Goal: Task Accomplishment & Management: Manage account settings

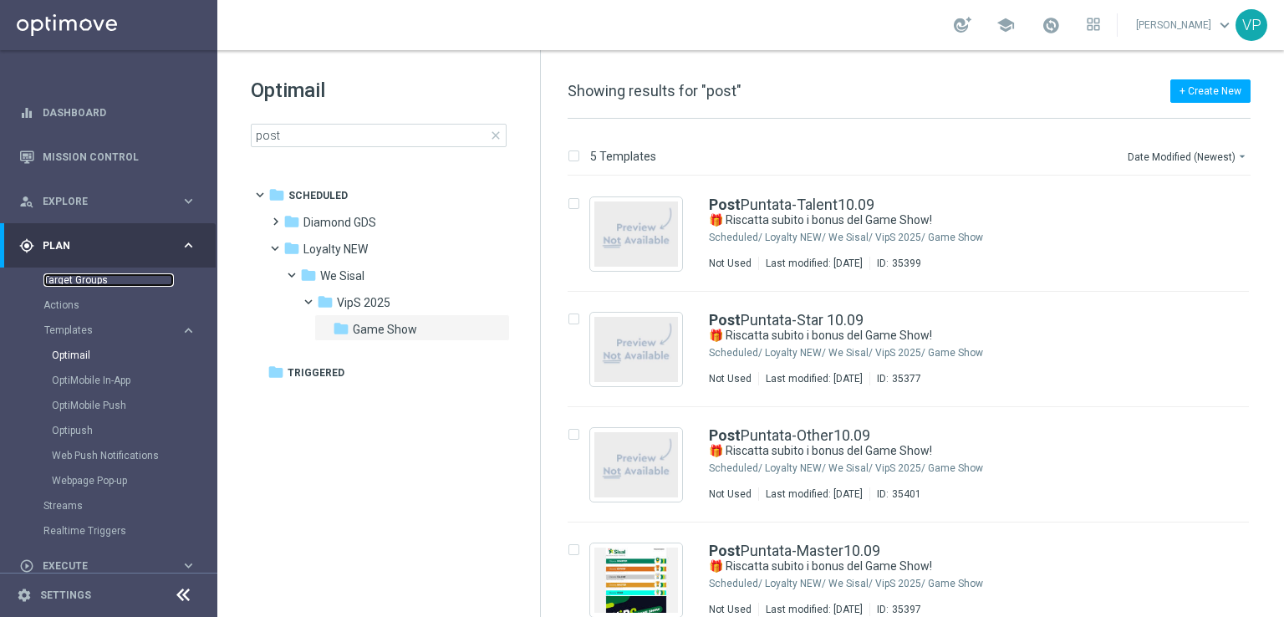
click at [105, 285] on link "Target Groups" at bounding box center [108, 279] width 130 height 13
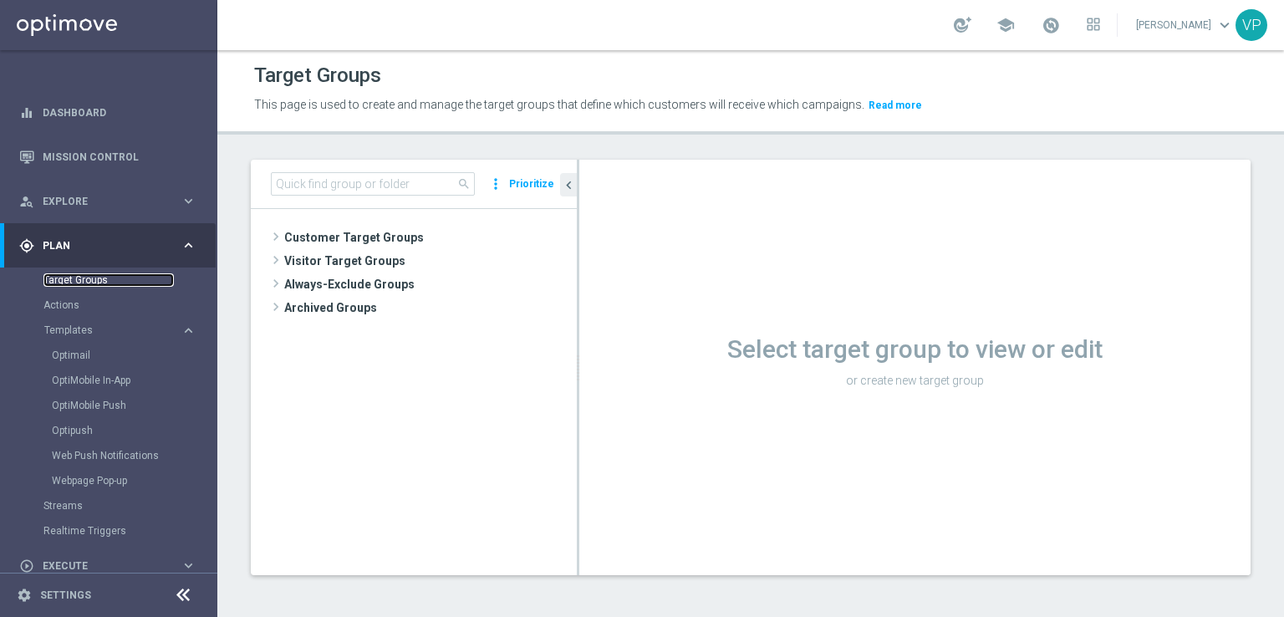
scroll to position [1, 0]
click at [331, 184] on input at bounding box center [373, 183] width 204 height 23
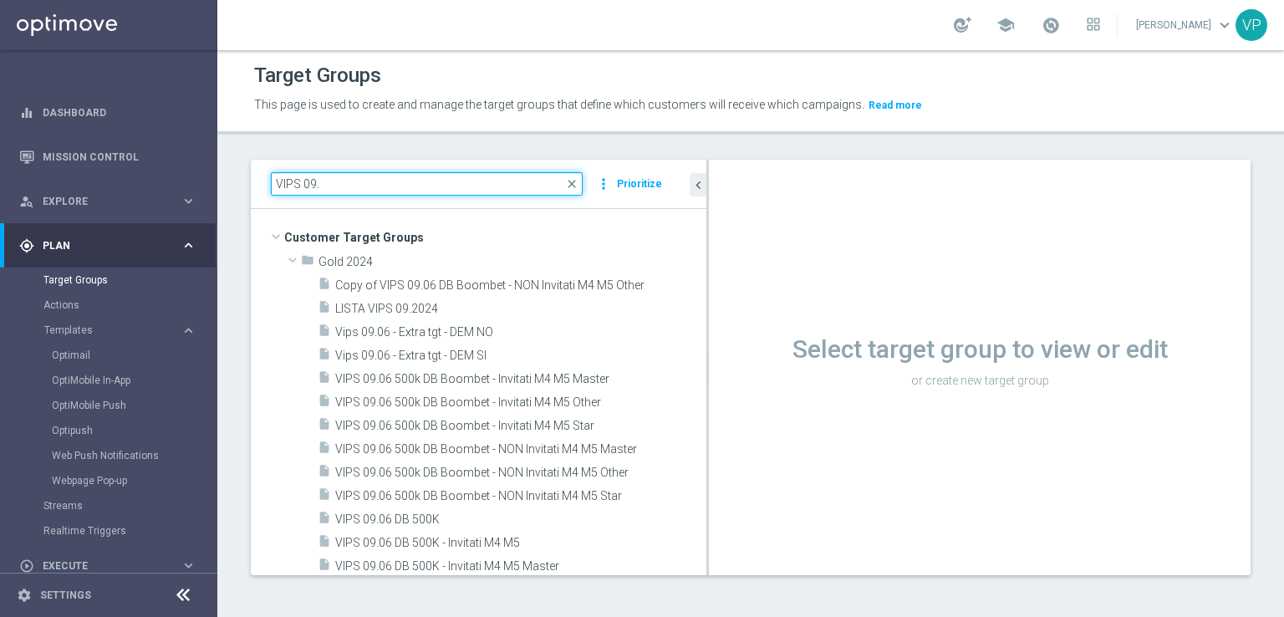
drag, startPoint x: 579, startPoint y: 238, endPoint x: 832, endPoint y: 228, distance: 253.5
click at [832, 228] on as-split "VIPS 09. close more_vert Prioritize Customer Target Groups library_add create_n…" at bounding box center [751, 368] width 1000 height 416
type input "VIPS 09."
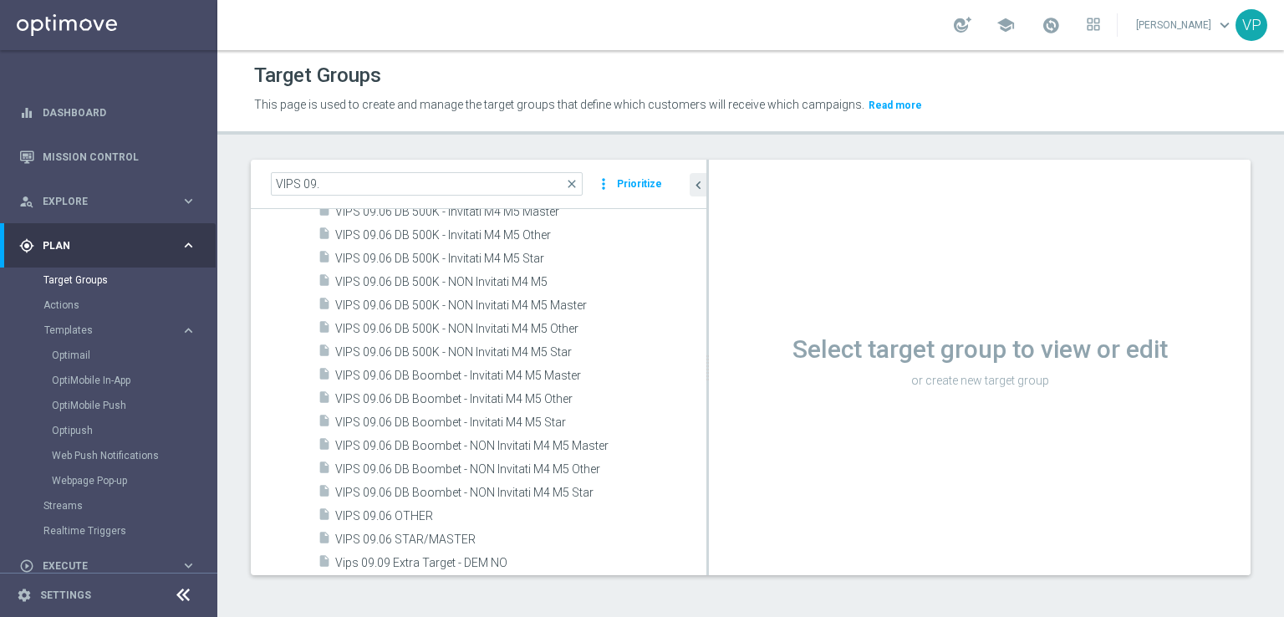
scroll to position [356, 0]
click at [573, 188] on span "close" at bounding box center [571, 183] width 13 height 13
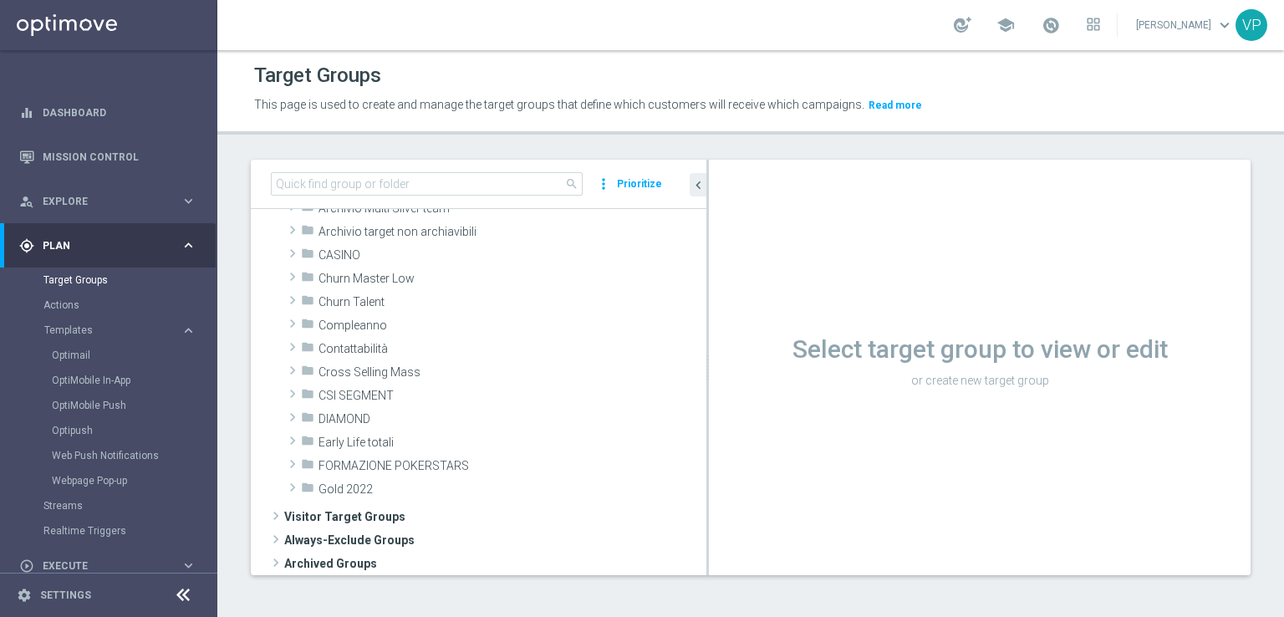
scroll to position [0, 0]
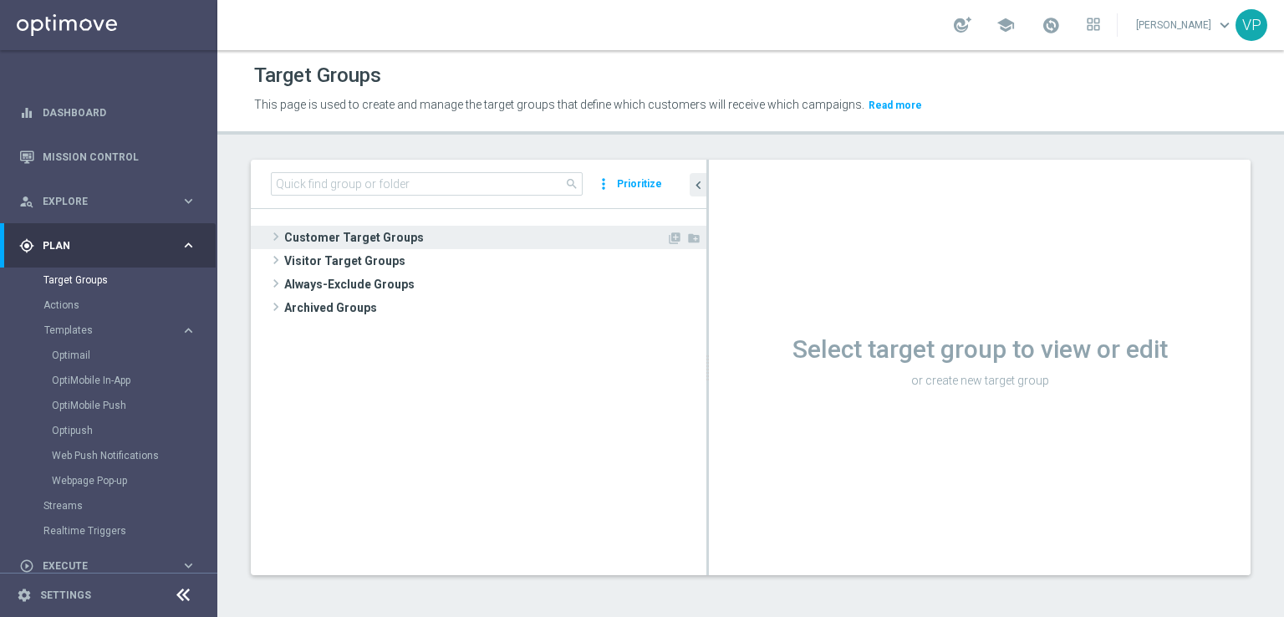
click at [310, 232] on span "Customer Target Groups" at bounding box center [475, 237] width 382 height 23
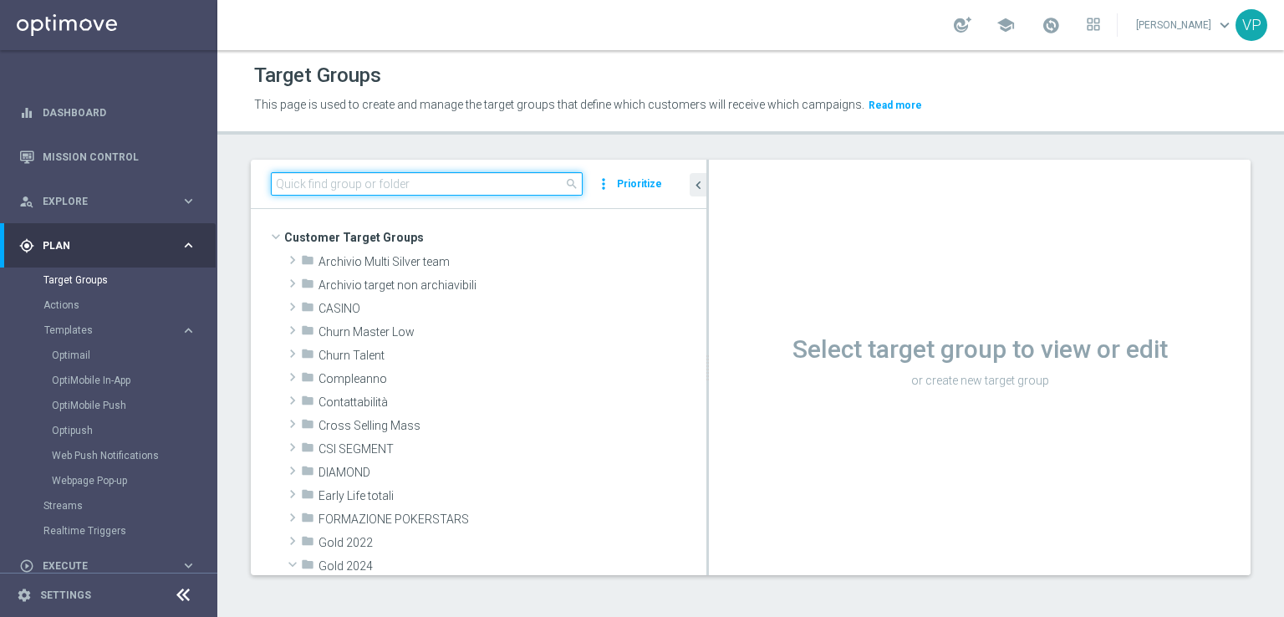
click at [523, 191] on input at bounding box center [427, 183] width 312 height 23
type input "VIPS"
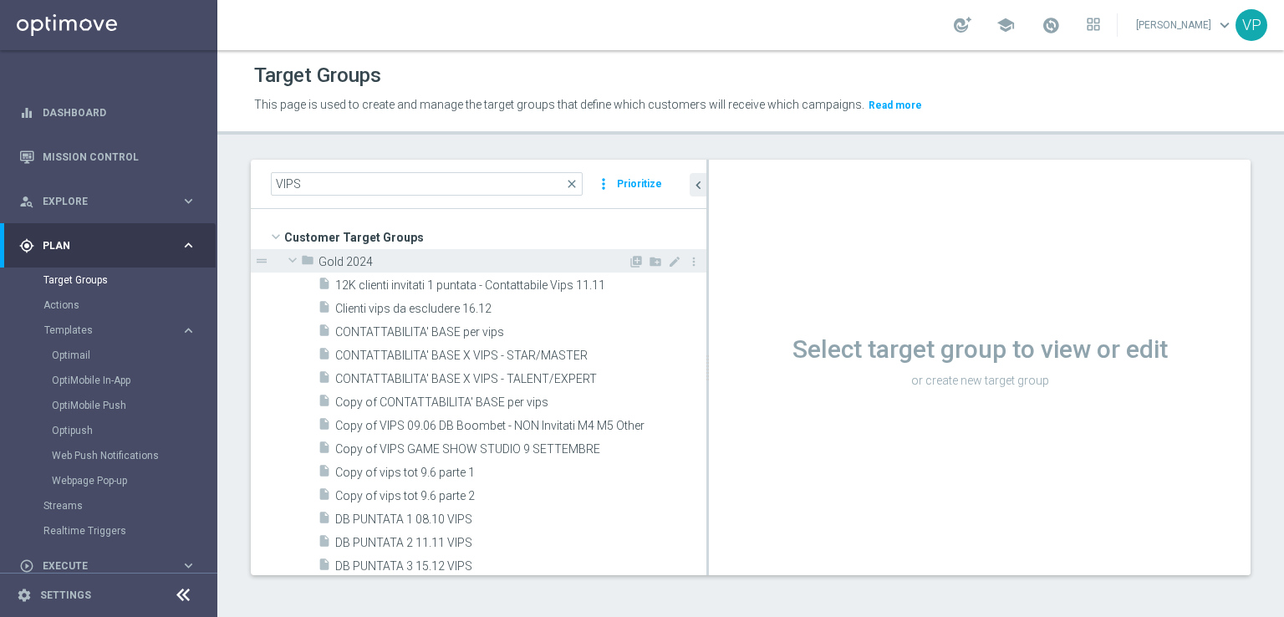
click at [287, 261] on span at bounding box center [293, 260] width 20 height 17
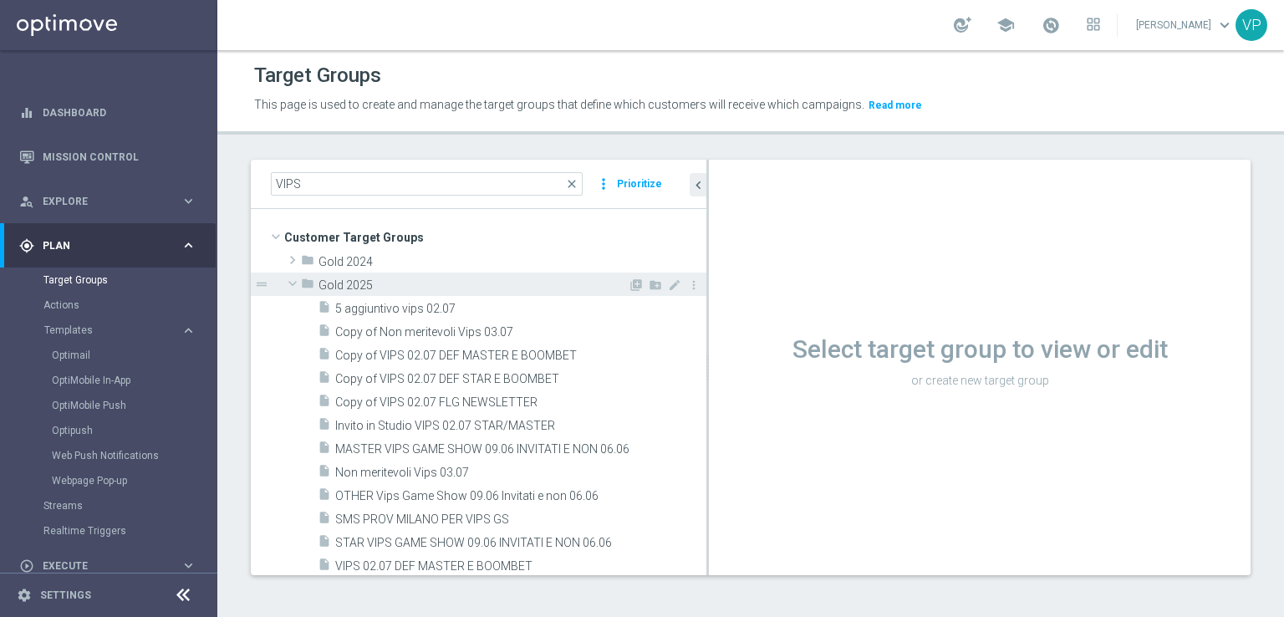
click at [298, 285] on span at bounding box center [293, 283] width 20 height 17
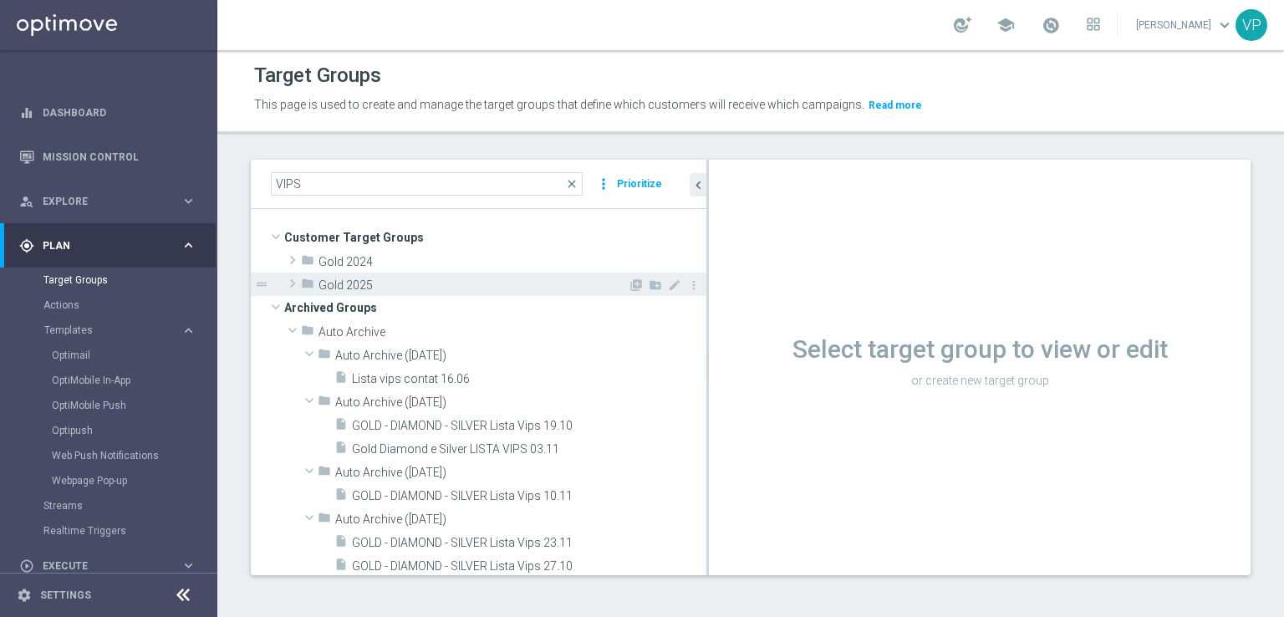
click at [298, 285] on span at bounding box center [292, 283] width 17 height 20
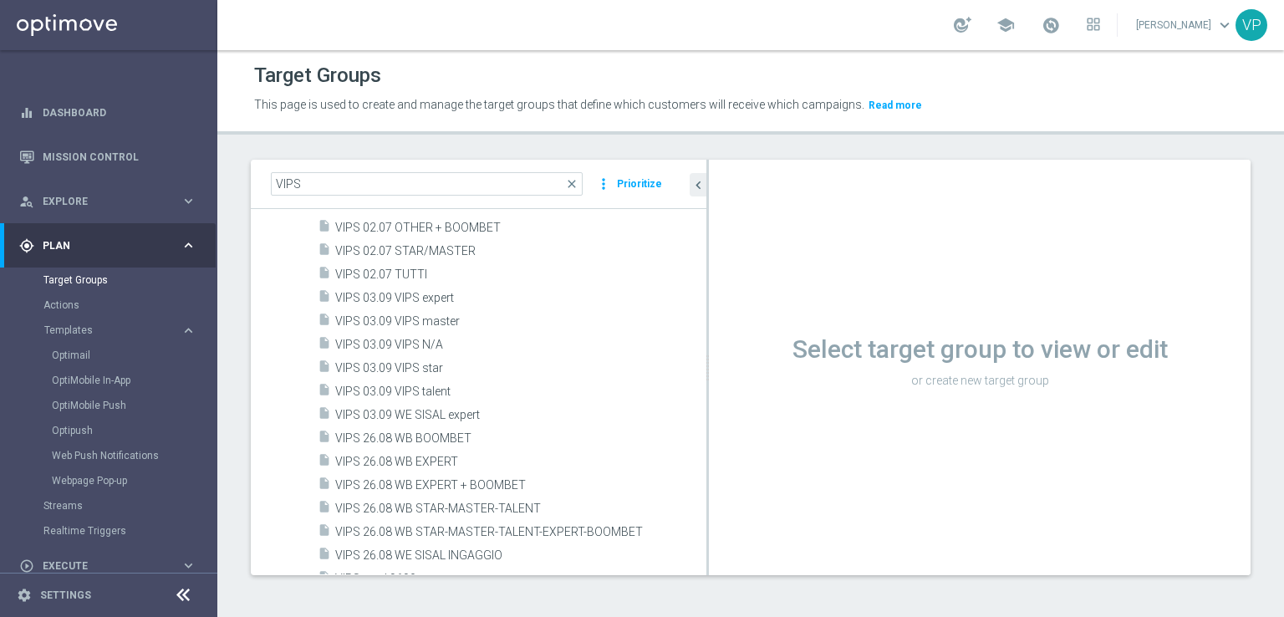
scroll to position [445, 0]
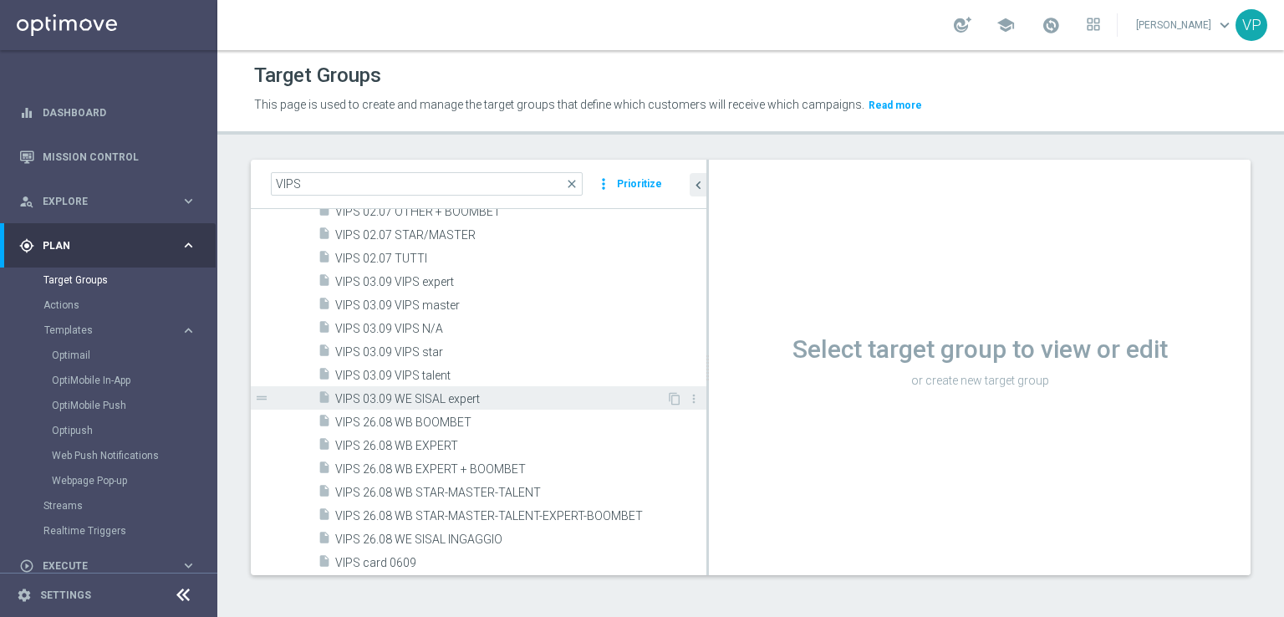
click at [498, 394] on span "VIPS 03.09 WE SISAL expert" at bounding box center [500, 399] width 331 height 14
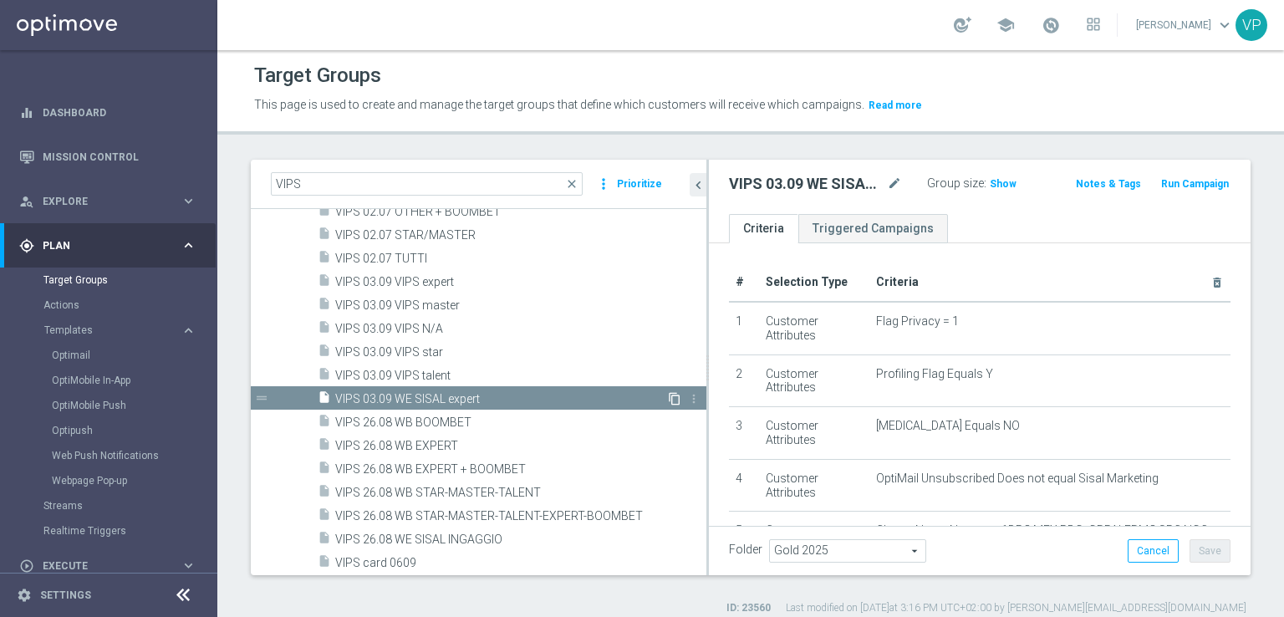
click at [668, 396] on icon "content_copy" at bounding box center [674, 398] width 13 height 13
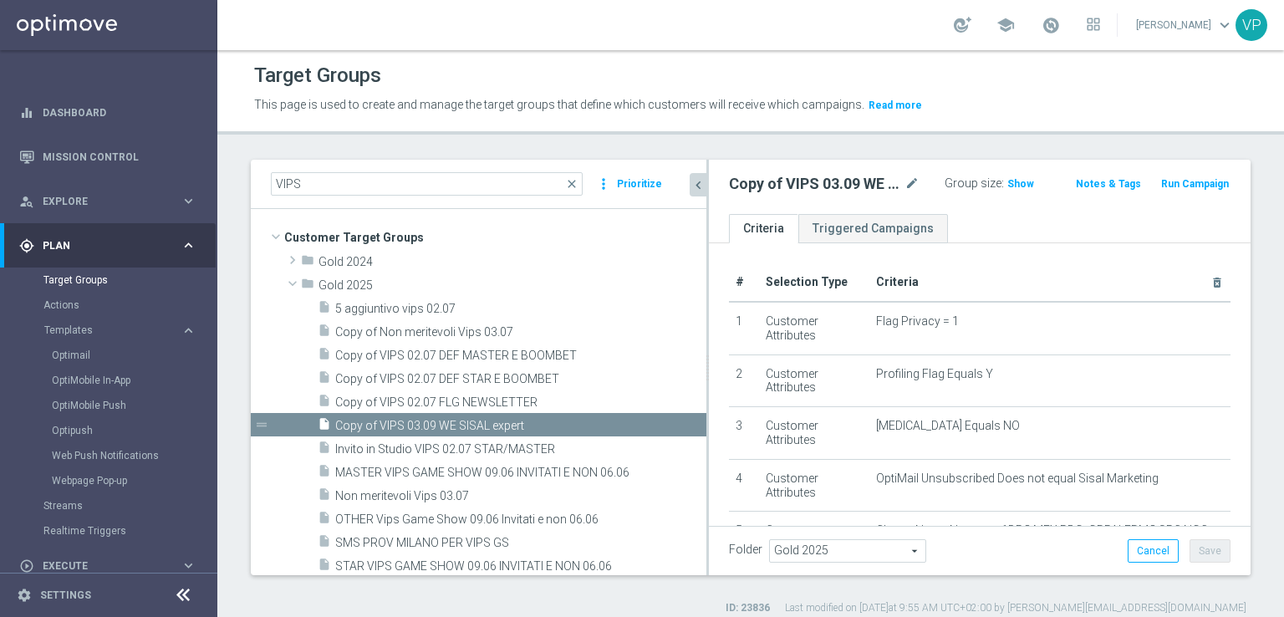
click at [694, 185] on icon "chevron_left" at bounding box center [699, 185] width 16 height 16
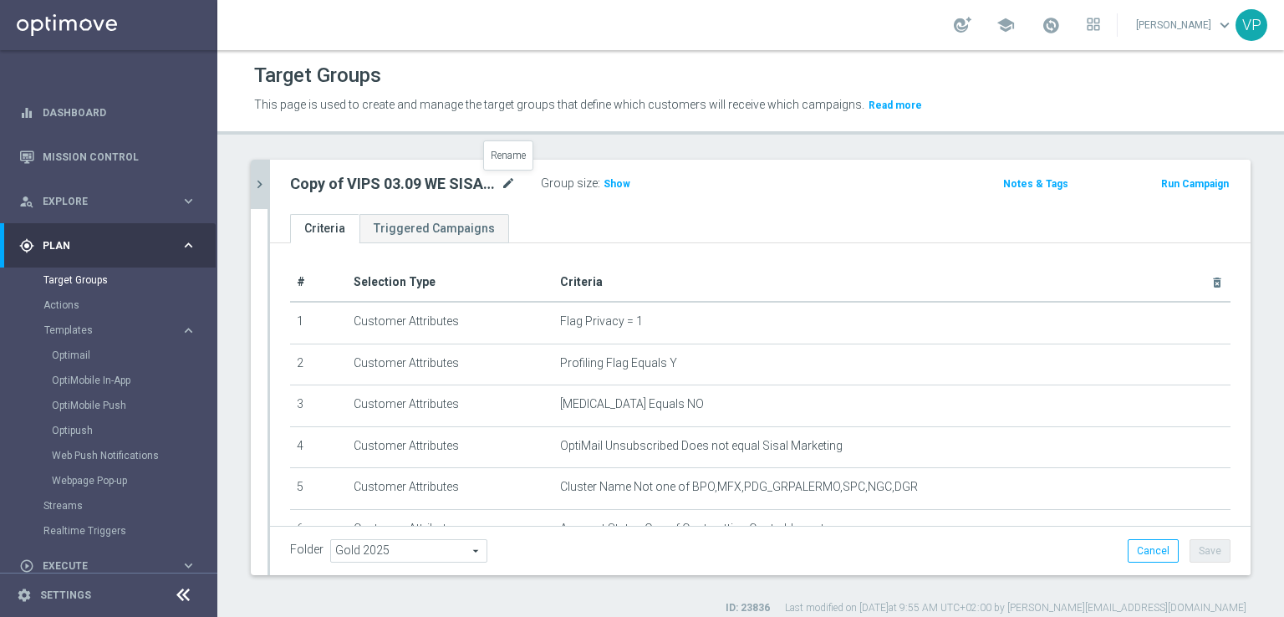
click at [504, 181] on icon "mode_edit" at bounding box center [508, 184] width 15 height 20
type input "c"
type input "COLLEGATI e STUDIO 09.99"
click at [489, 184] on icon "mode_edit" at bounding box center [491, 184] width 15 height 20
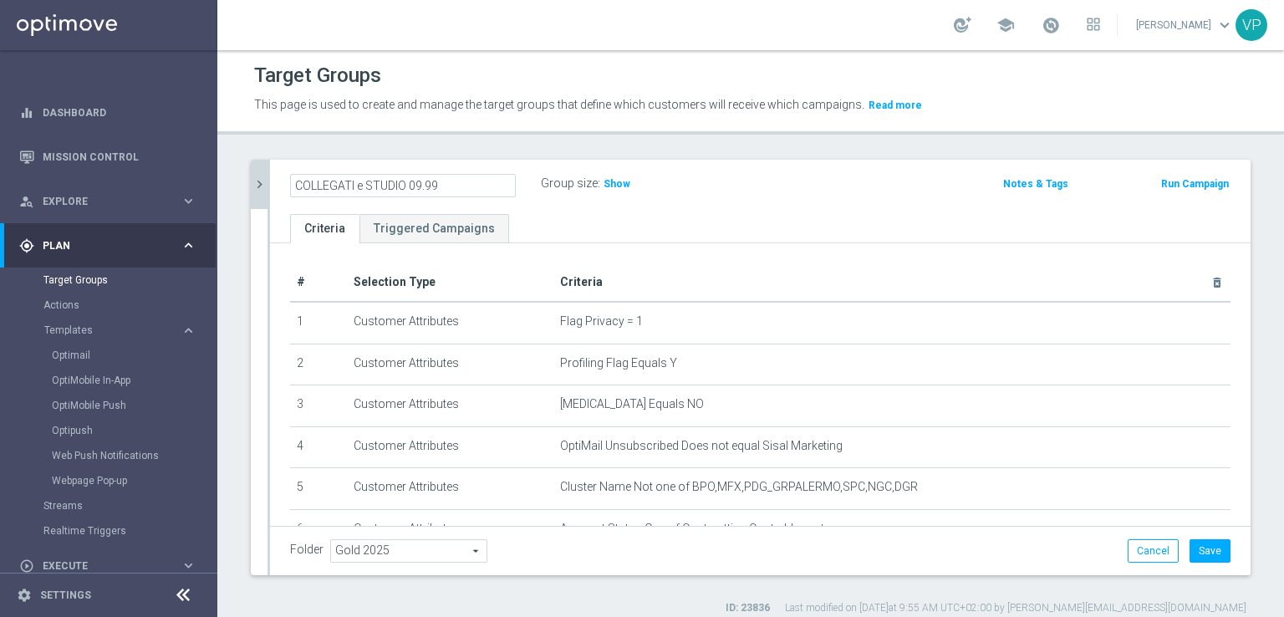
click at [458, 188] on input "COLLEGATI e STUDIO 09.99" at bounding box center [403, 185] width 226 height 23
type input "COLLEGATI e STUDIO 09.09"
click at [671, 214] on ul "Criteria Triggered Campaigns" at bounding box center [760, 228] width 981 height 29
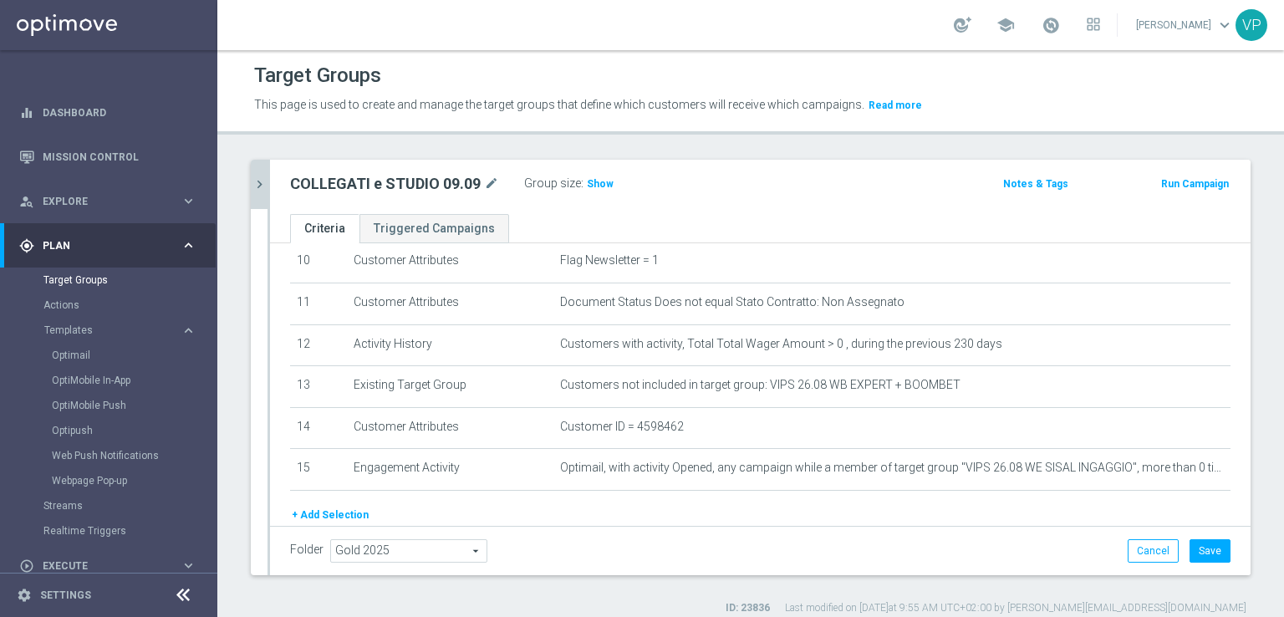
scroll to position [483, 0]
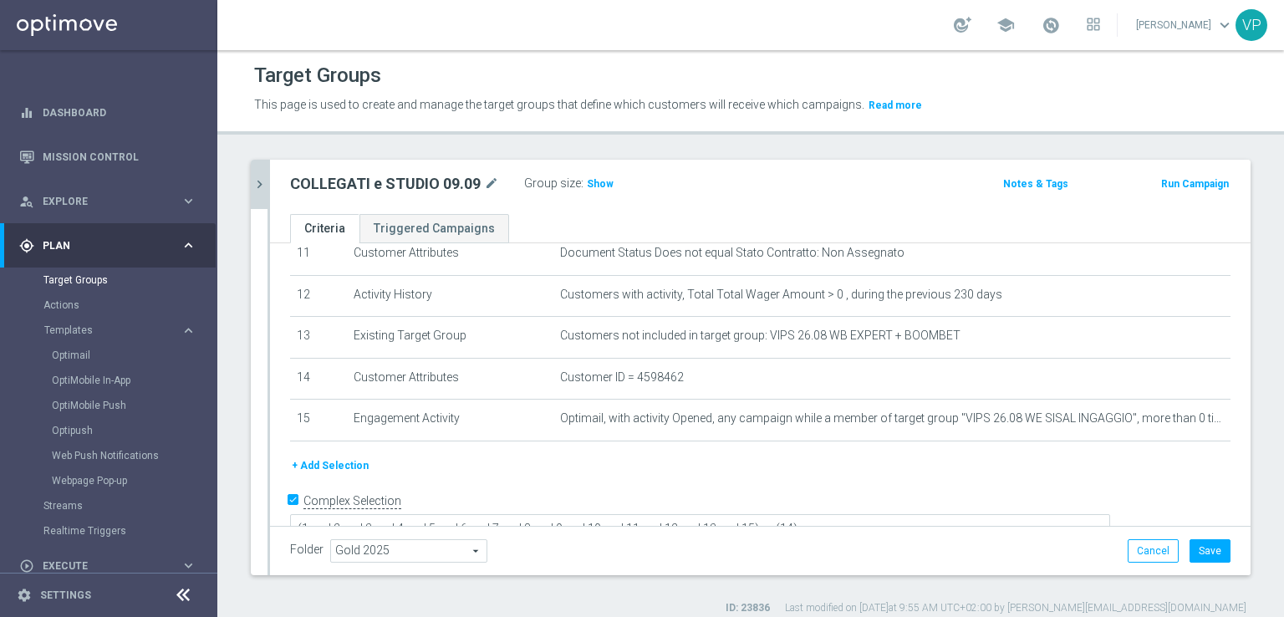
click at [254, 181] on icon "chevron_right" at bounding box center [260, 184] width 16 height 16
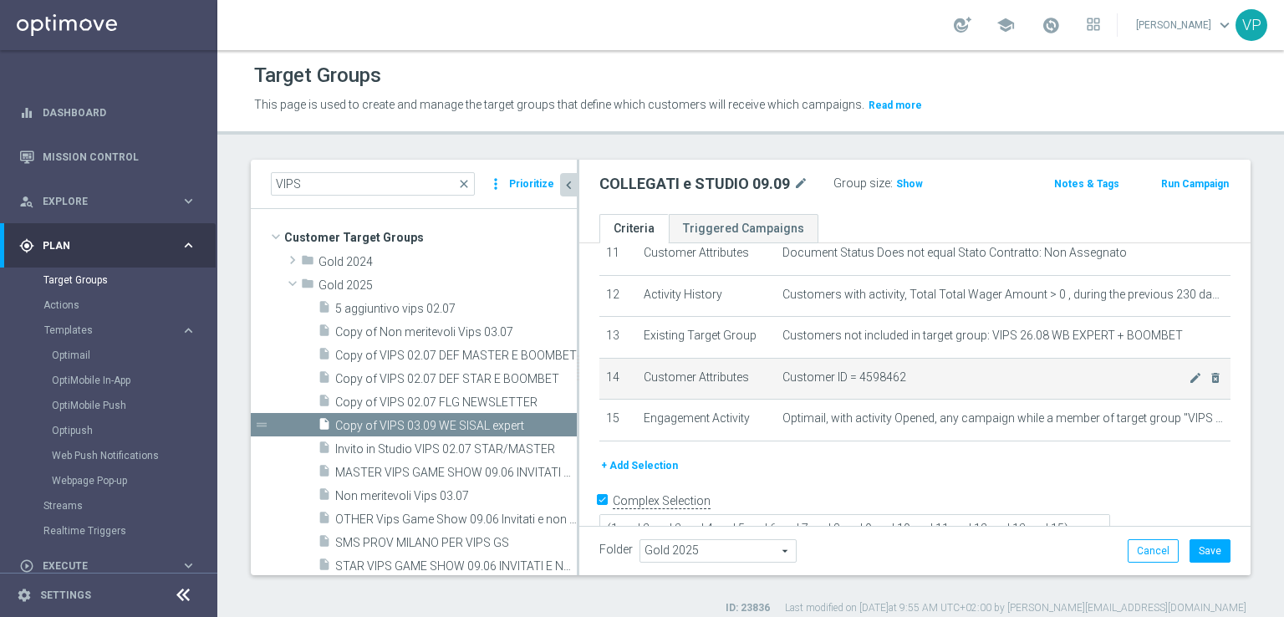
scroll to position [597, 0]
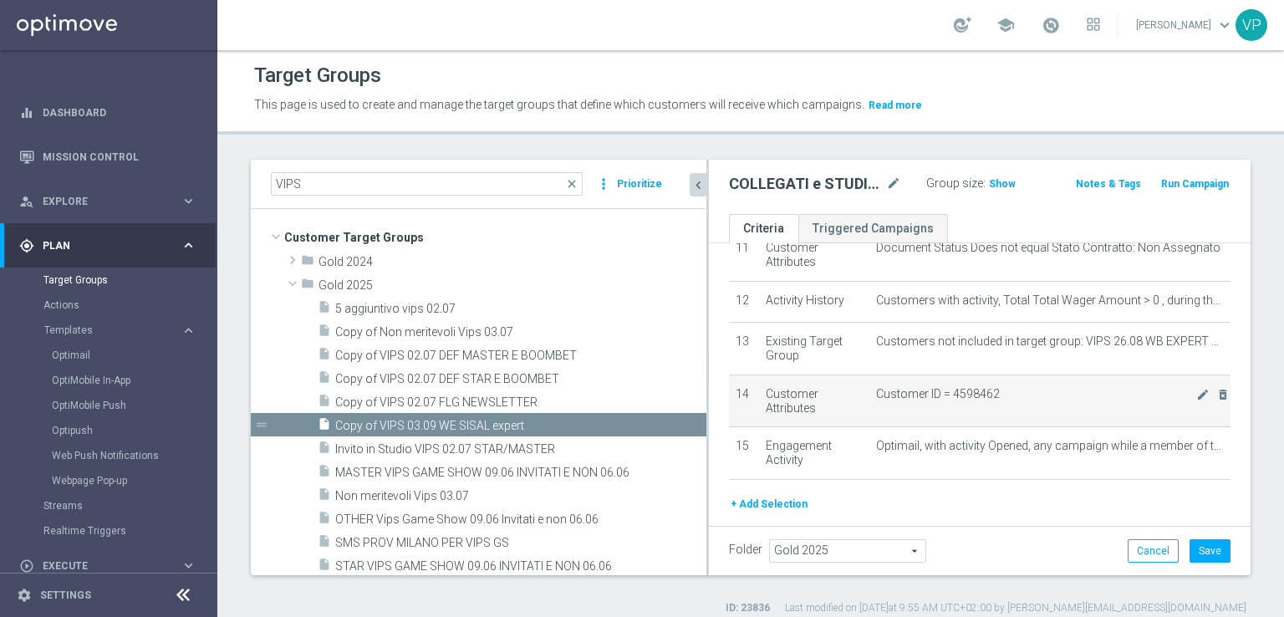
drag, startPoint x: 577, startPoint y: 370, endPoint x: 813, endPoint y: 379, distance: 236.0
click at [819, 379] on as-split "VIPS close more_vert Prioritize Customer Target Groups library_add create_new_f…" at bounding box center [751, 368] width 1000 height 416
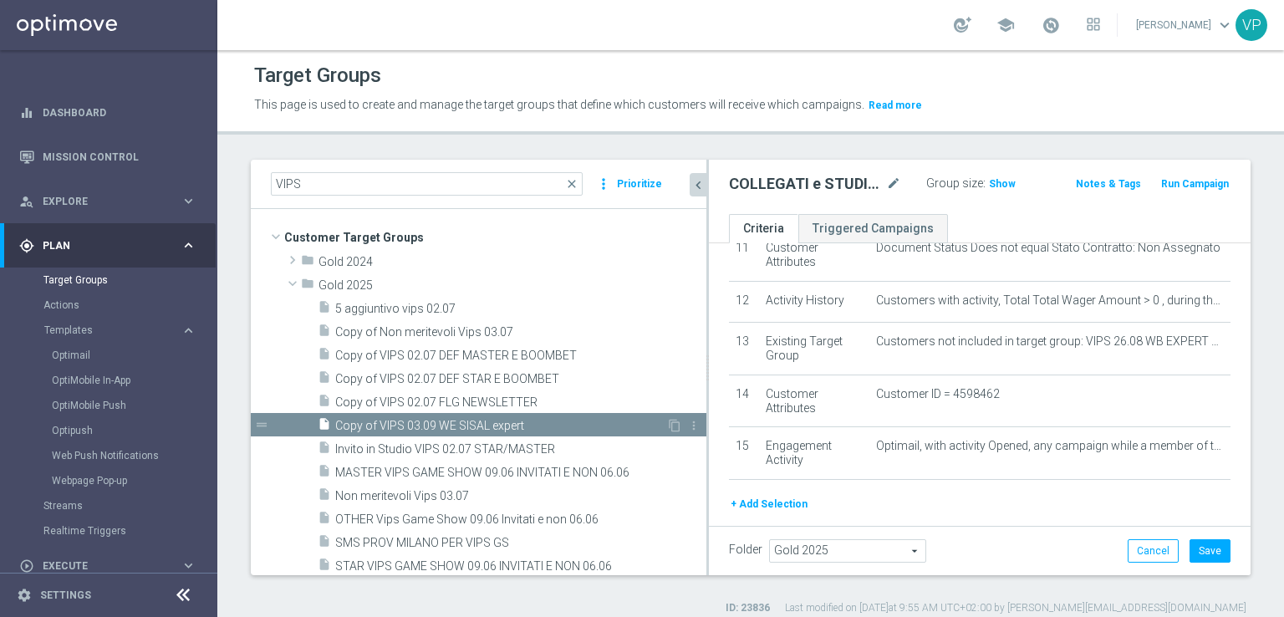
click at [472, 428] on span "Copy of VIPS 03.09 WE SISAL expert" at bounding box center [500, 426] width 331 height 14
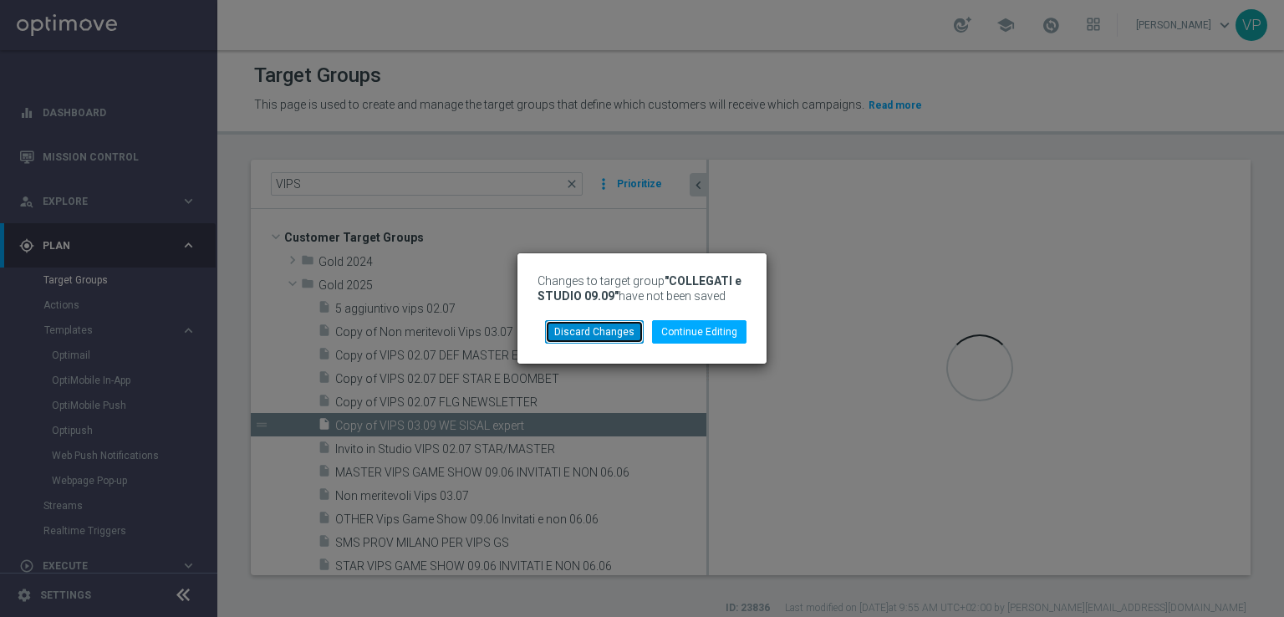
click at [631, 334] on button "Discard Changes" at bounding box center [594, 331] width 99 height 23
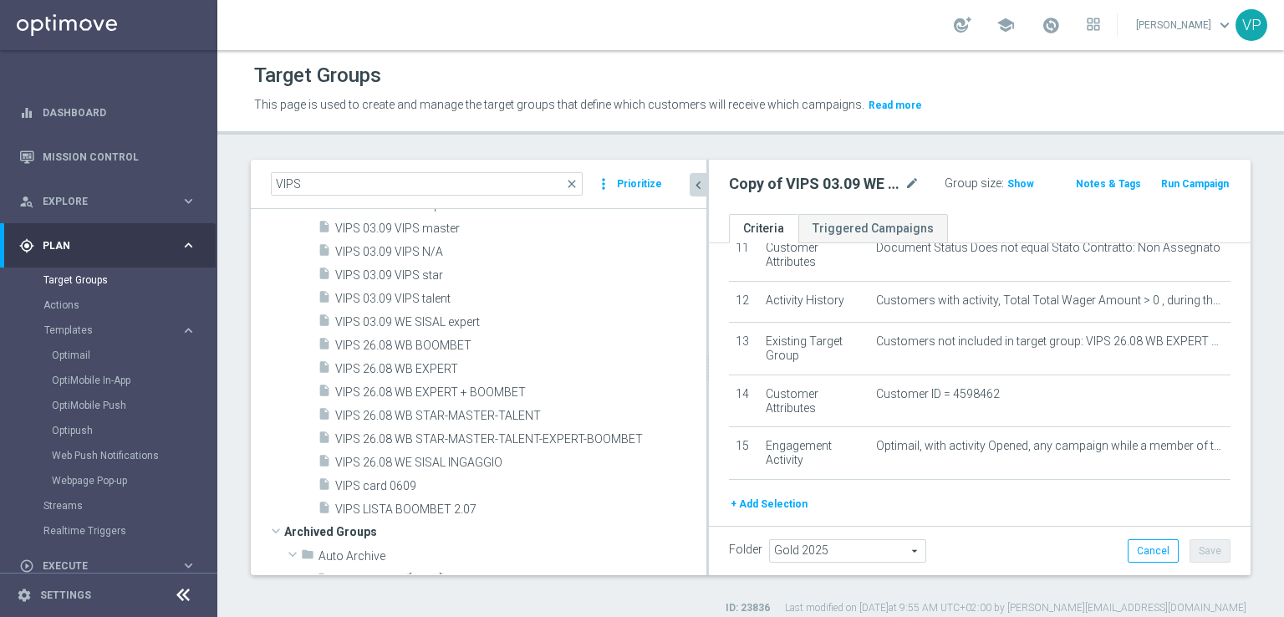
scroll to position [571, 0]
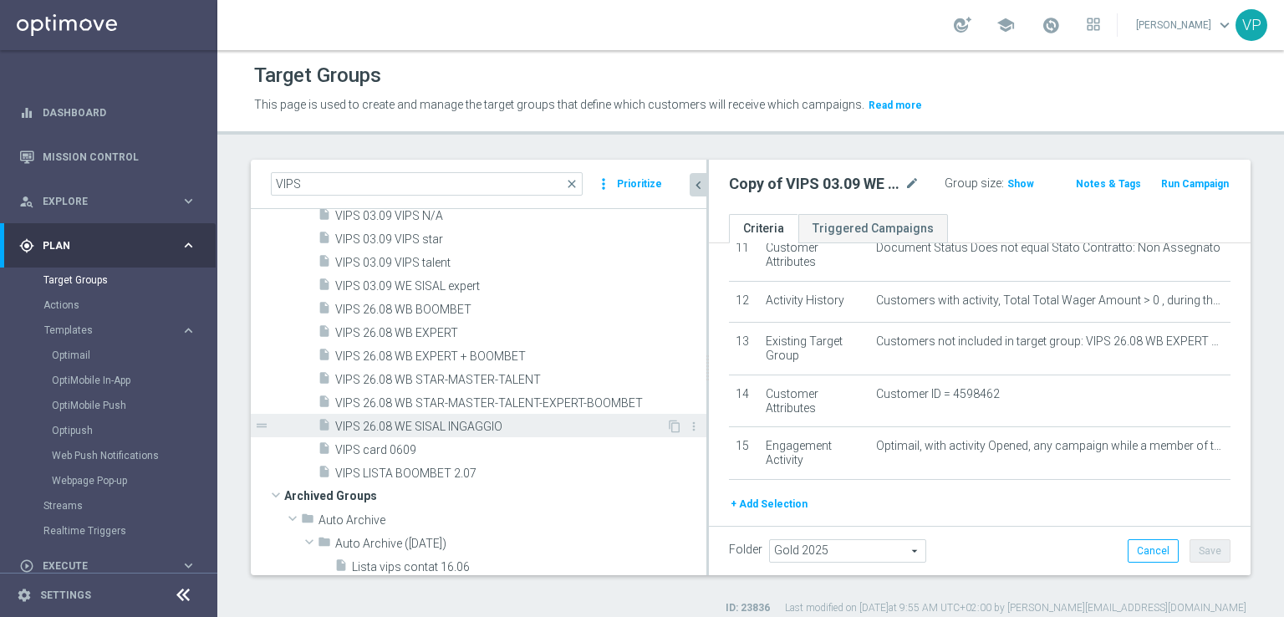
click at [493, 429] on span "VIPS 26.08 WE SISAL INGAGGIO" at bounding box center [500, 427] width 331 height 14
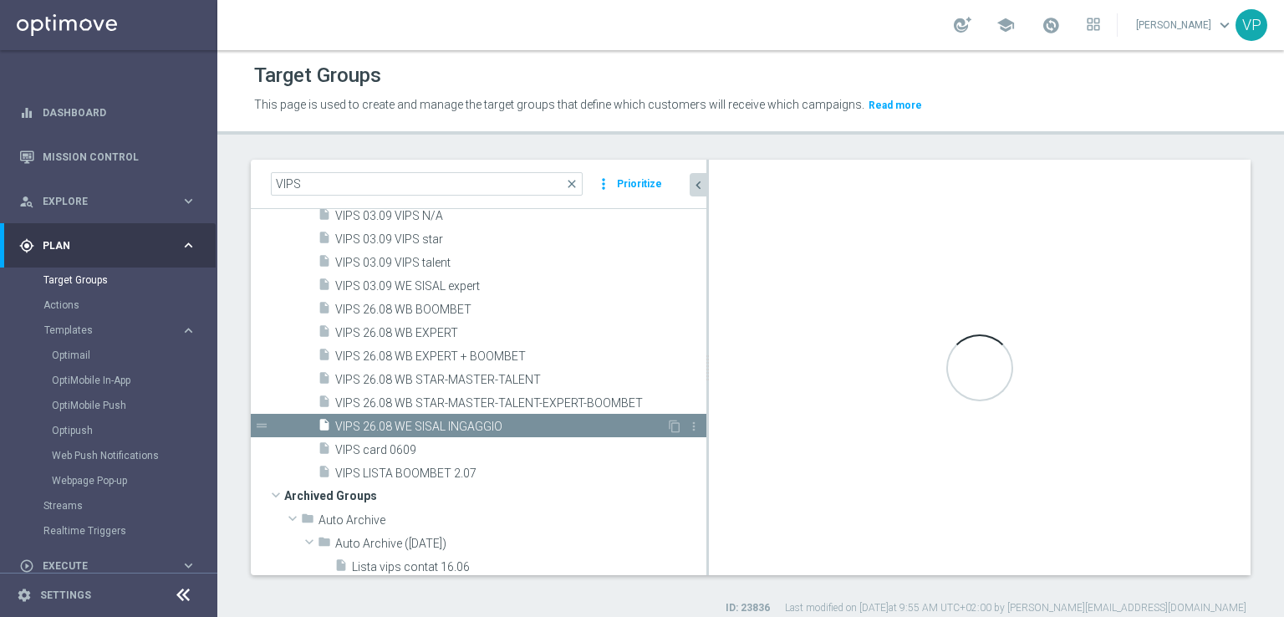
type textarea "(1 and 2 and 3 and 4 and 5 and 6 and 7 and 8 and 9 and 10 and 11 and 12 and 13 …"
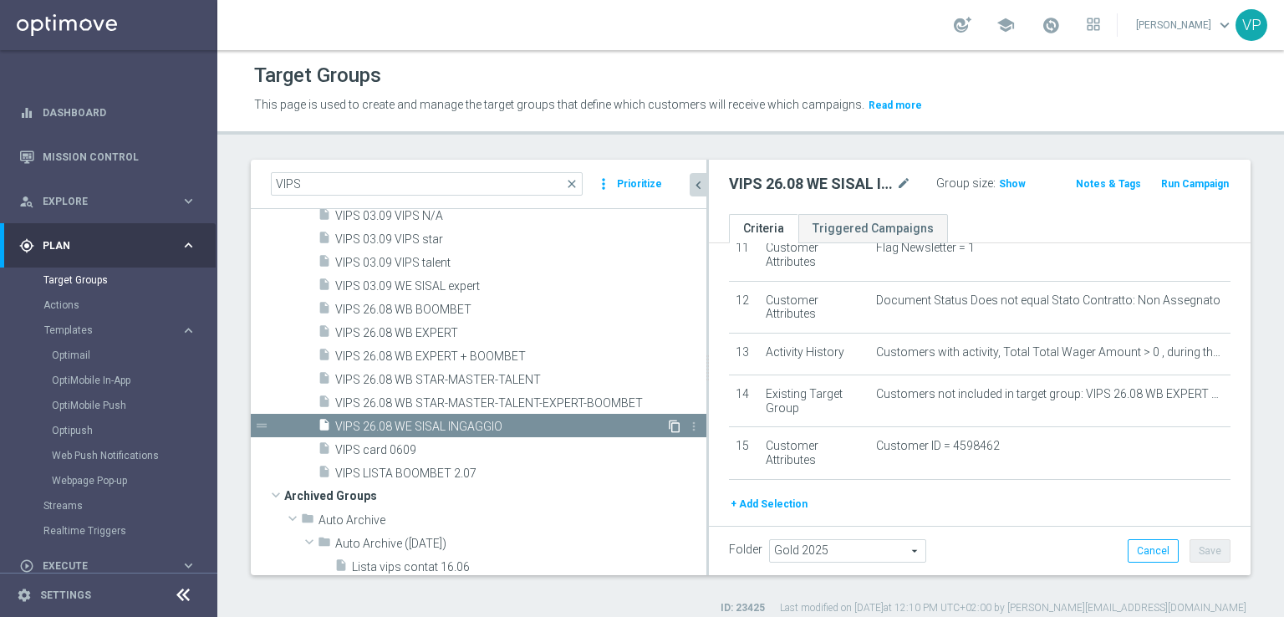
click at [668, 423] on icon "content_copy" at bounding box center [674, 426] width 13 height 13
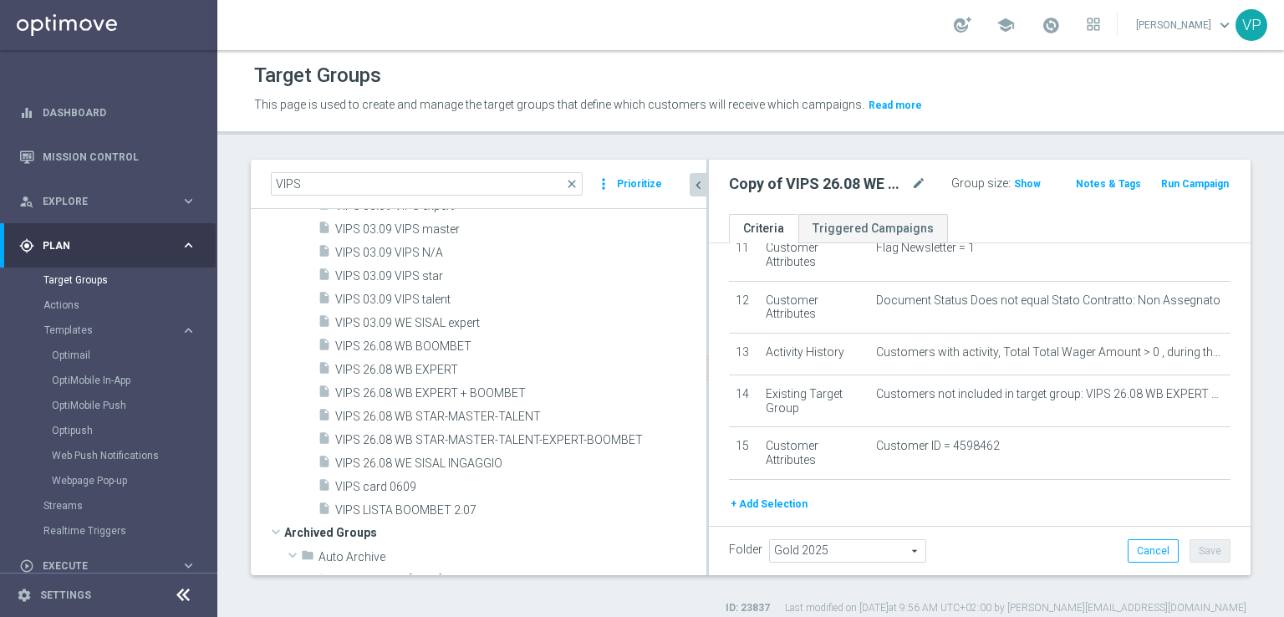
scroll to position [13, 0]
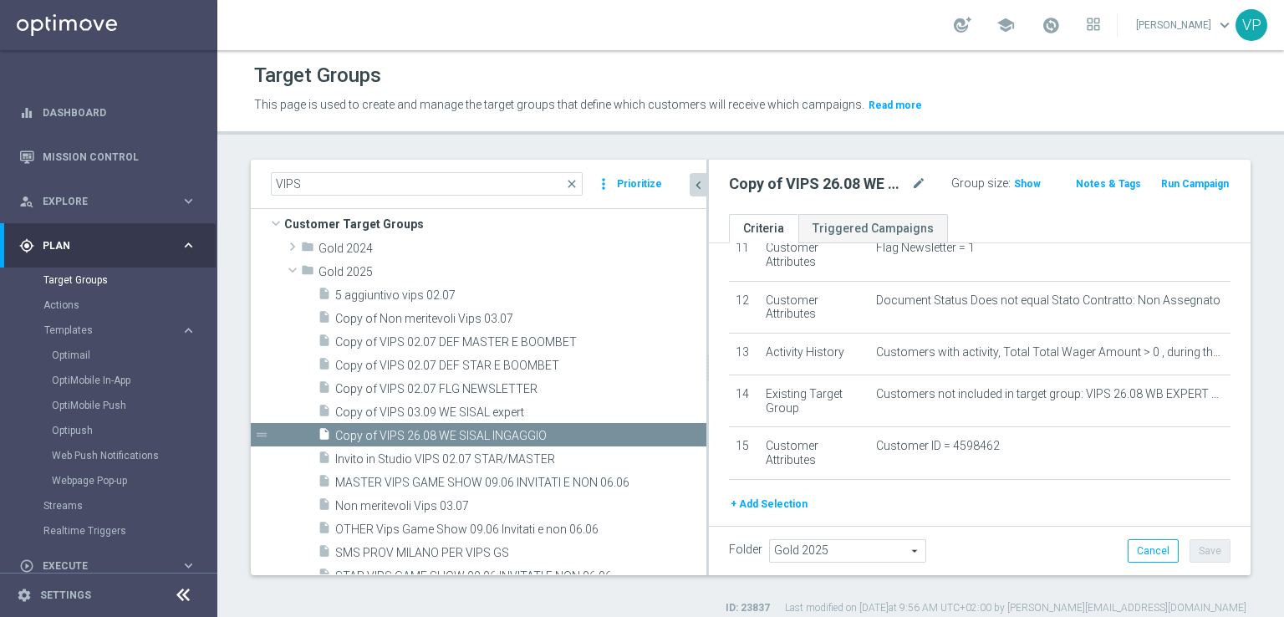
click at [922, 182] on div "Copy of VIPS 26.08 WE SISAL INGAGGIO mode_edit" at bounding box center [840, 183] width 222 height 23
click at [916, 182] on icon "mode_edit" at bounding box center [918, 184] width 15 height 20
type input "collegati e studio 09.09"
click at [700, 182] on icon "chevron_left" at bounding box center [699, 185] width 16 height 16
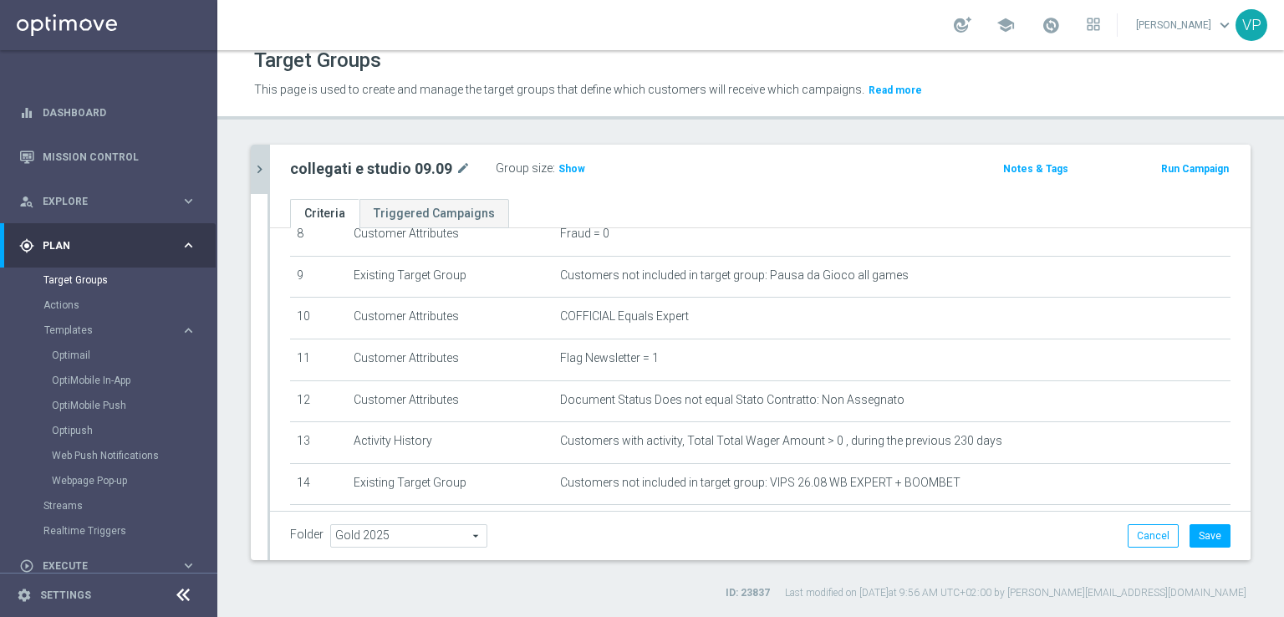
scroll to position [365, 0]
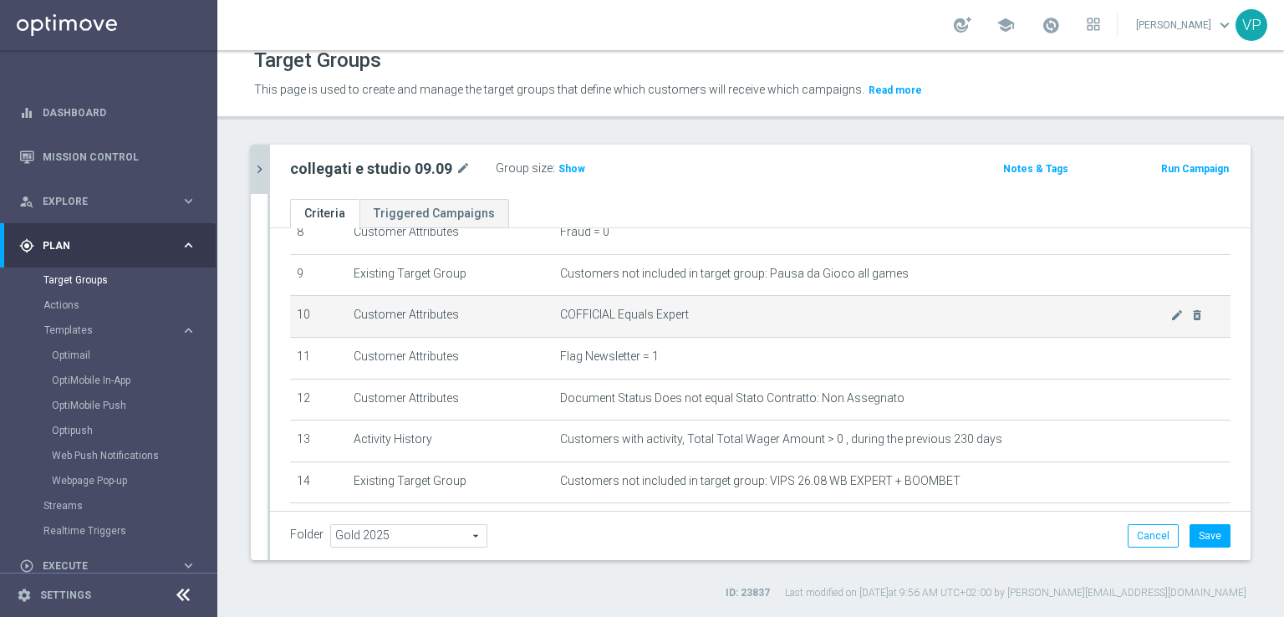
click at [1171, 315] on td "COFFICIAL Equals Expert mode_edit delete_forever" at bounding box center [892, 317] width 677 height 42
click at [1191, 309] on icon "delete_forever" at bounding box center [1197, 315] width 13 height 13
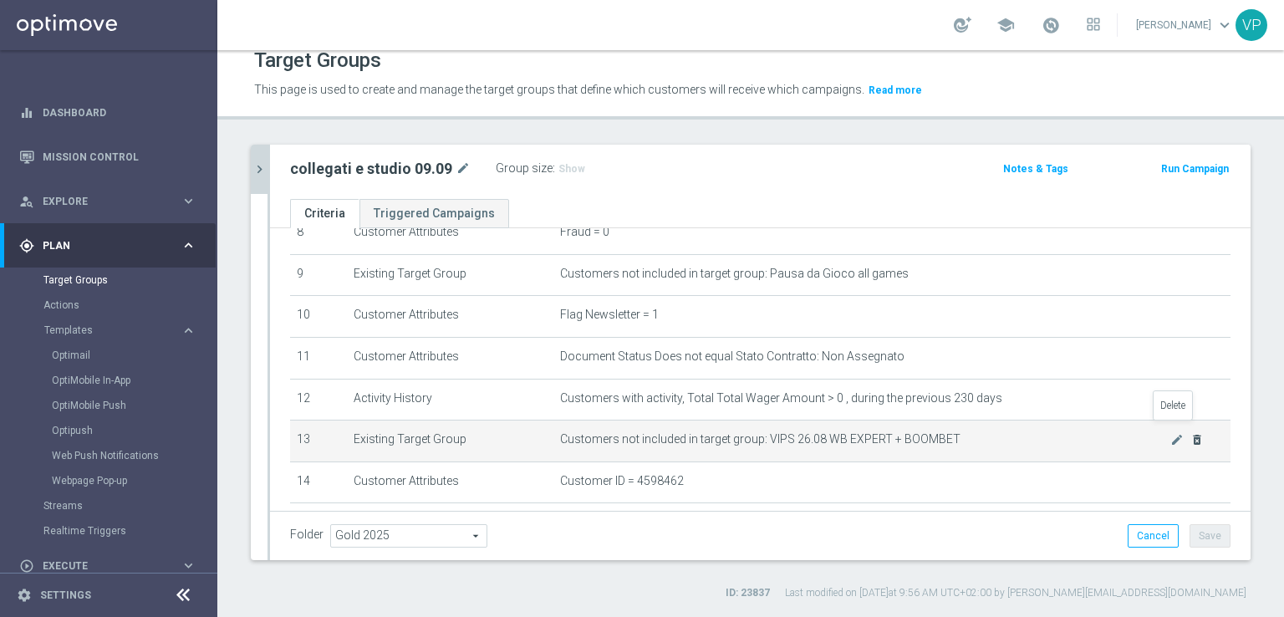
click at [1191, 433] on icon "delete_forever" at bounding box center [1197, 439] width 13 height 13
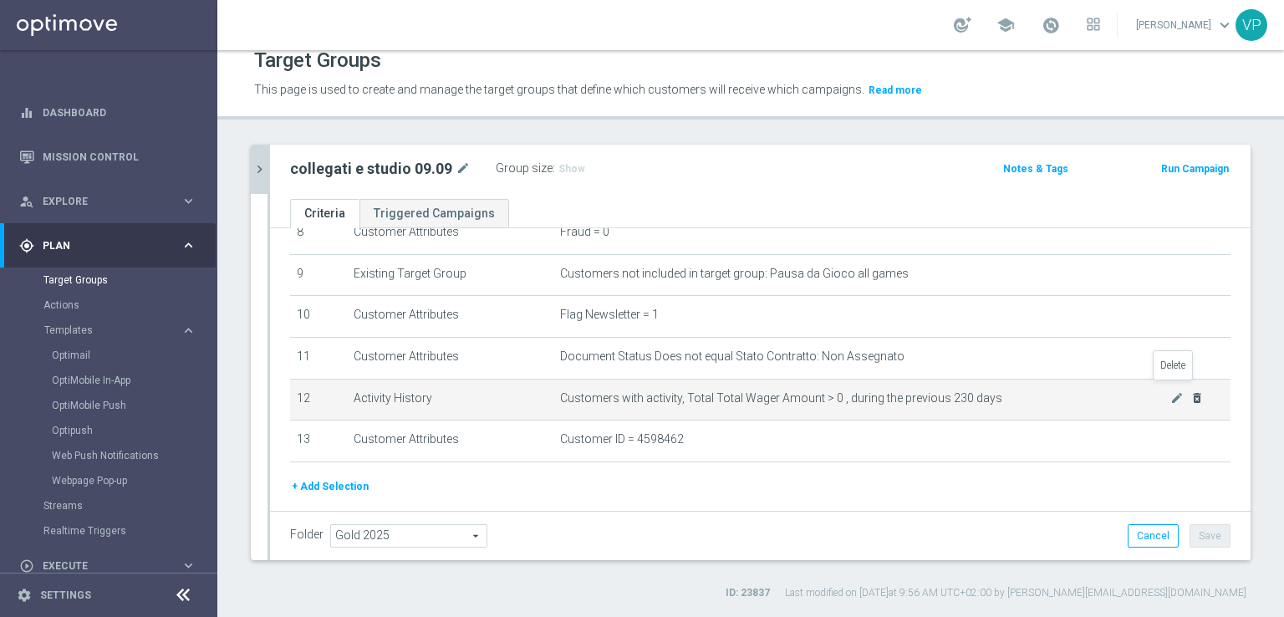
click at [1191, 391] on icon "delete_forever" at bounding box center [1197, 397] width 13 height 13
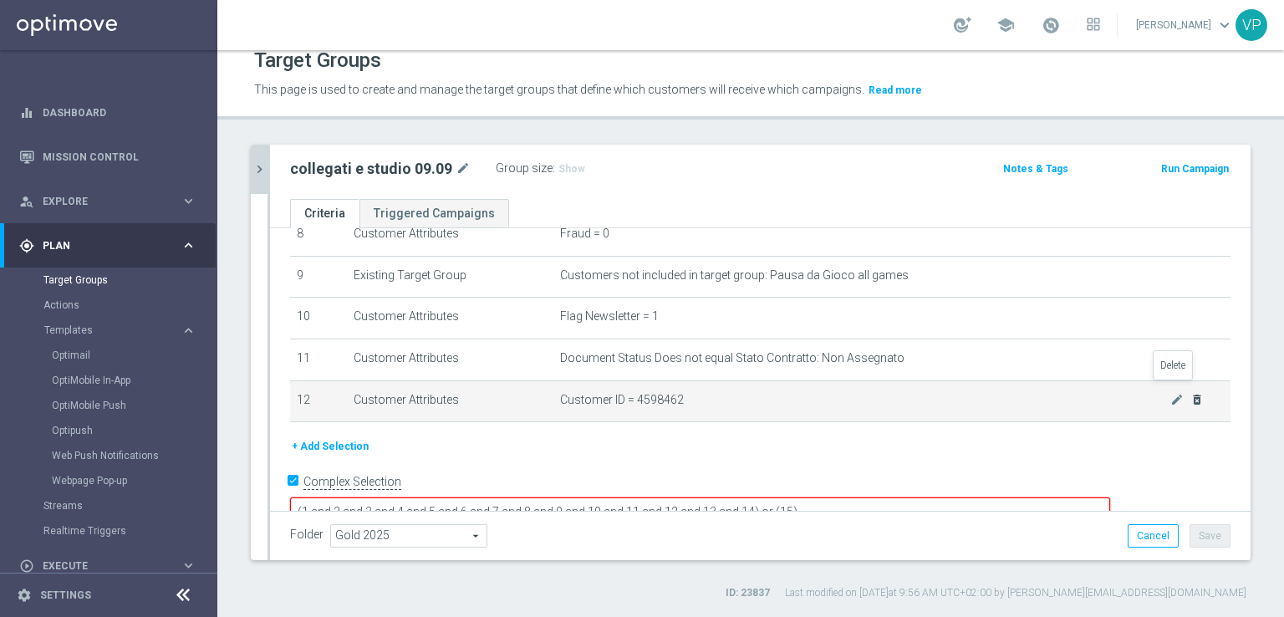
click at [1191, 393] on icon "delete_forever" at bounding box center [1197, 399] width 13 height 13
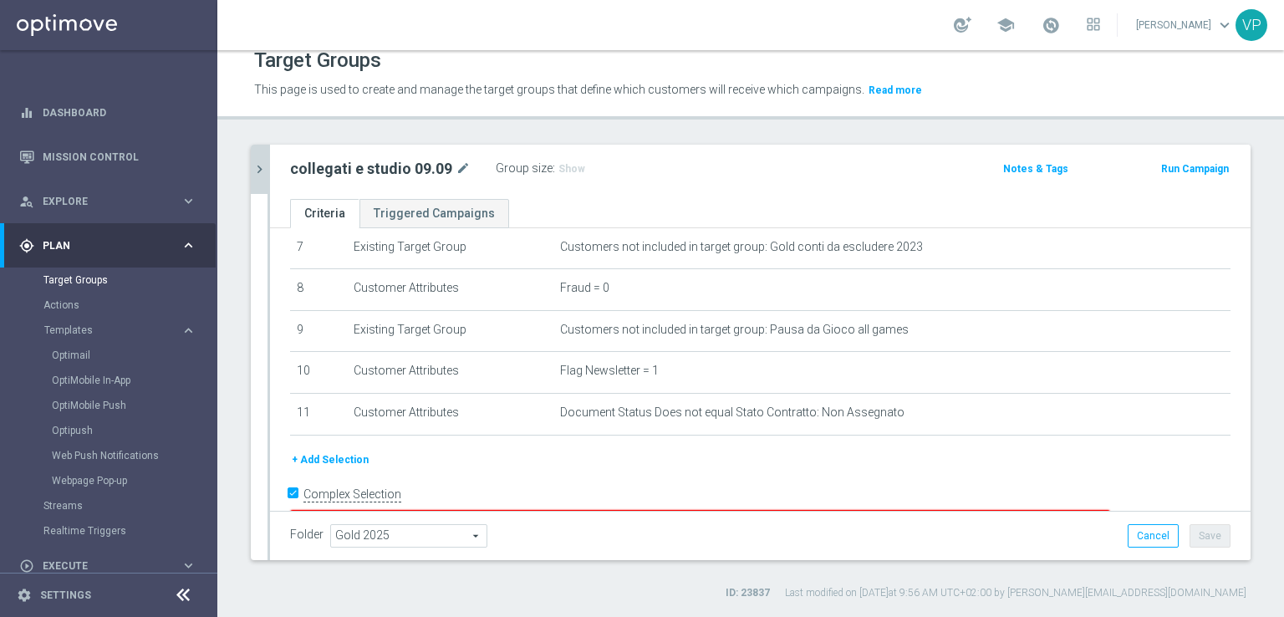
scroll to position [322, 0]
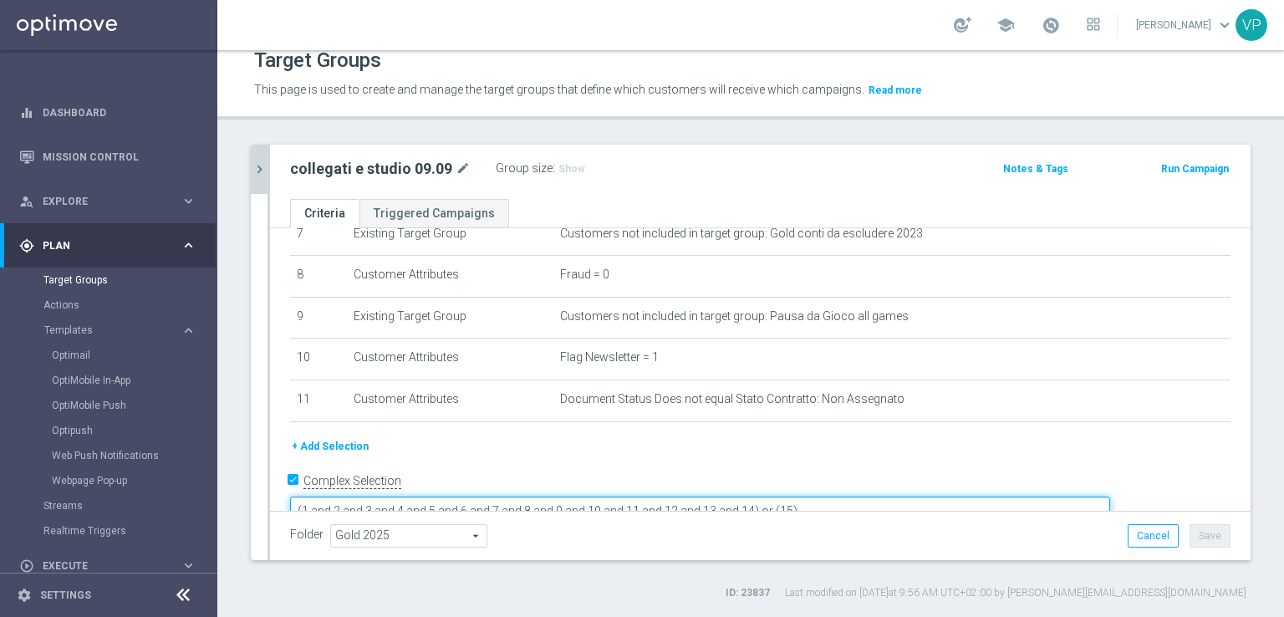
drag, startPoint x: 912, startPoint y: 477, endPoint x: 796, endPoint y: 474, distance: 116.3
click at [796, 497] on textarea "(1 and 2 and 3 and 4 and 5 and 6 and 7 and 8 and 9 and 10 and 11 and 12 and 13 …" at bounding box center [700, 511] width 820 height 29
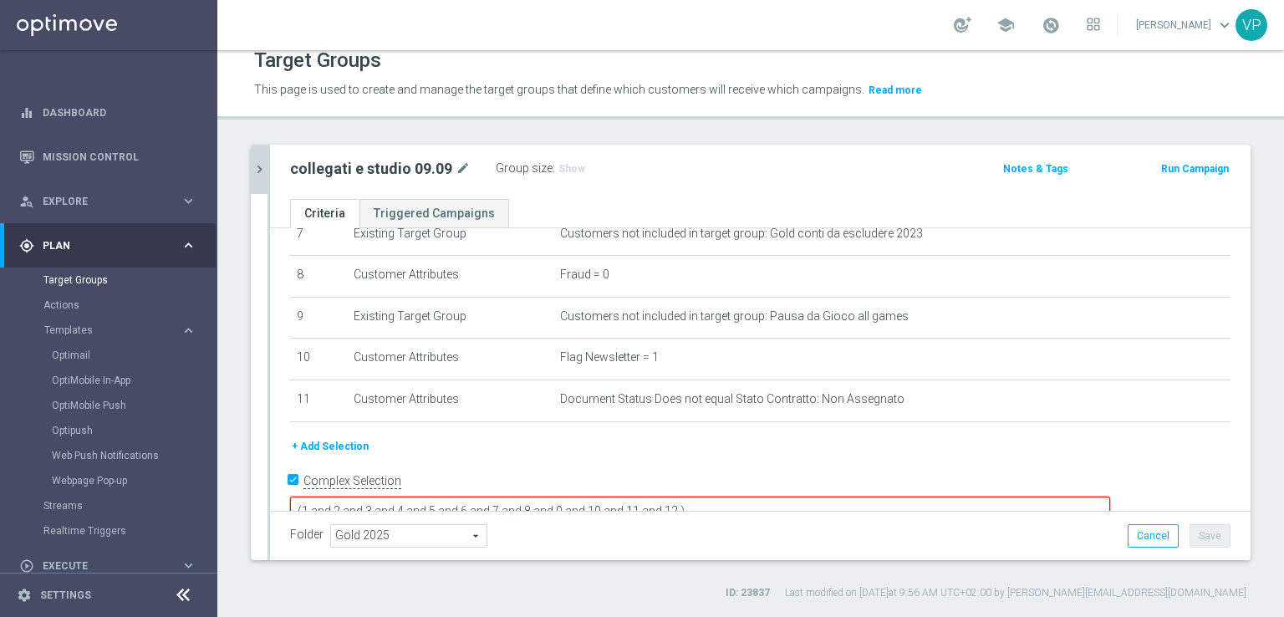
click at [355, 442] on button "+ Add Selection" at bounding box center [330, 446] width 80 height 18
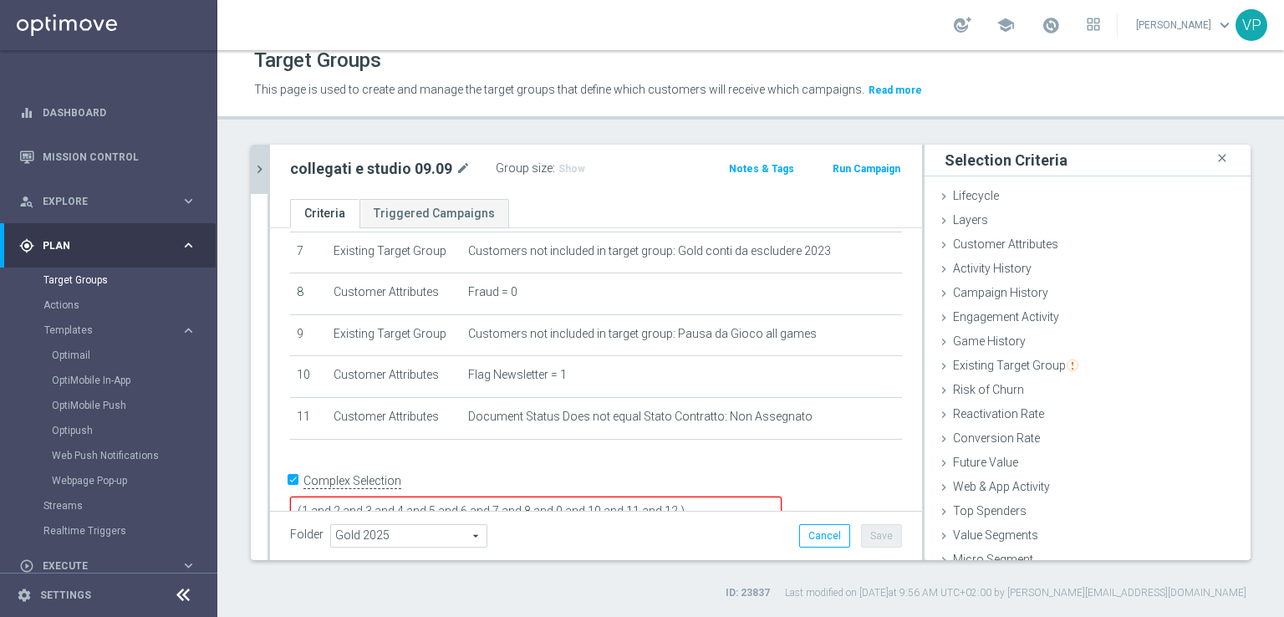
scroll to position [37, 0]
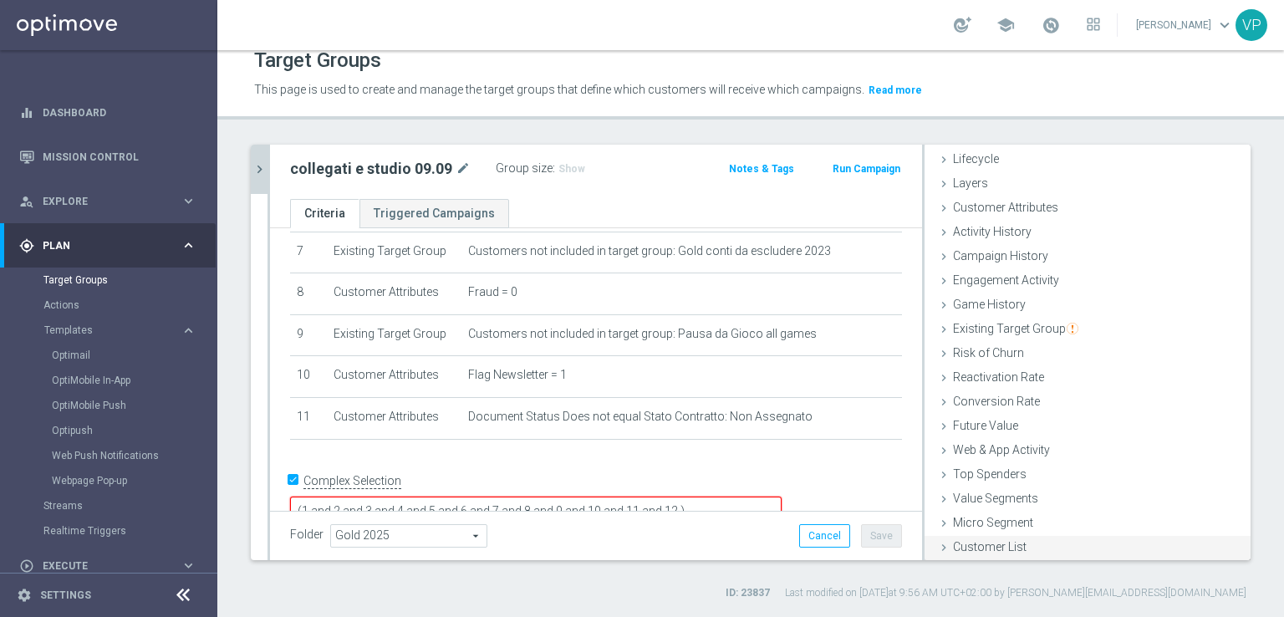
click at [992, 550] on span "Customer List" at bounding box center [990, 546] width 74 height 13
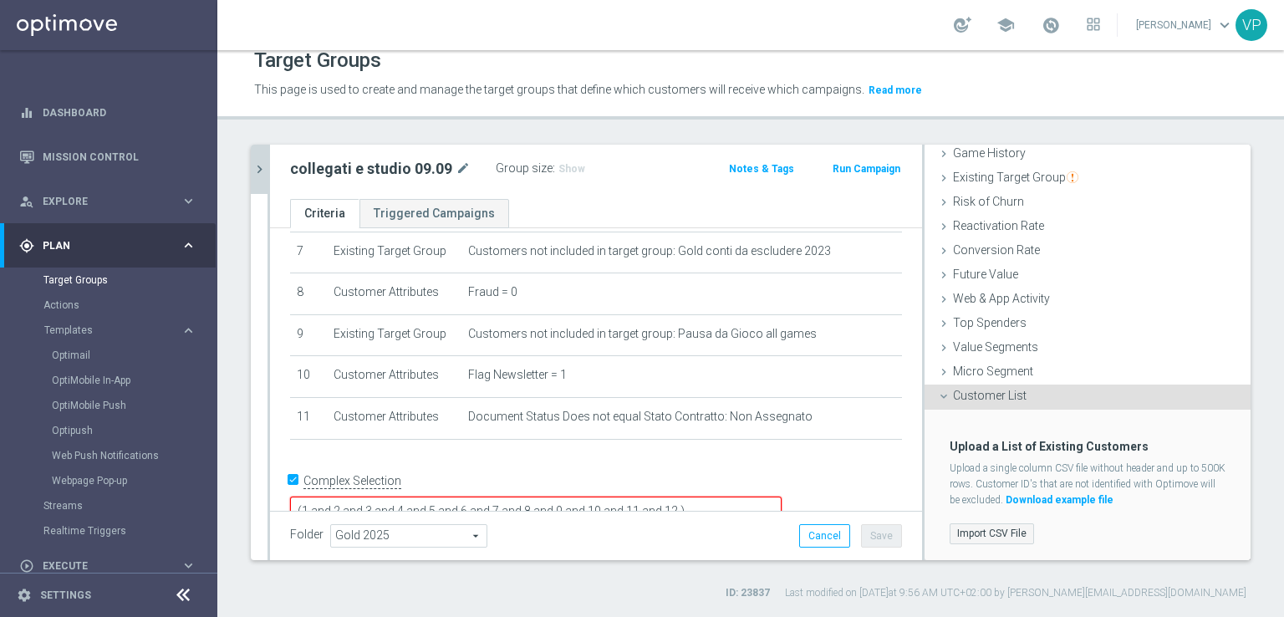
click at [983, 528] on label "Import CSV File" at bounding box center [992, 533] width 84 height 21
click at [0, 0] on input "Import CSV File" at bounding box center [0, 0] width 0 height 0
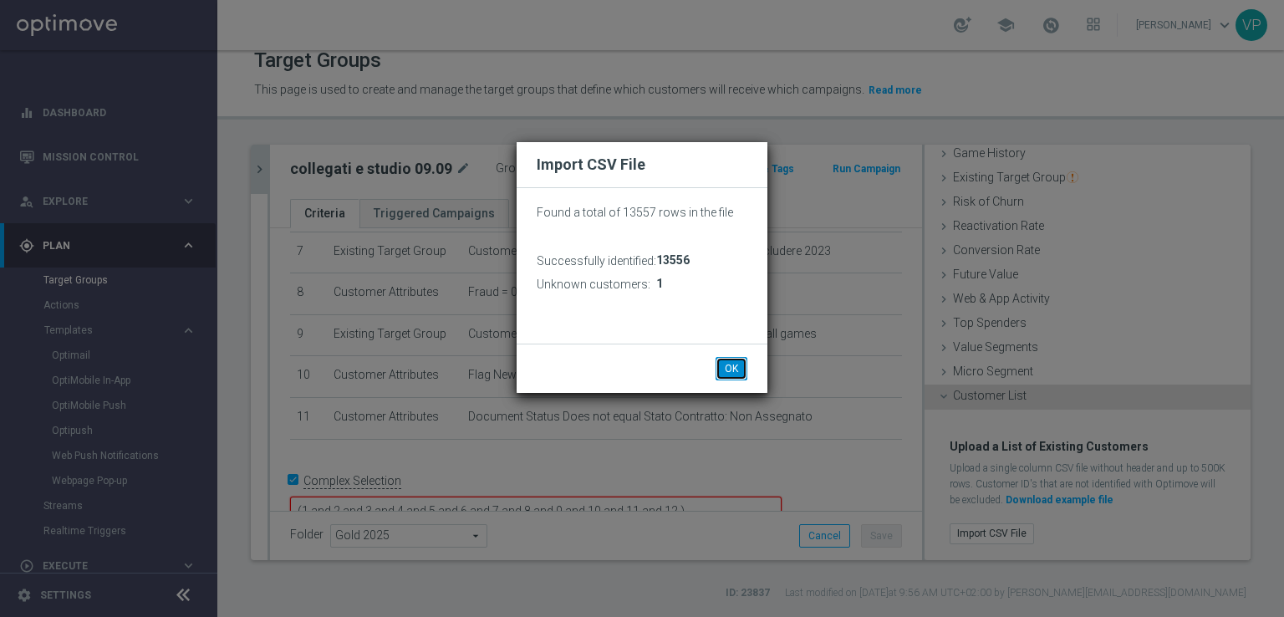
click at [740, 365] on button "OK" at bounding box center [732, 368] width 32 height 23
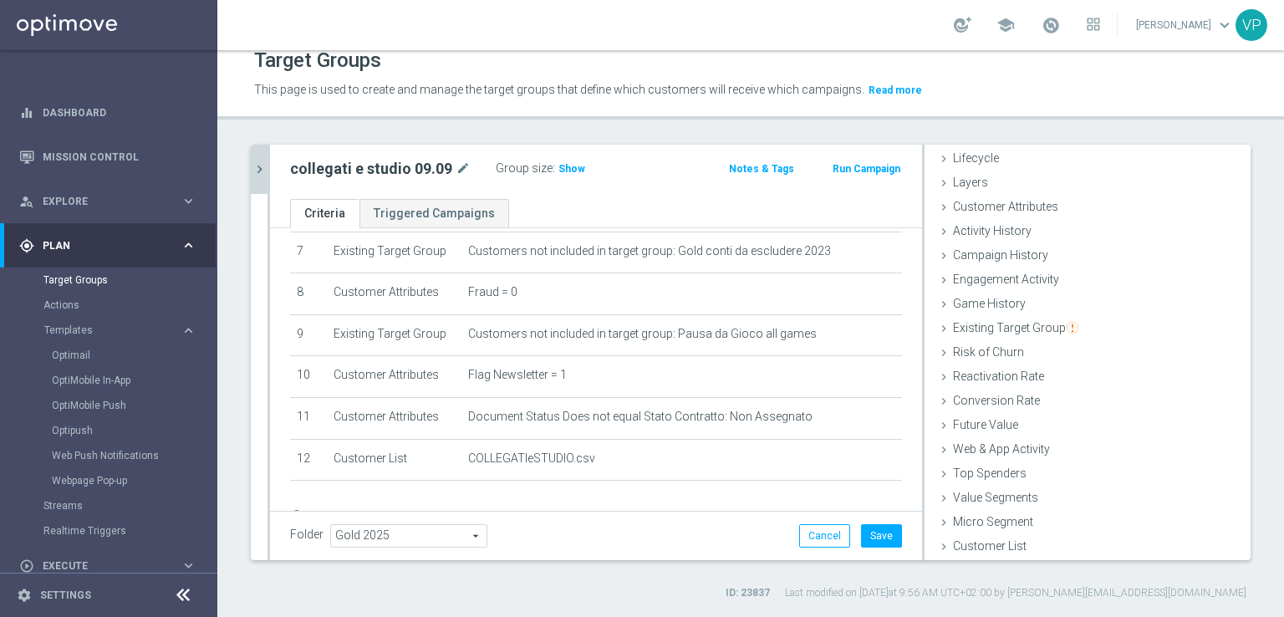
scroll to position [37, 0]
click at [565, 164] on span "Show" at bounding box center [572, 169] width 27 height 12
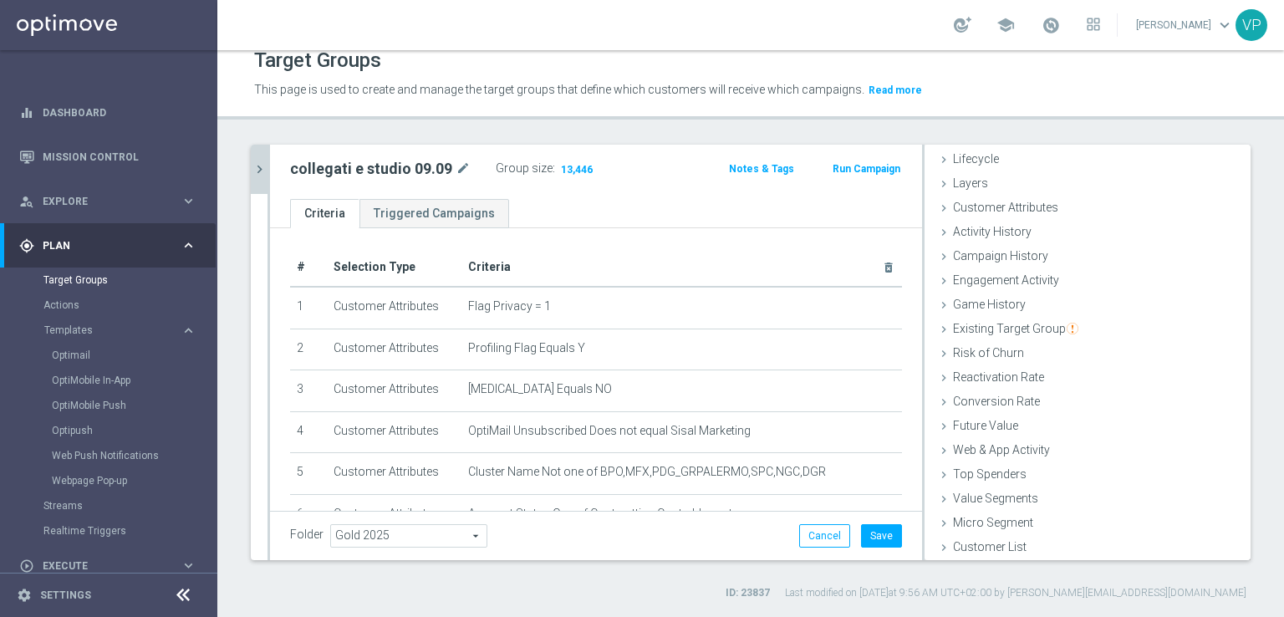
scroll to position [370, 0]
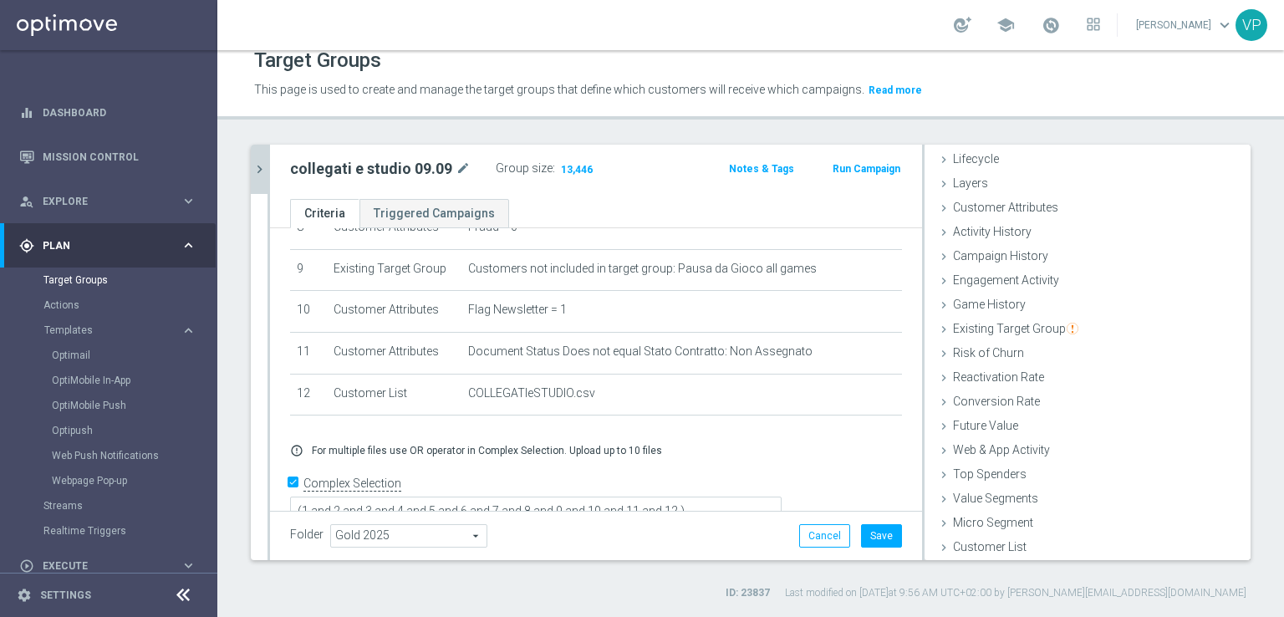
click at [257, 164] on icon "chevron_right" at bounding box center [260, 169] width 16 height 16
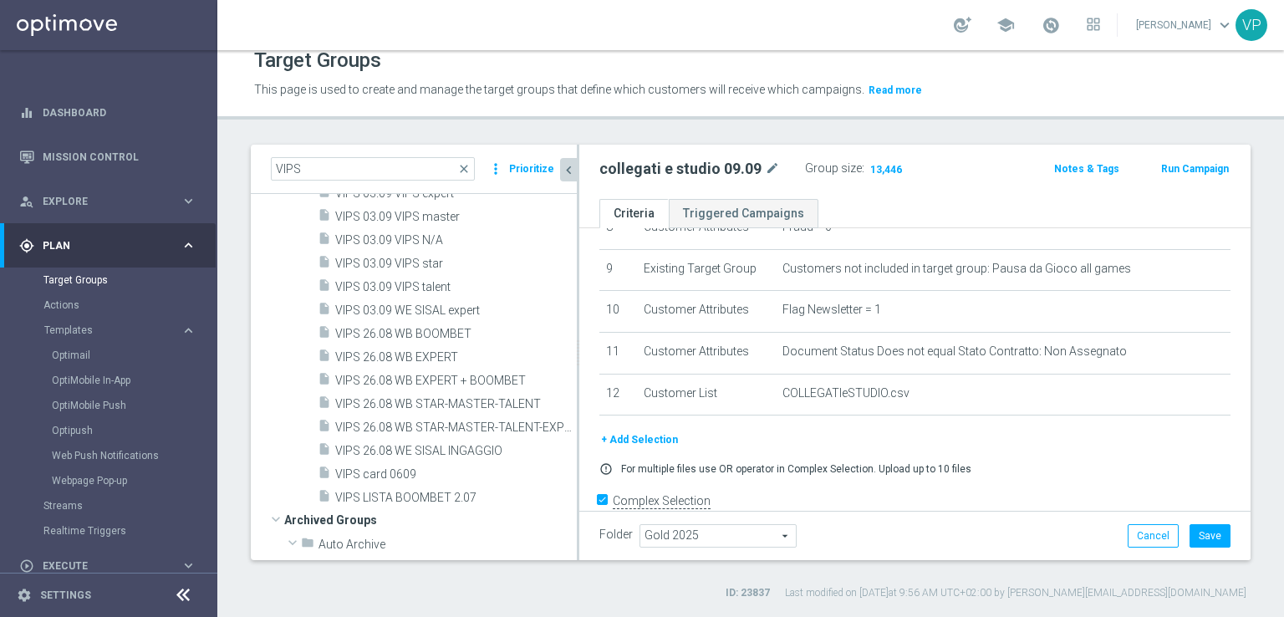
scroll to position [574, 0]
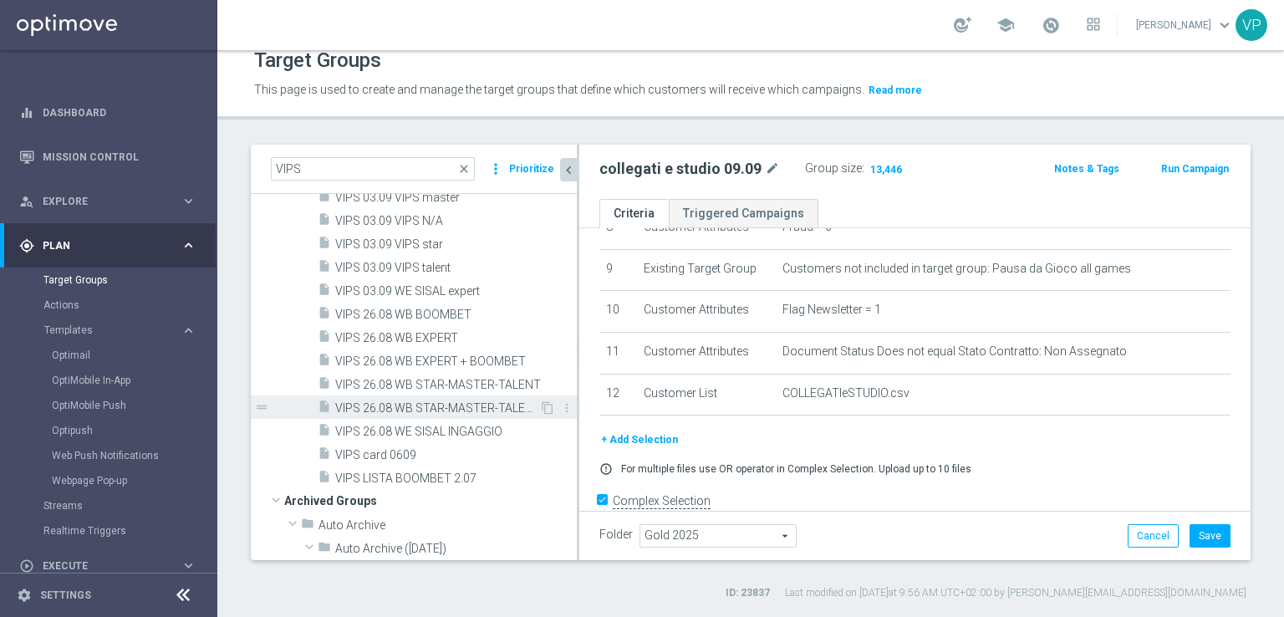
click at [439, 415] on div "insert_drive_file VIPS 26.08 WB STAR-MASTER-TALENT-EXPERT-BOOMBET" at bounding box center [429, 406] width 222 height 23
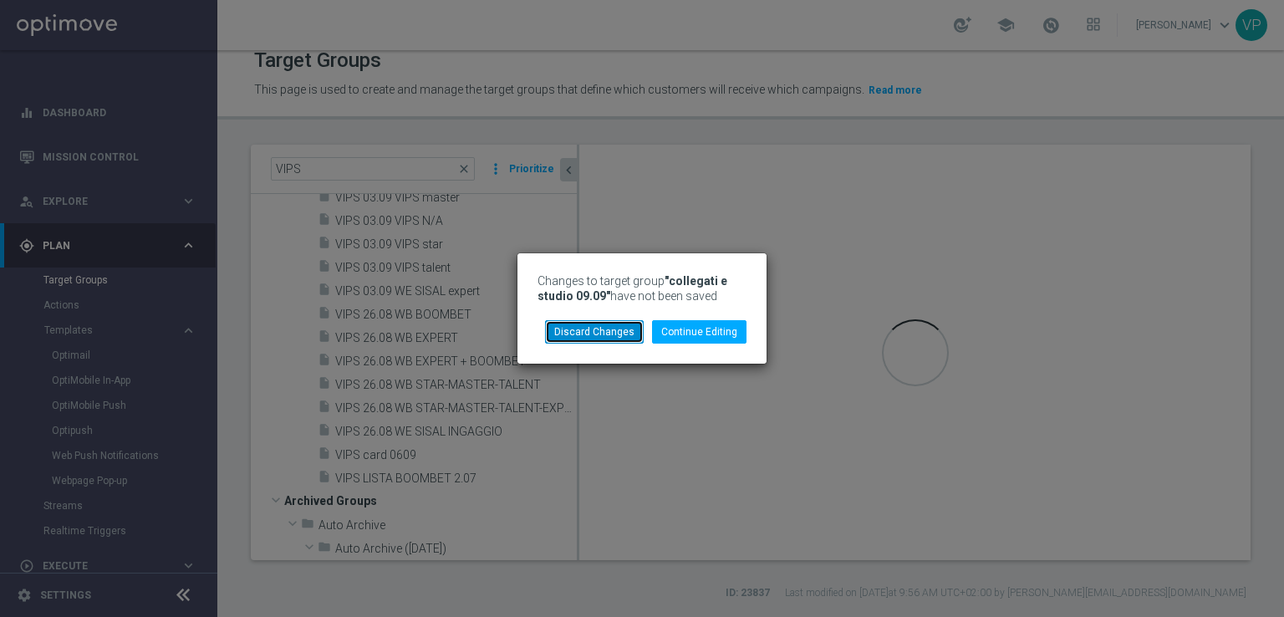
click at [630, 335] on button "Discard Changes" at bounding box center [594, 331] width 99 height 23
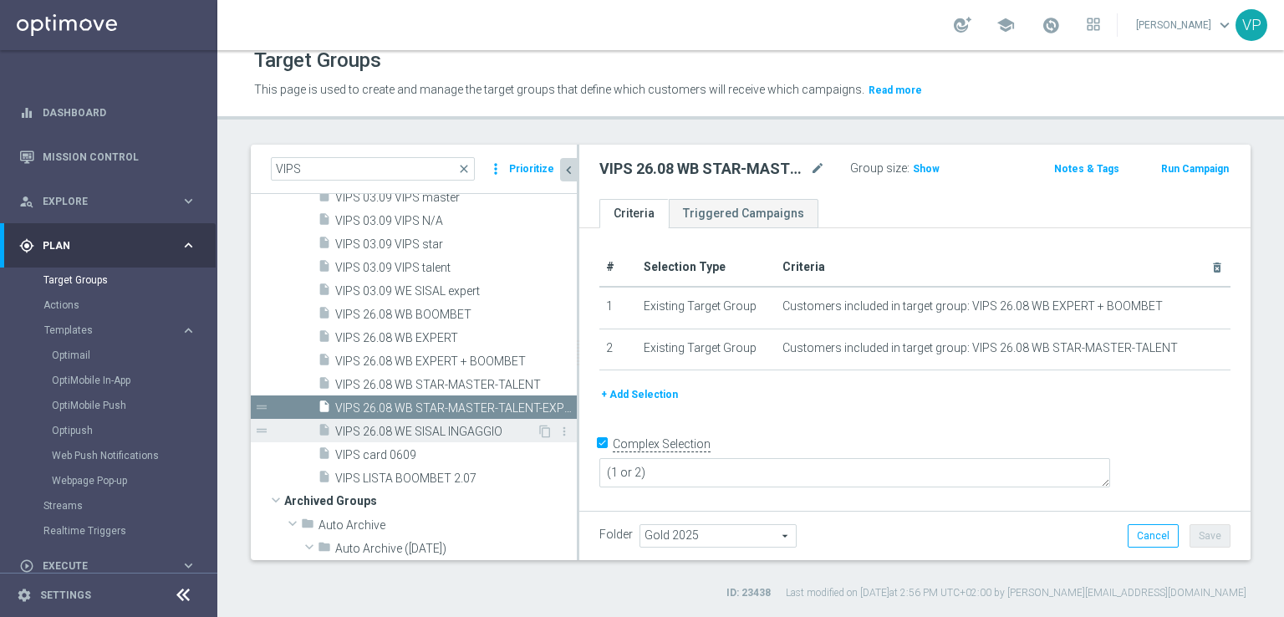
click at [441, 436] on span "VIPS 26.08 WE SISAL INGAGGIO" at bounding box center [436, 432] width 202 height 14
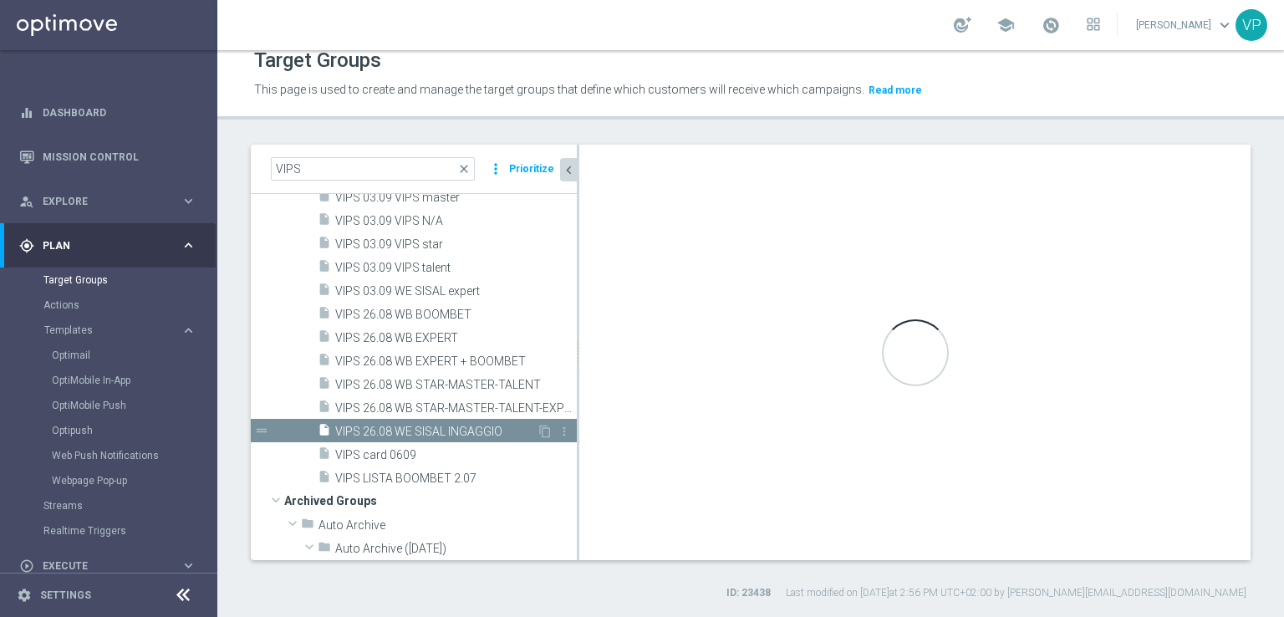
type textarea "(1 and 2 and 3 and 4 and 5 and 6 and 7 and 8 and 9 and 10 and 11 and 12 and 13 …"
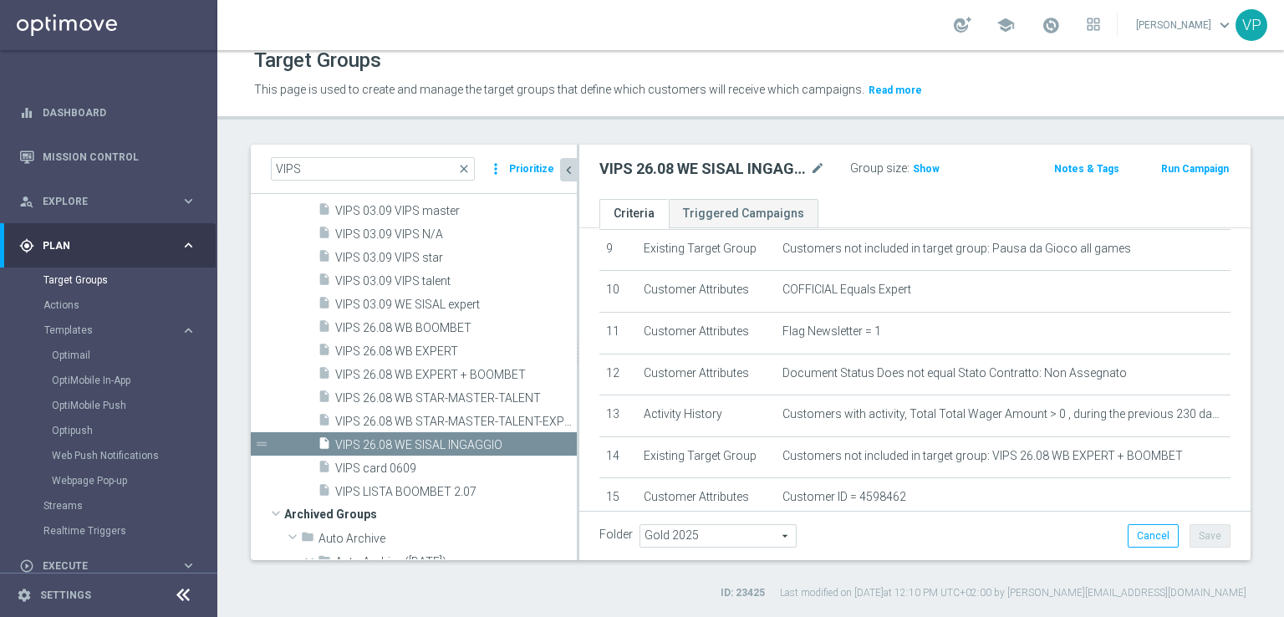
scroll to position [300, 0]
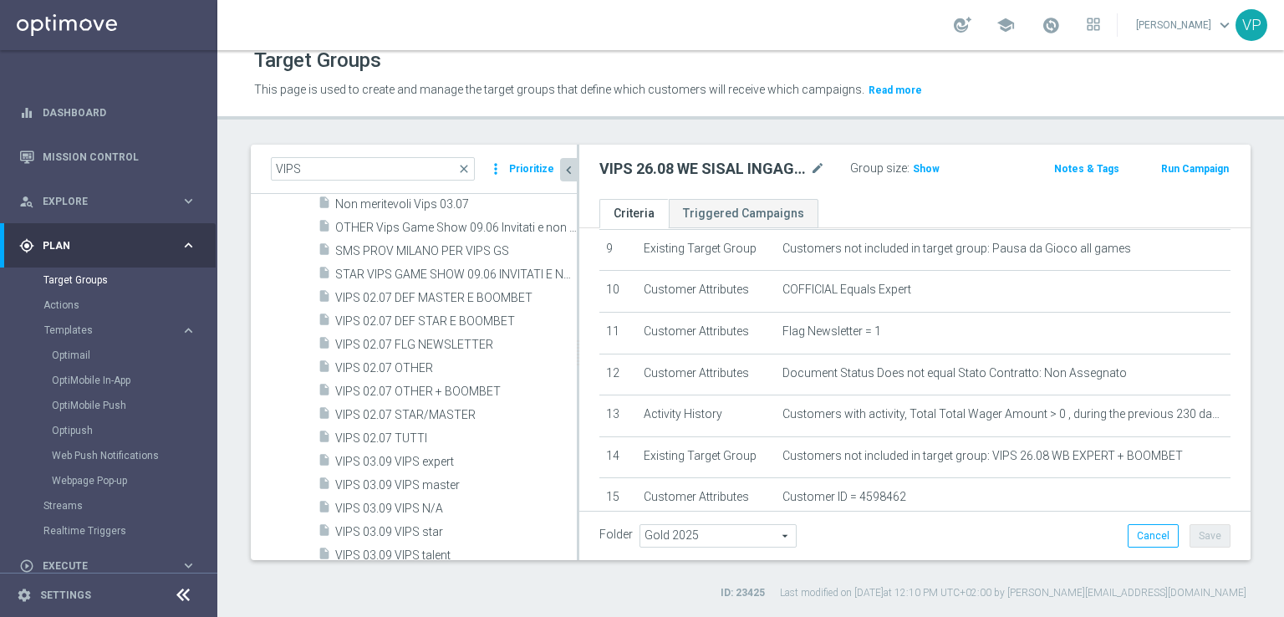
click at [468, 164] on span "close" at bounding box center [463, 168] width 13 height 13
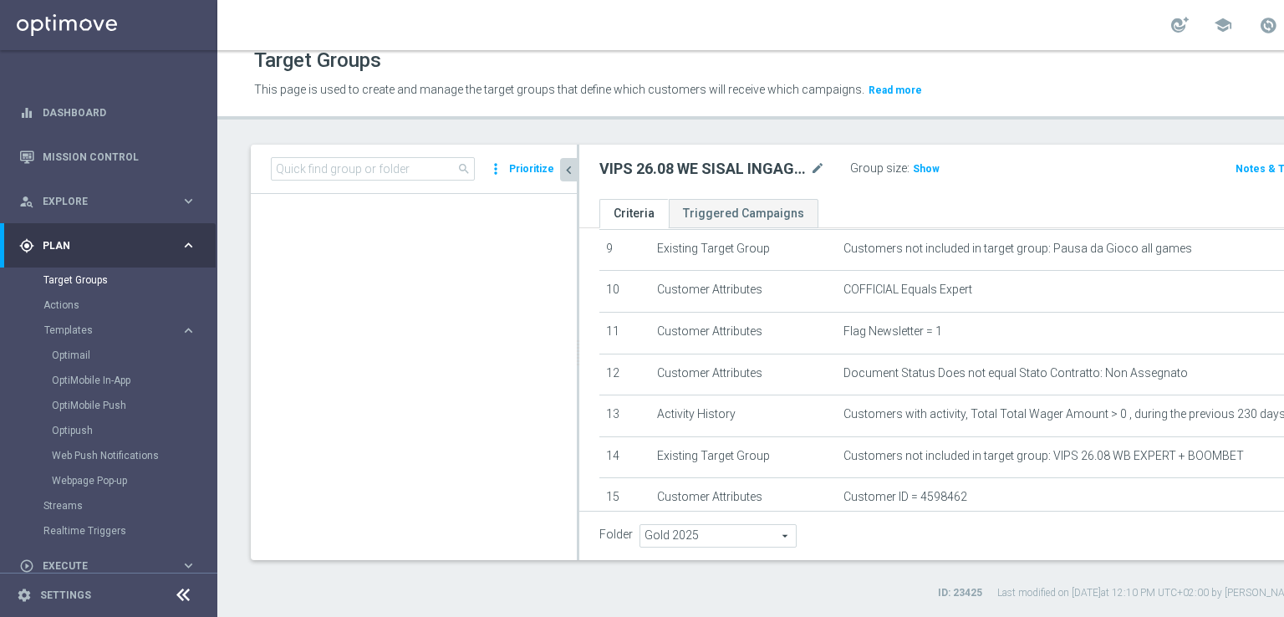
scroll to position [16730, 0]
click at [370, 171] on input at bounding box center [373, 168] width 204 height 23
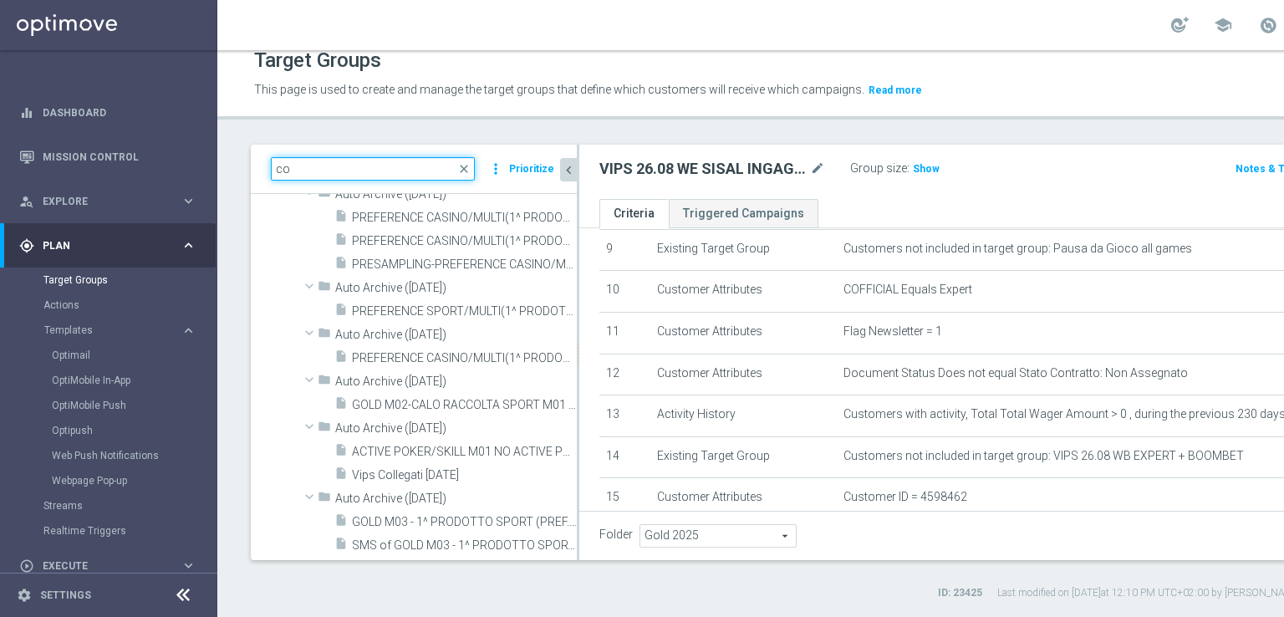
scroll to position [6694, 0]
type input "collegati"
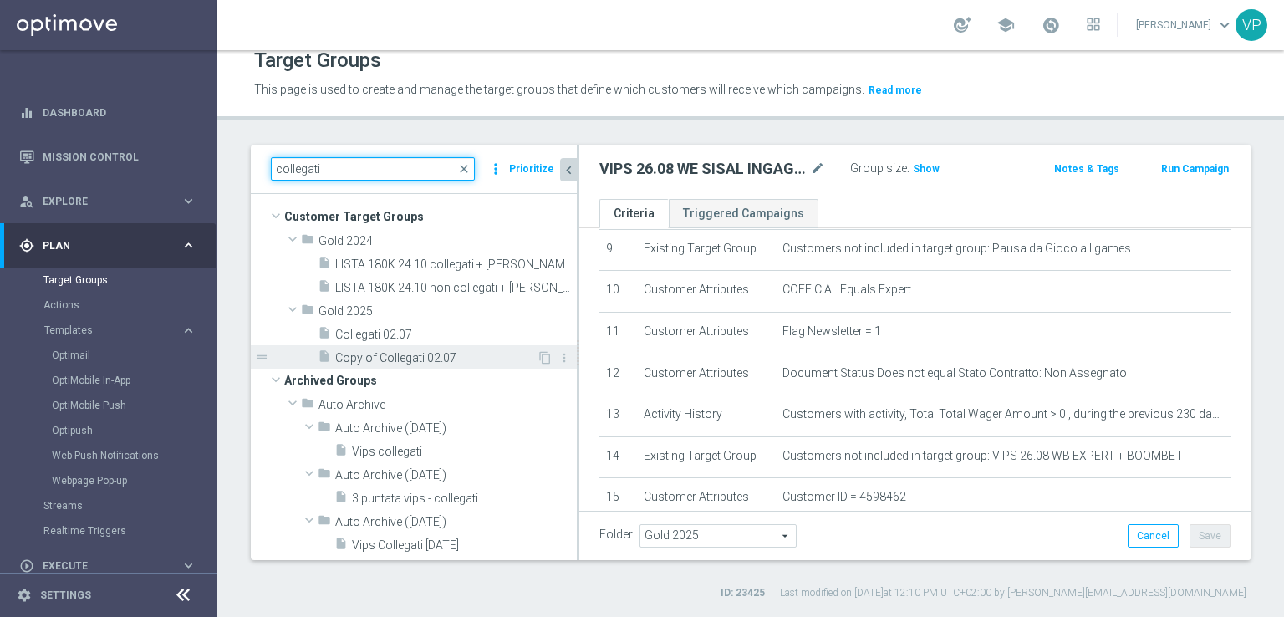
scroll to position [5, 0]
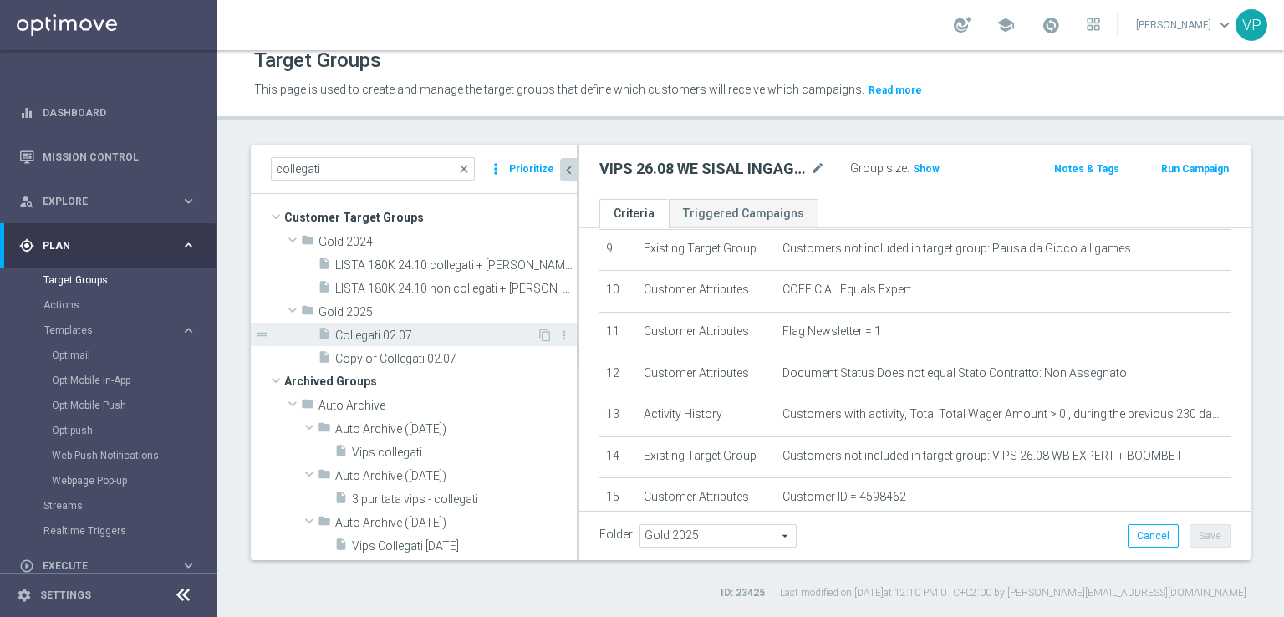
click at [427, 338] on span "Collegati 02.07" at bounding box center [436, 336] width 202 height 14
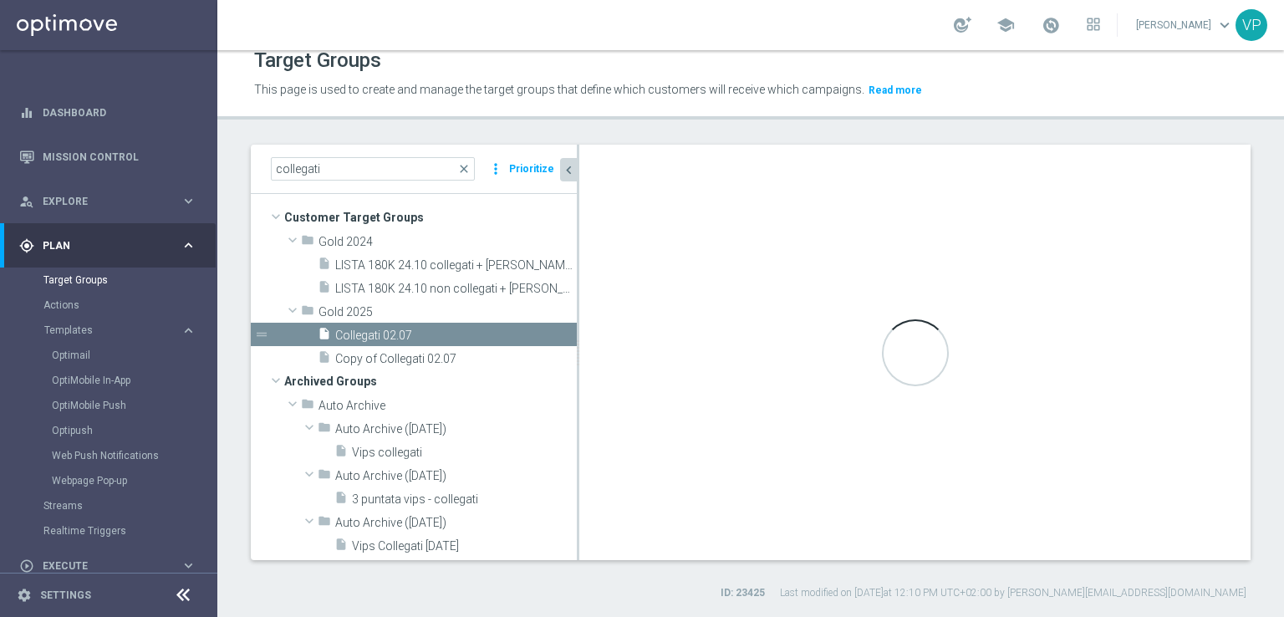
type textarea "(1 and 2 and 3 and 4 and 5 and 6 and 7 and 8 and 9 and 10 and 11 and 12 and 13 …"
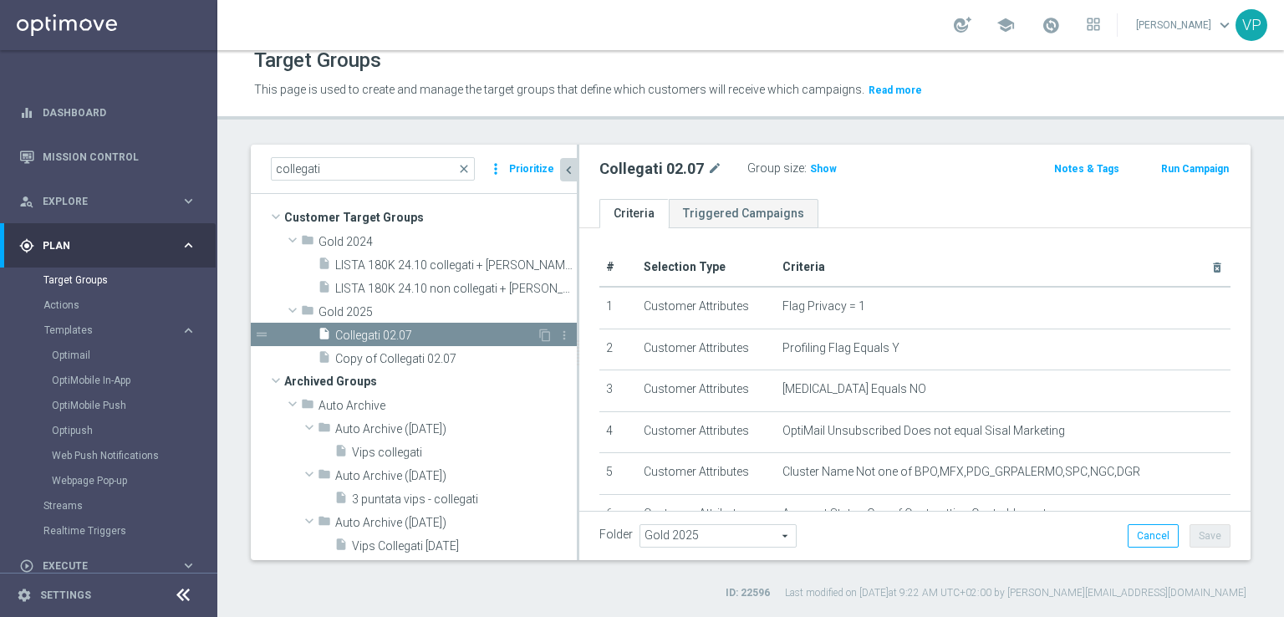
click at [537, 339] on div "content_copy more_vert" at bounding box center [555, 338] width 36 height 18
click at [538, 334] on icon "content_copy" at bounding box center [544, 335] width 13 height 13
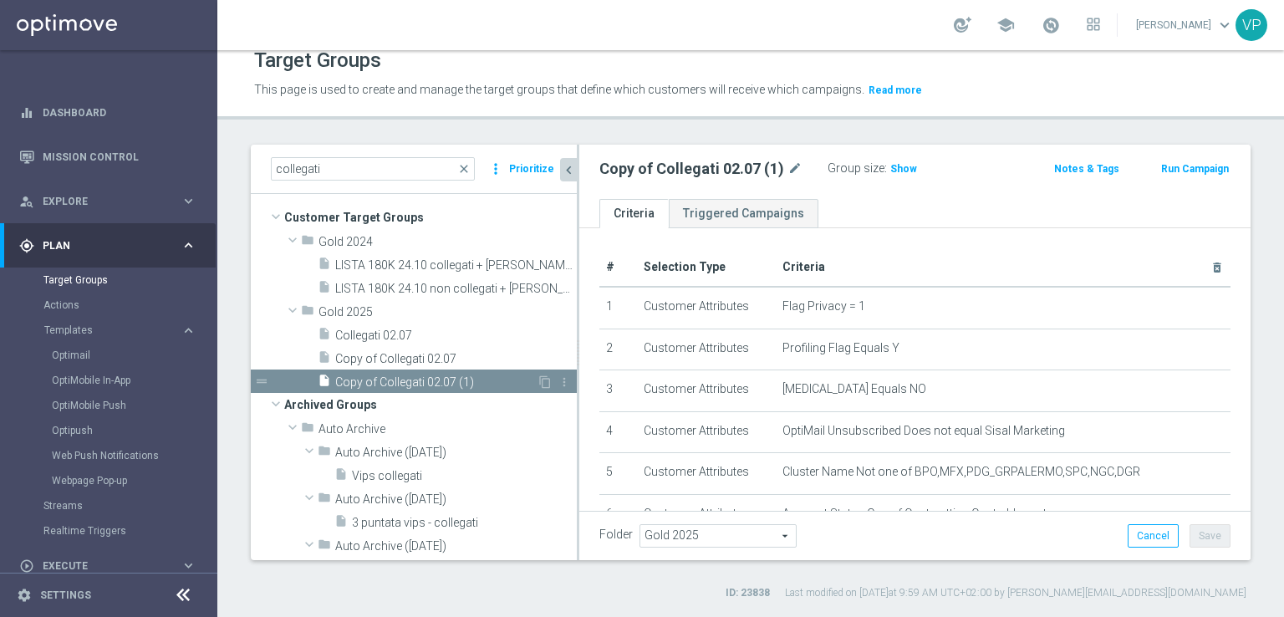
click at [433, 385] on span "Copy of Collegati 02.07 (1)" at bounding box center [436, 382] width 202 height 14
click at [789, 166] on icon "mode_edit" at bounding box center [795, 169] width 15 height 20
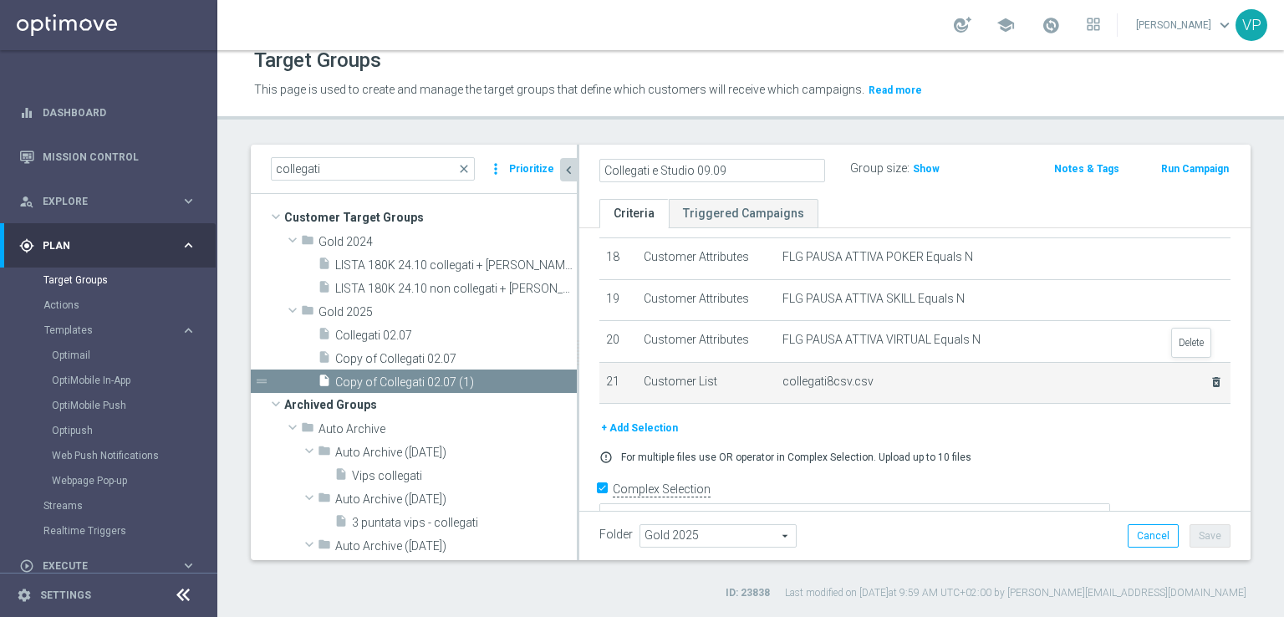
type input "Collegati e Studio 09.09"
click at [1210, 375] on icon "delete_forever" at bounding box center [1216, 381] width 13 height 13
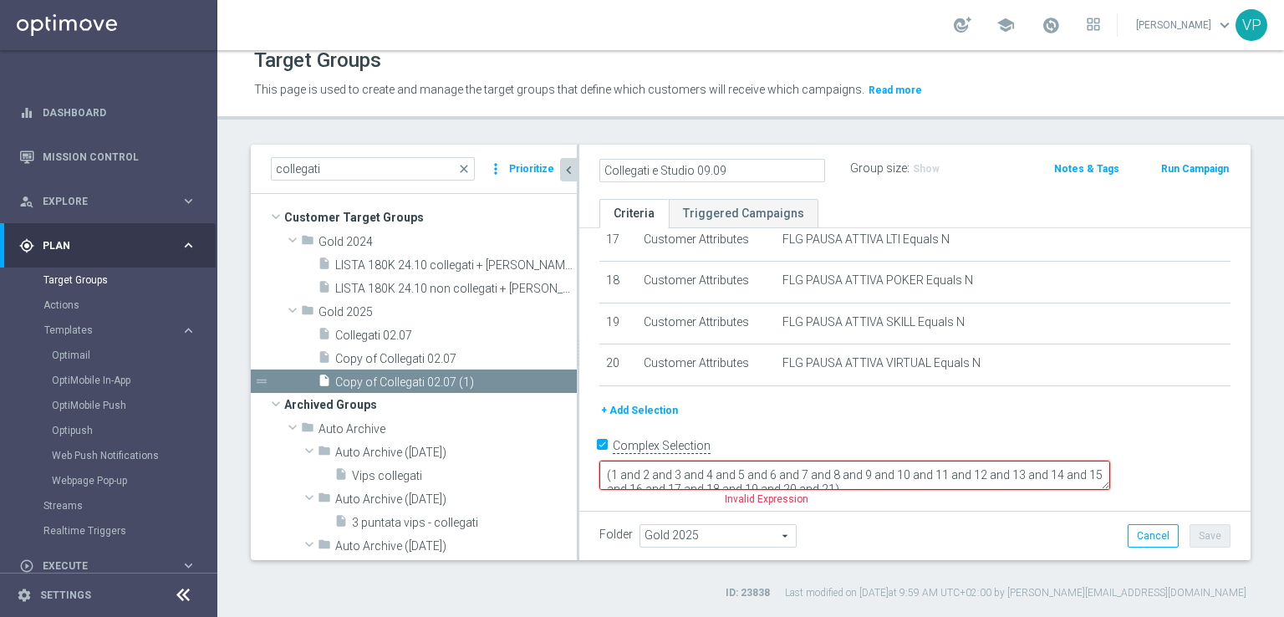
scroll to position [689, 0]
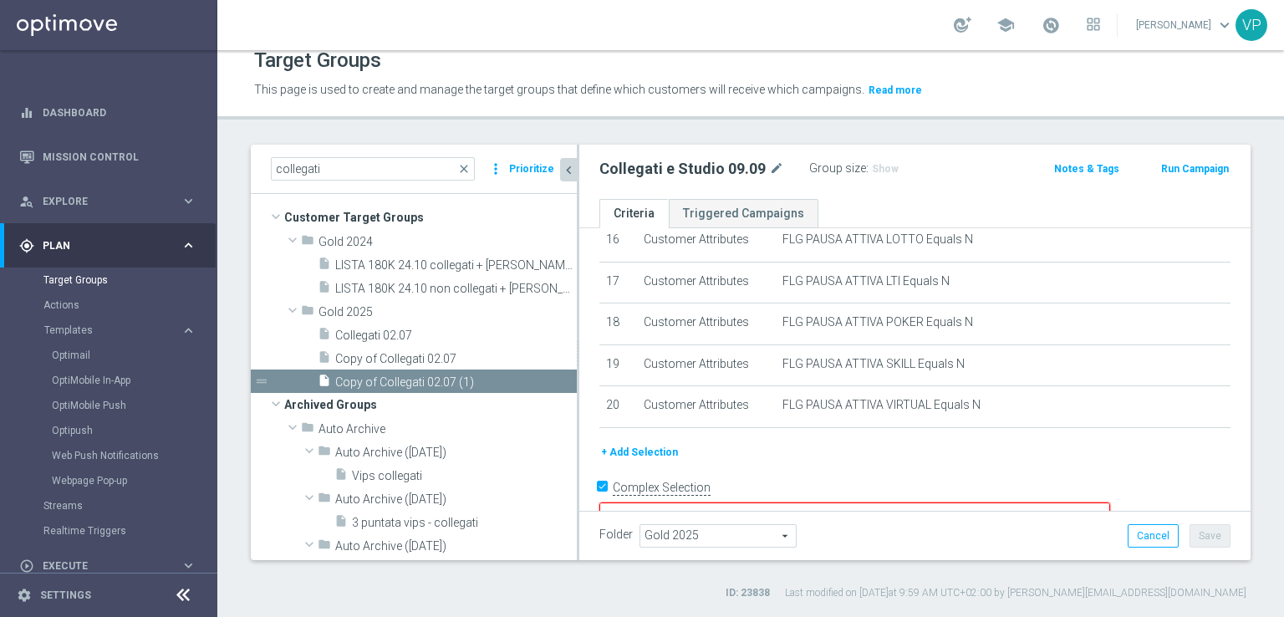
click at [640, 443] on button "+ Add Selection" at bounding box center [639, 452] width 80 height 18
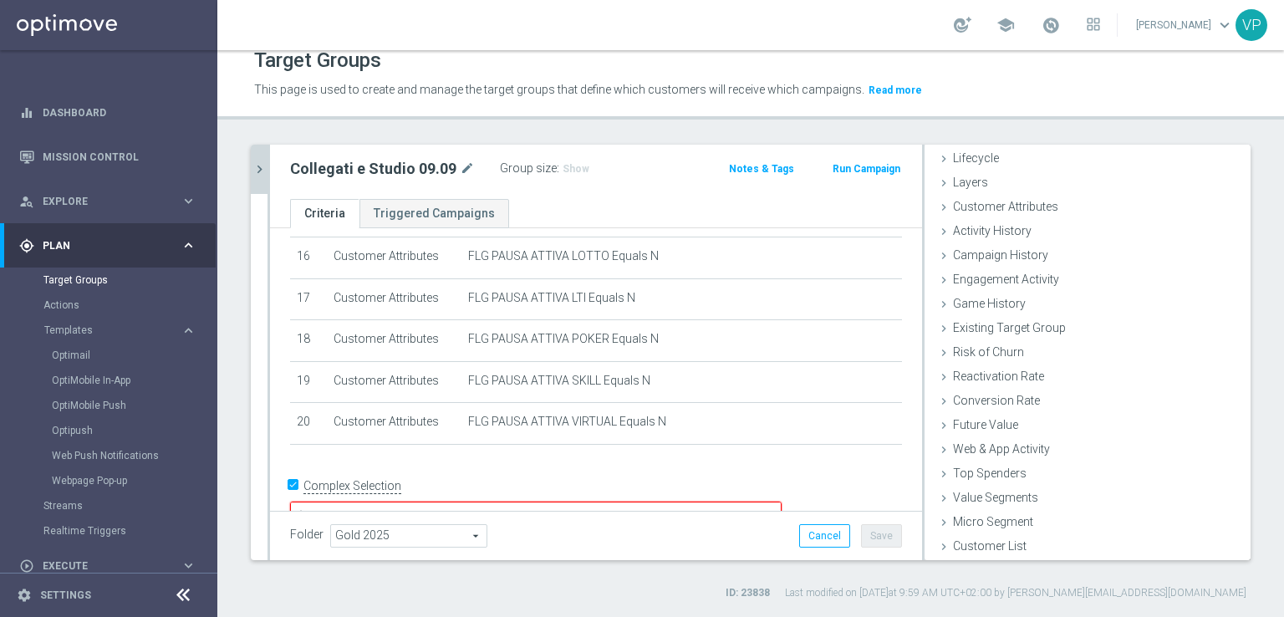
scroll to position [37, 0]
click at [967, 547] on span "Customer List" at bounding box center [990, 546] width 74 height 13
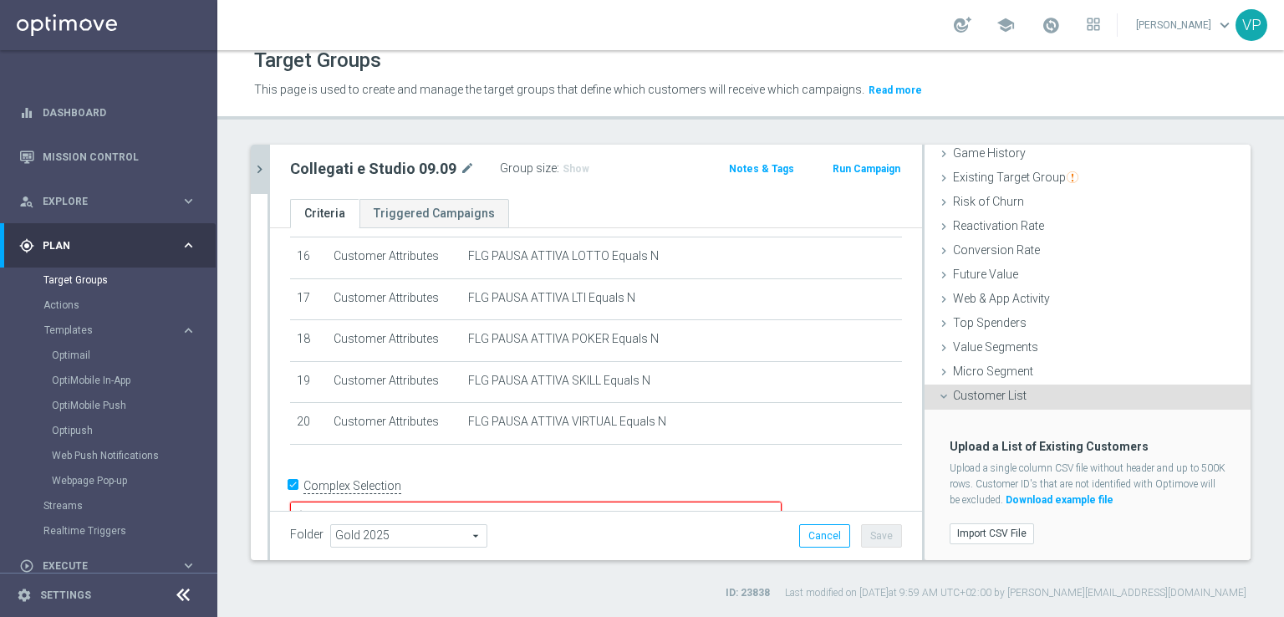
scroll to position [188, 0]
click at [984, 532] on label "Import CSV File" at bounding box center [992, 533] width 84 height 21
click at [0, 0] on input "Import CSV File" at bounding box center [0, 0] width 0 height 0
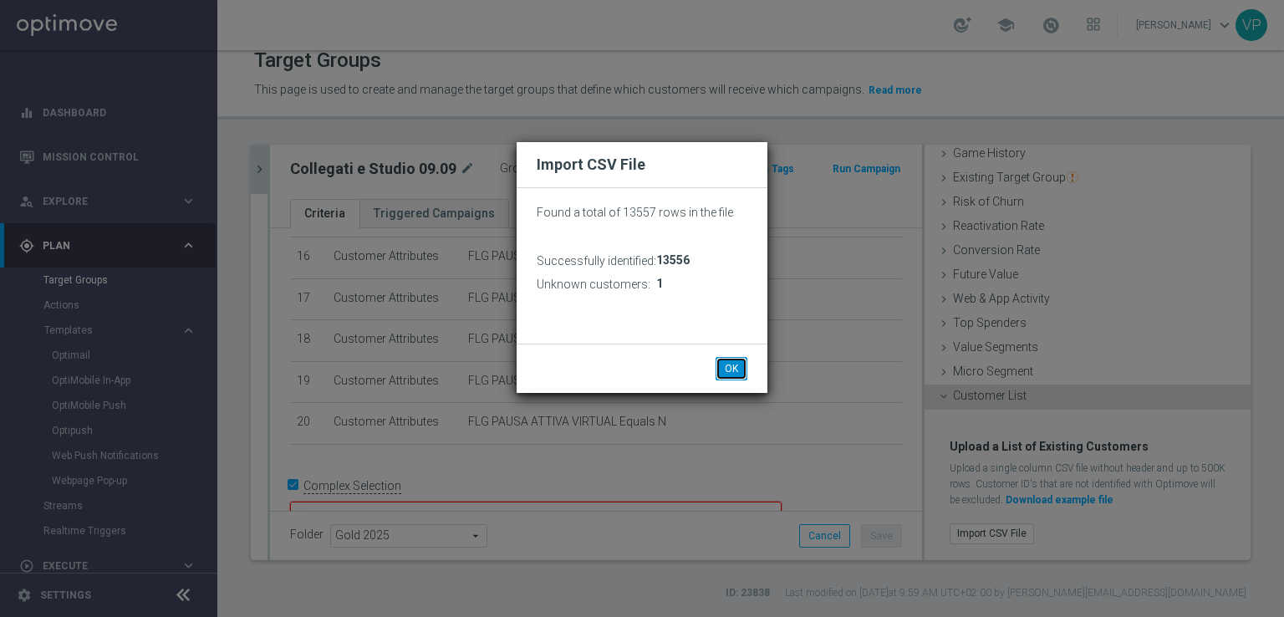
click at [736, 372] on button "OK" at bounding box center [732, 368] width 32 height 23
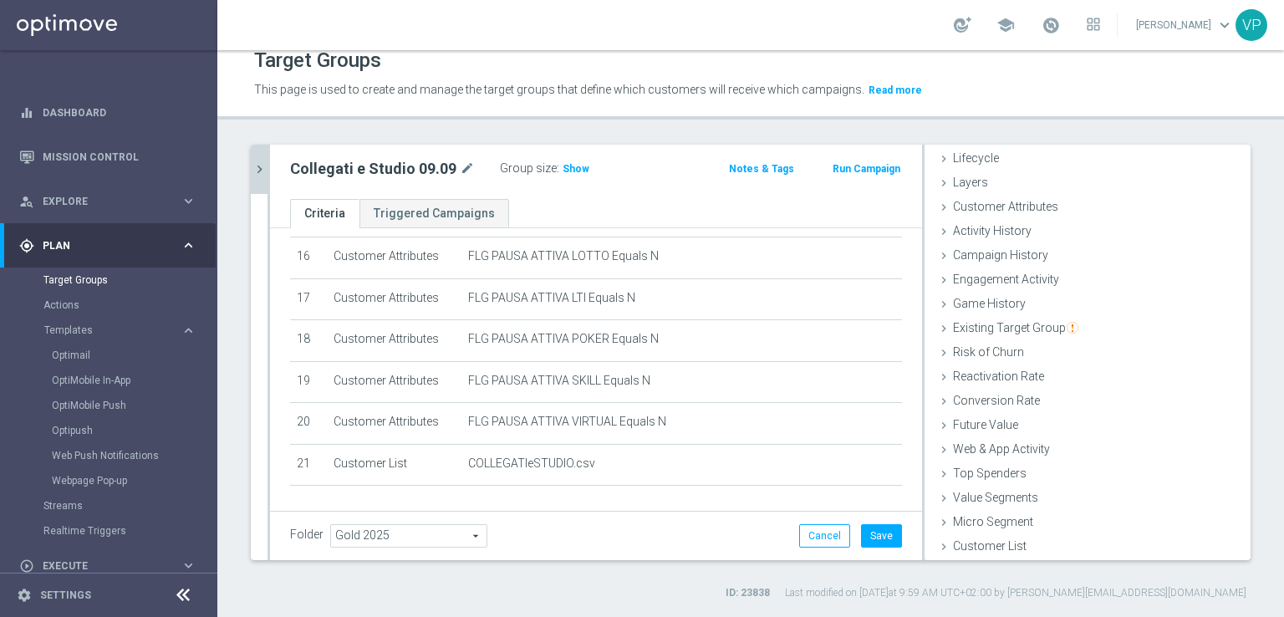
scroll to position [37, 0]
click at [579, 176] on h3 "Show" at bounding box center [576, 169] width 30 height 18
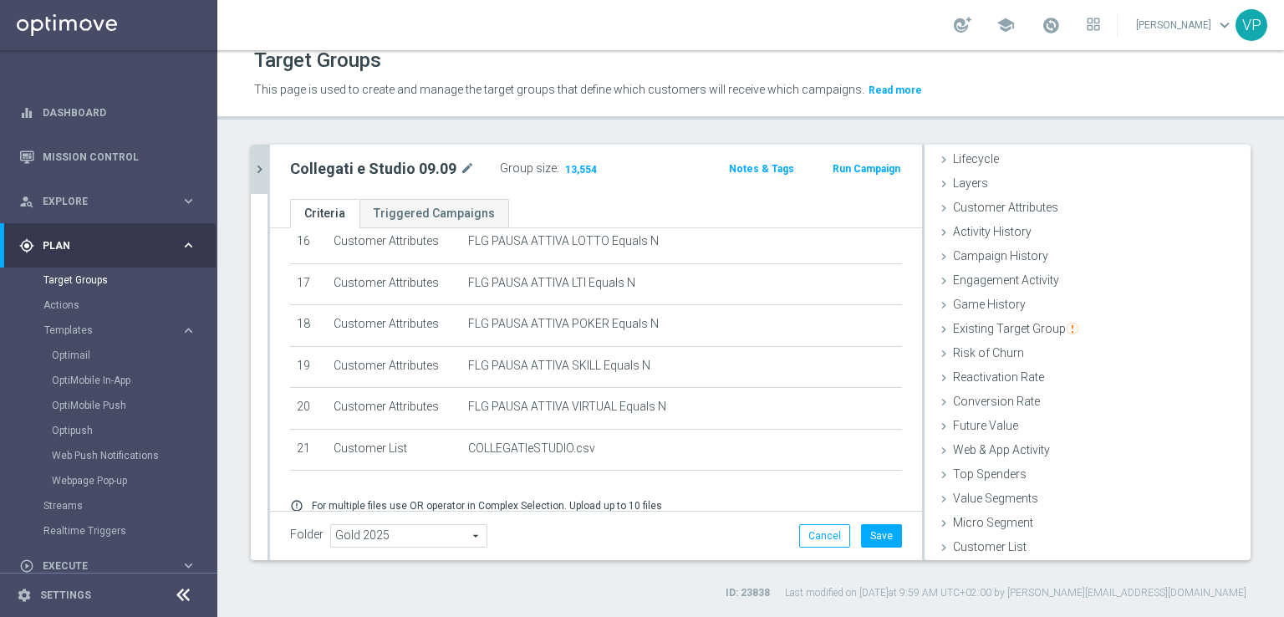
scroll to position [737, 0]
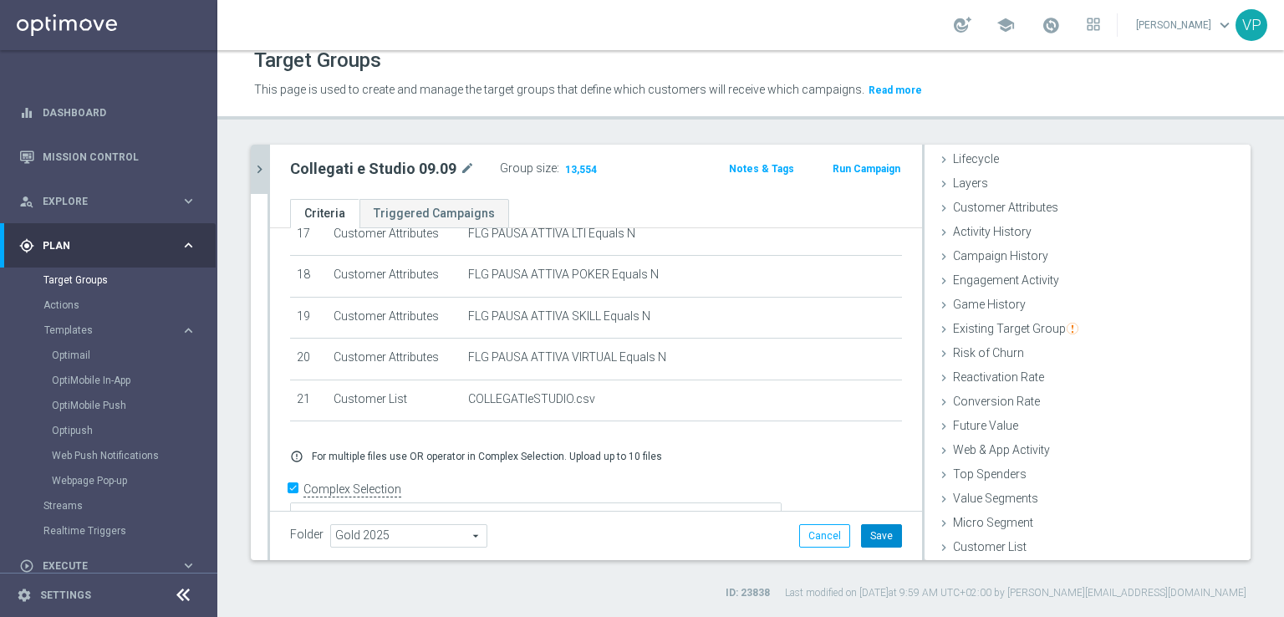
click at [883, 535] on button "Save" at bounding box center [881, 535] width 41 height 23
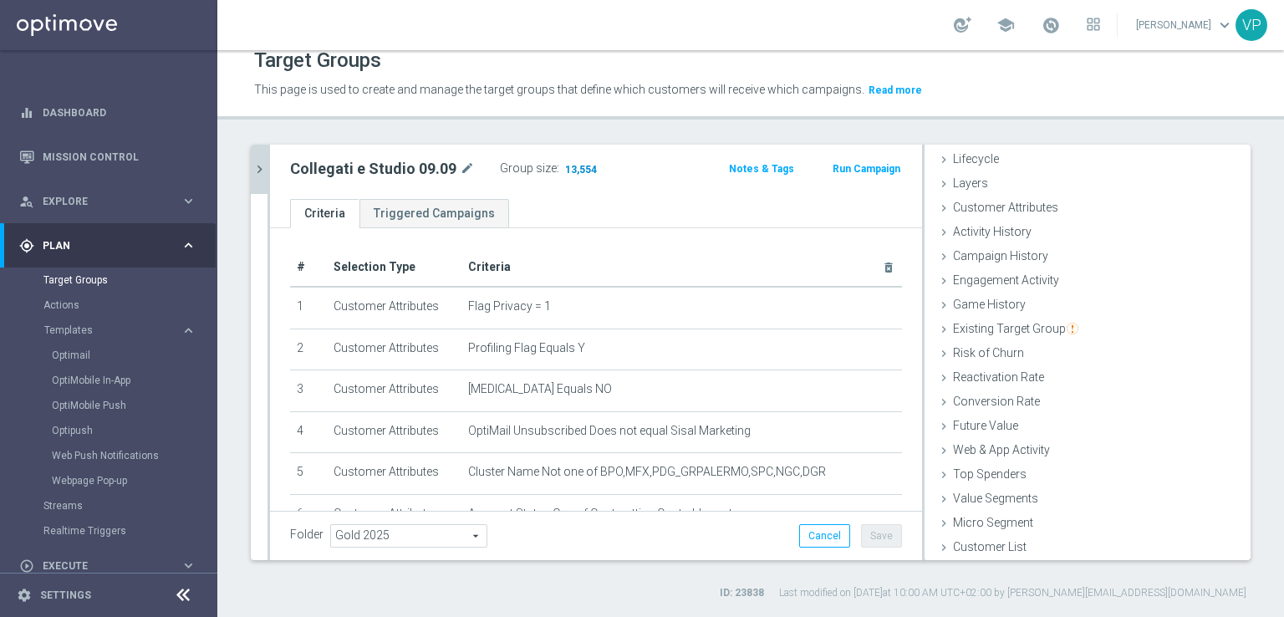
click at [566, 170] on span "13,554" at bounding box center [581, 171] width 35 height 16
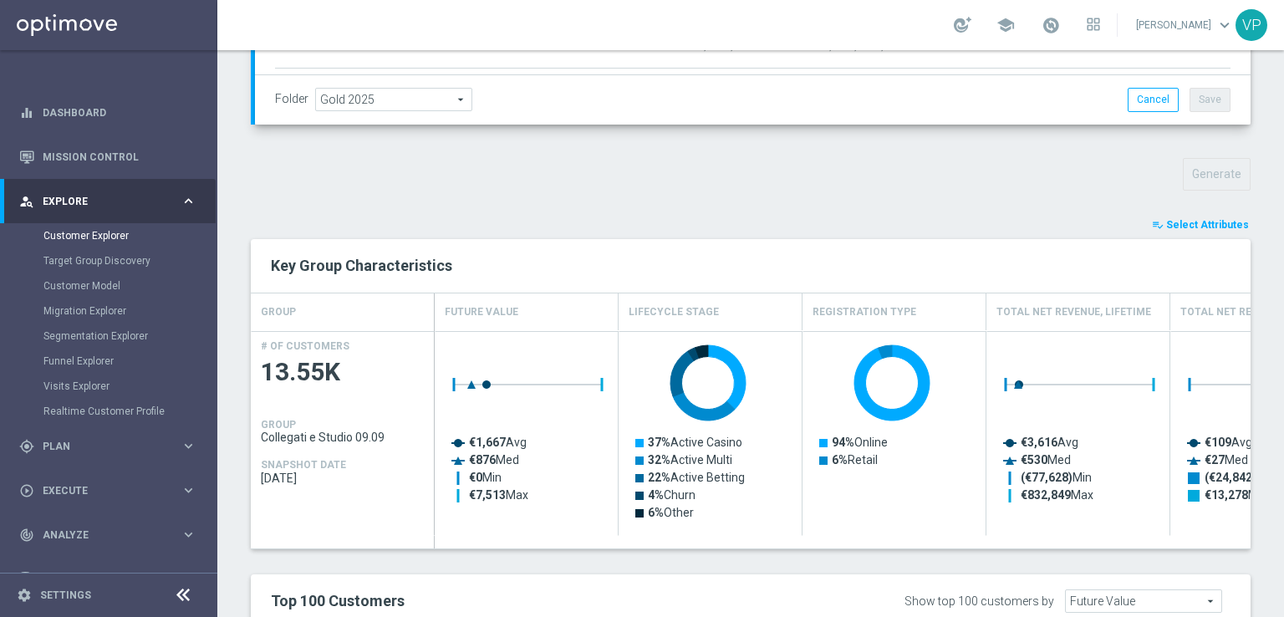
scroll to position [538, 0]
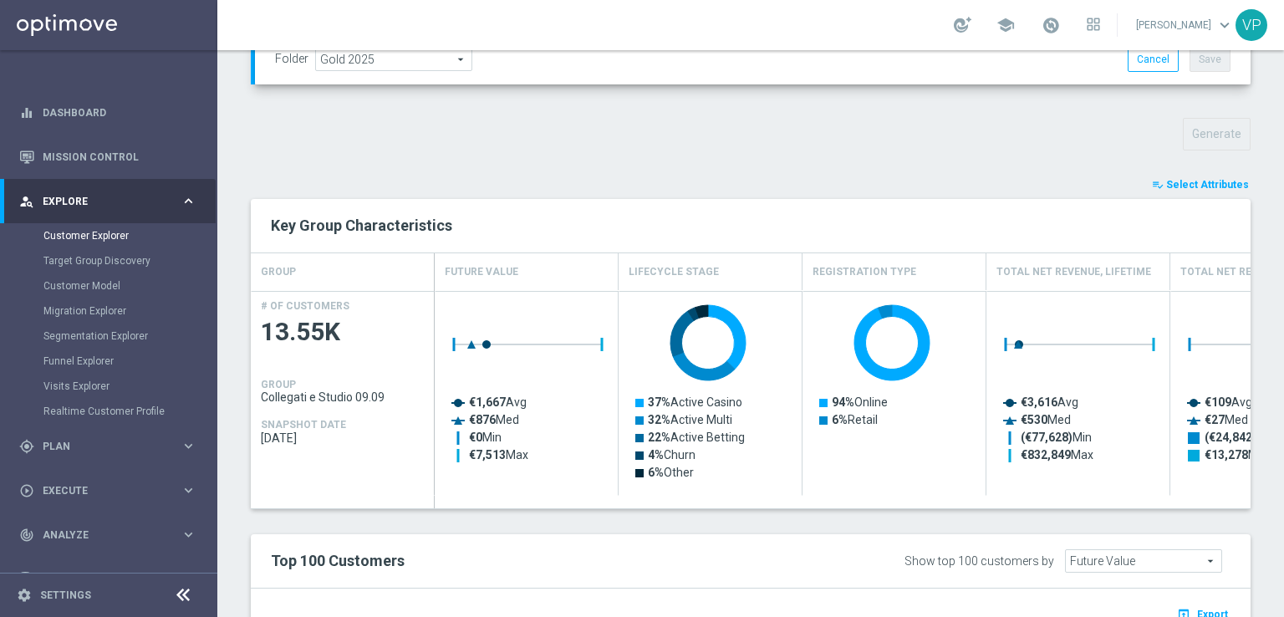
click at [1194, 186] on span "Select Attributes" at bounding box center [1207, 185] width 83 height 12
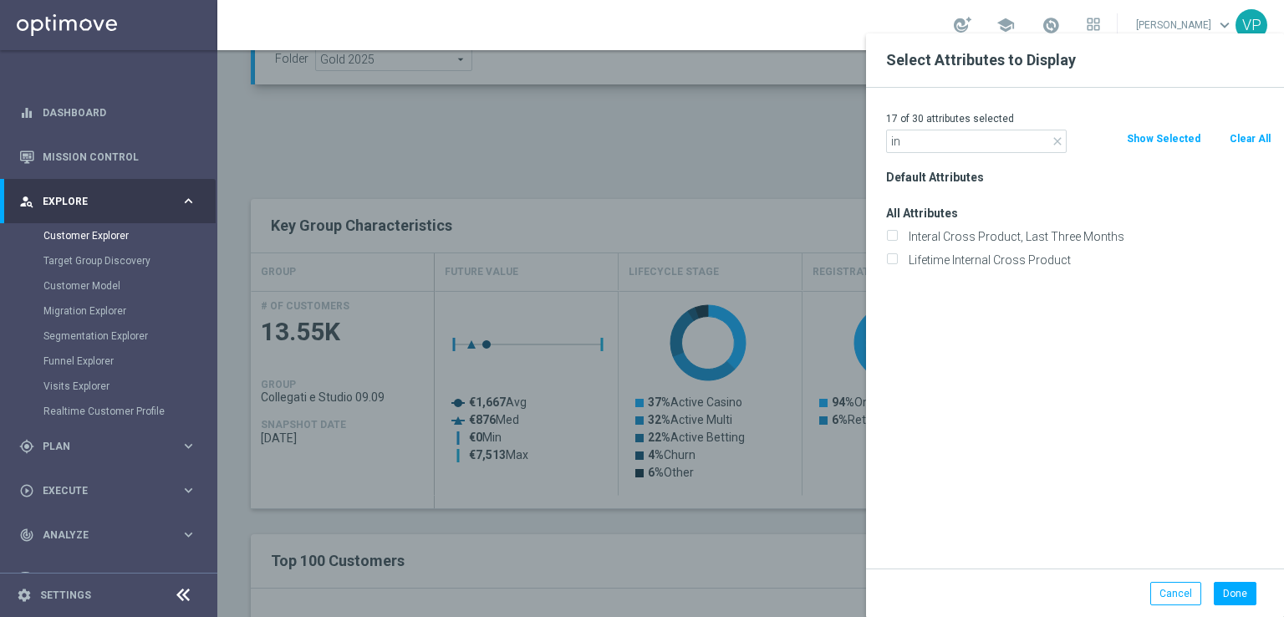
type input "i"
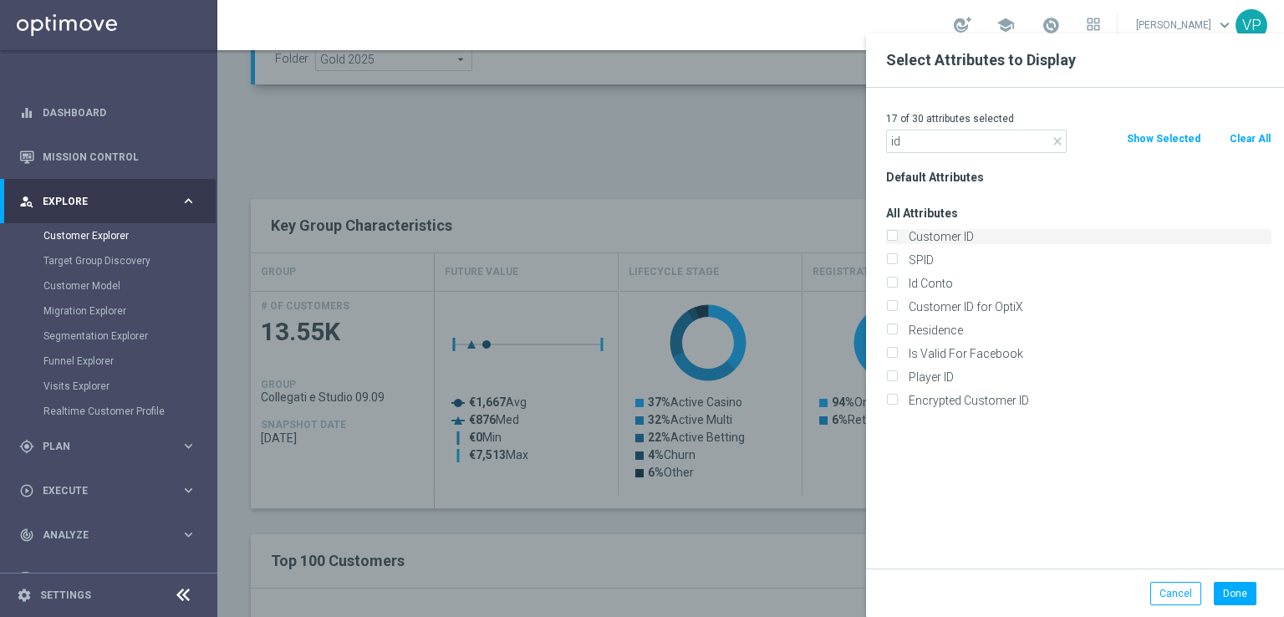
type input "id"
click at [903, 239] on label "Customer ID" at bounding box center [1087, 236] width 369 height 15
click at [897, 239] on input "Customer ID" at bounding box center [891, 238] width 11 height 11
checkbox input "true"
click at [902, 283] on div "Id Conto" at bounding box center [1078, 283] width 385 height 15
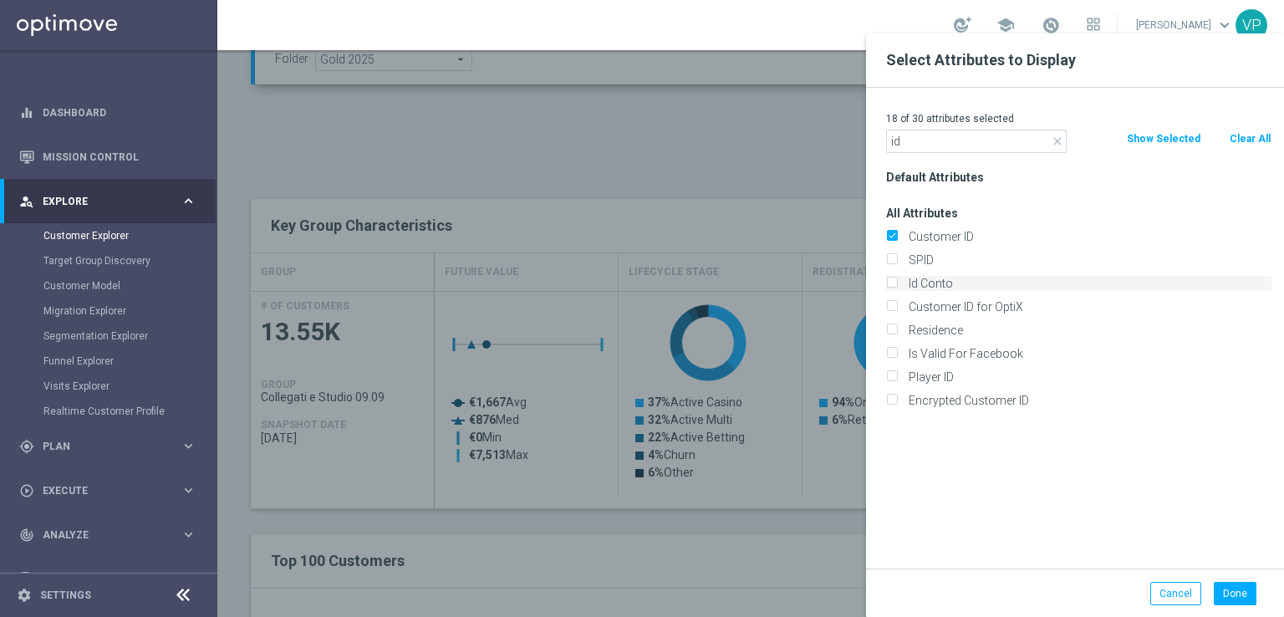
click at [893, 285] on input "Id Conto" at bounding box center [891, 285] width 11 height 11
checkbox input "true"
click at [1053, 137] on icon "close" at bounding box center [1057, 141] width 13 height 13
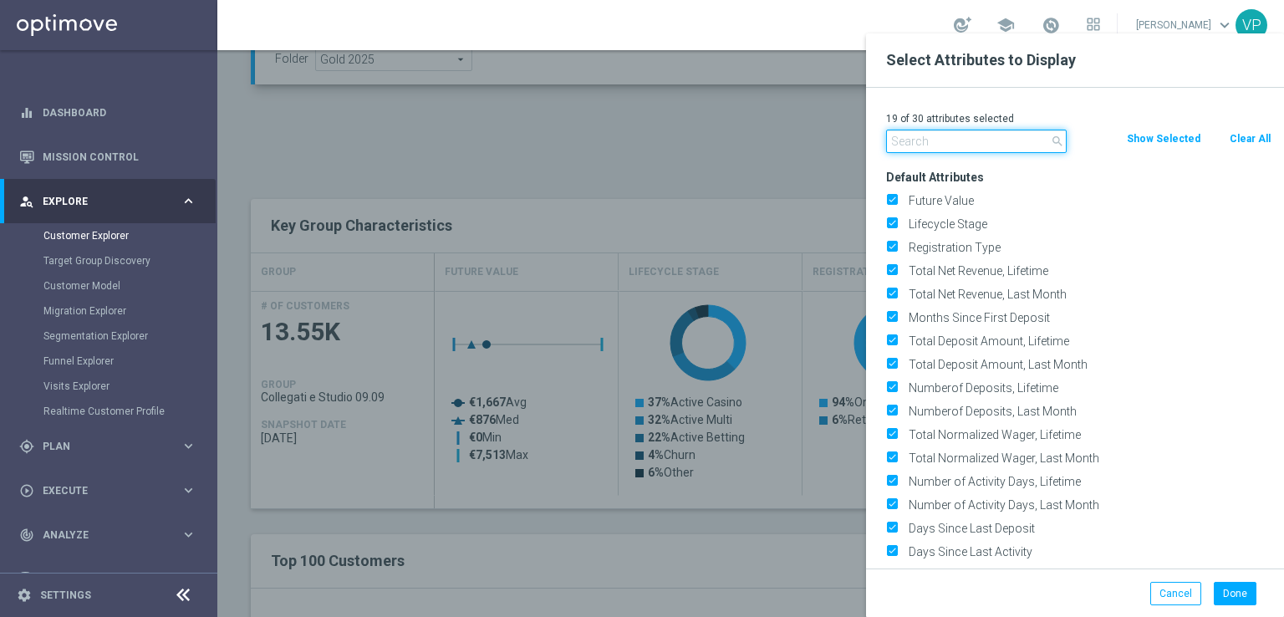
click at [988, 139] on input "text" at bounding box center [976, 141] width 181 height 23
type input "c"
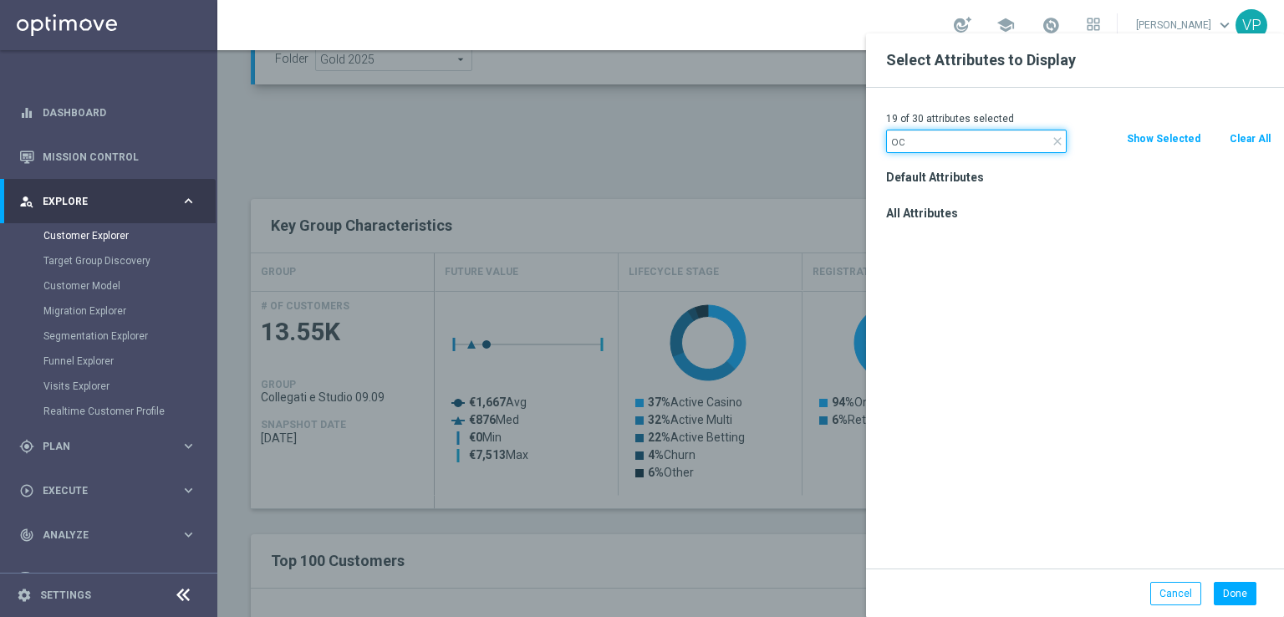
type input "o"
type input "offic"
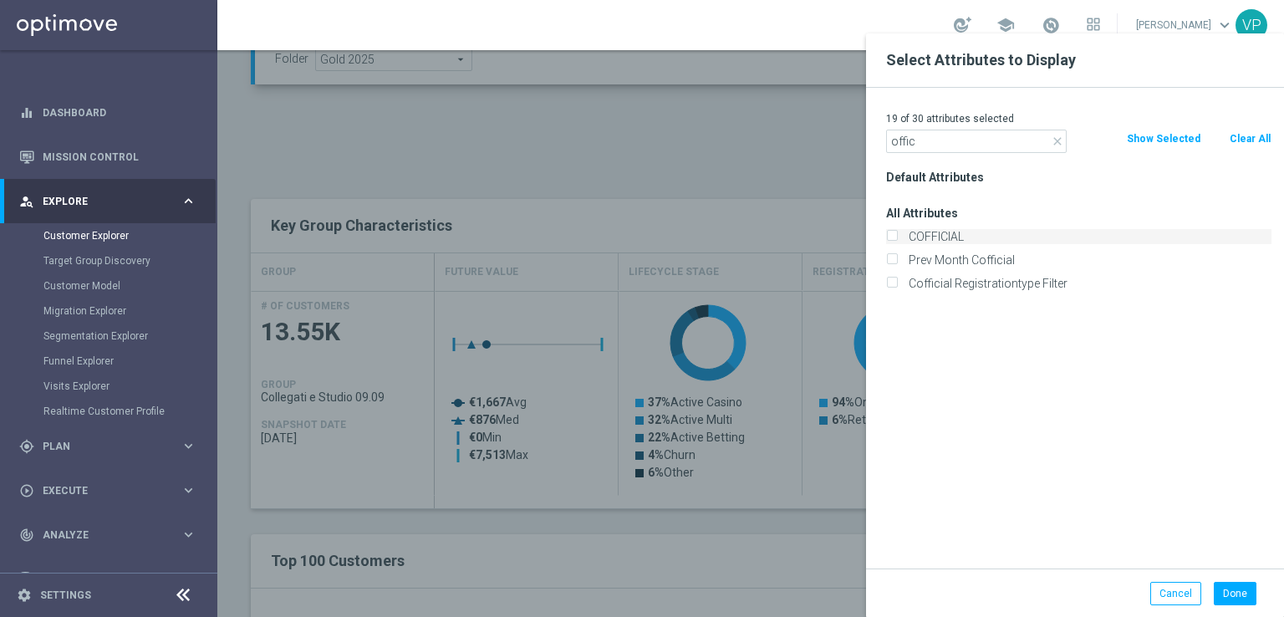
click at [954, 235] on label "COFFICIAL" at bounding box center [1087, 236] width 369 height 15
click at [897, 235] on input "COFFICIAL" at bounding box center [891, 238] width 11 height 11
checkbox input "true"
click at [1235, 597] on button "Done" at bounding box center [1235, 593] width 43 height 23
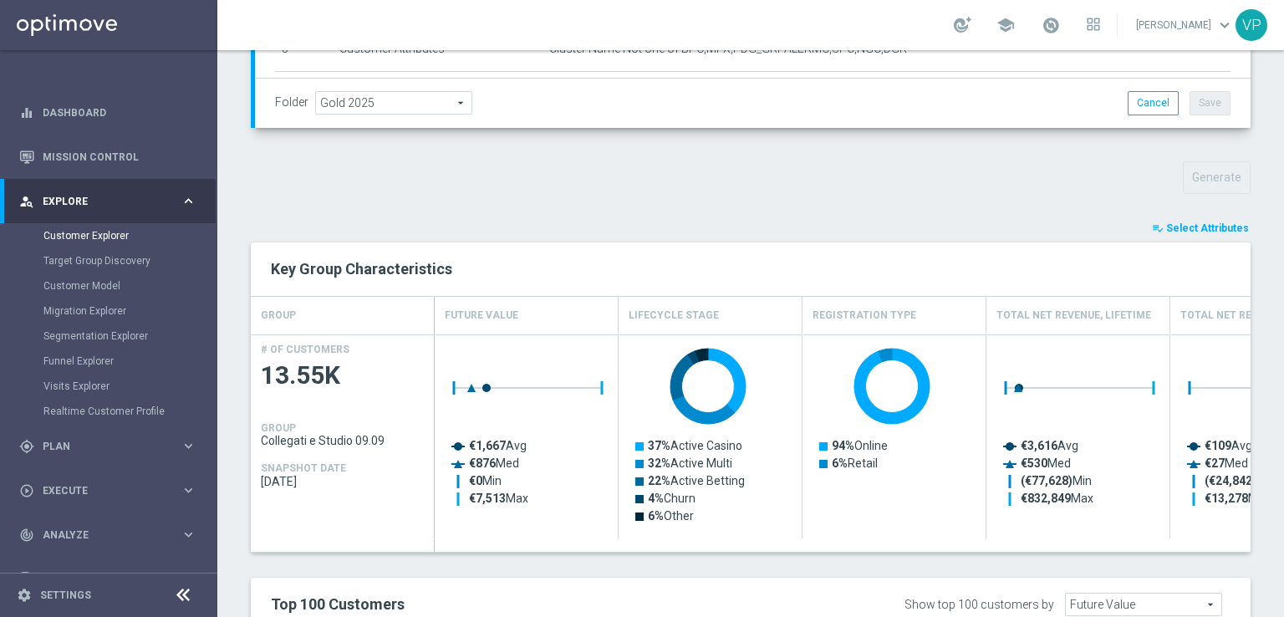
scroll to position [523, 0]
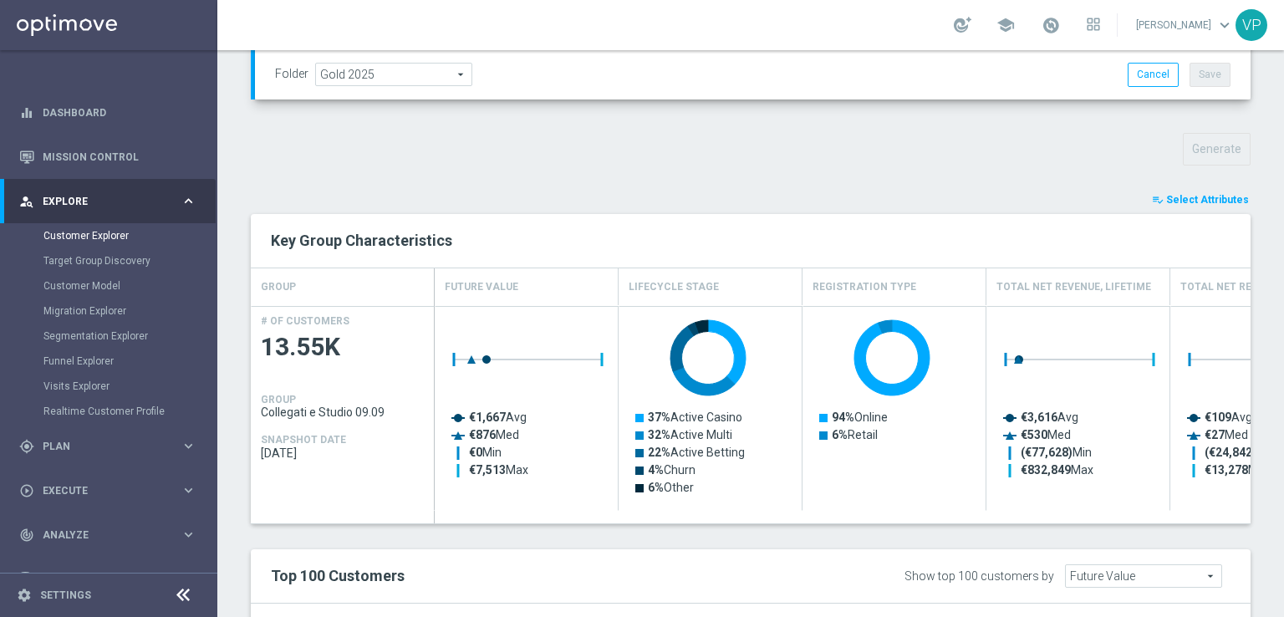
click at [1196, 199] on span "Select Attributes" at bounding box center [1207, 200] width 83 height 12
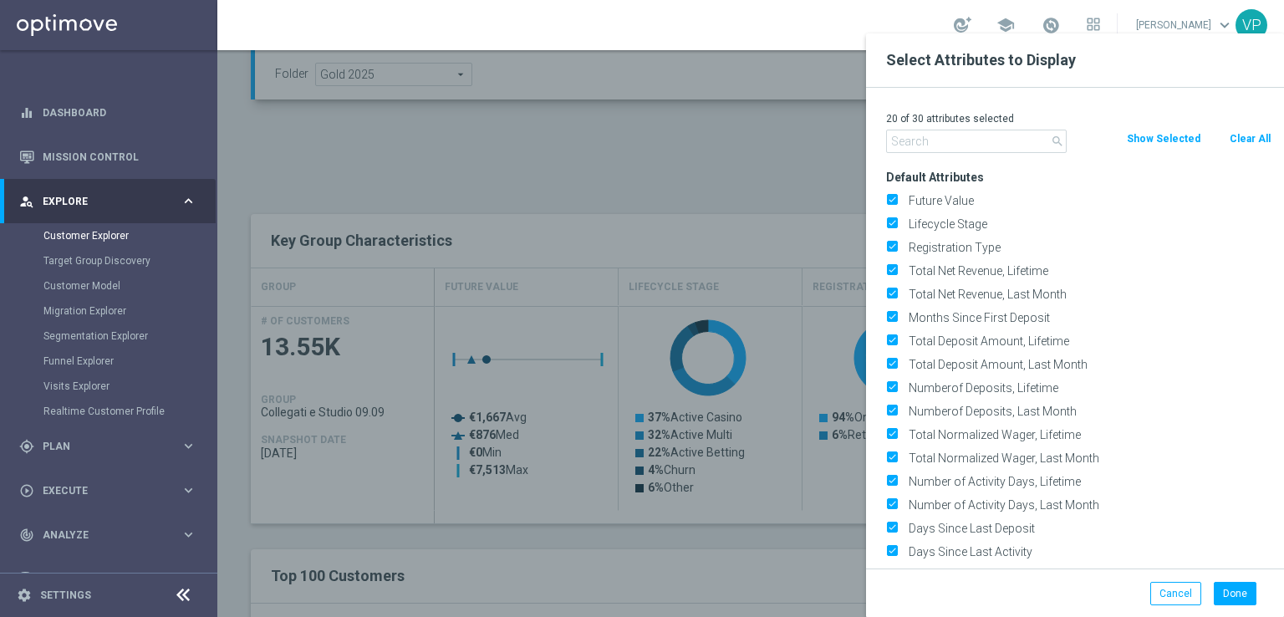
click at [1237, 135] on button "Clear All" at bounding box center [1250, 139] width 44 height 18
checkbox input "false"
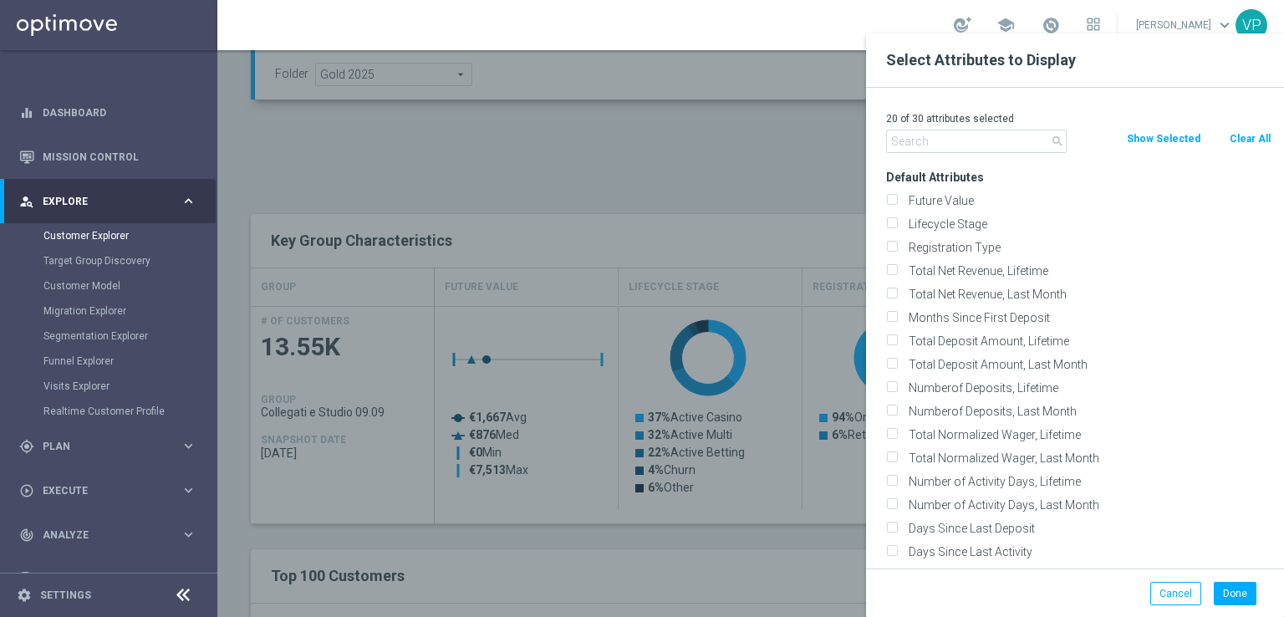
checkbox input "false"
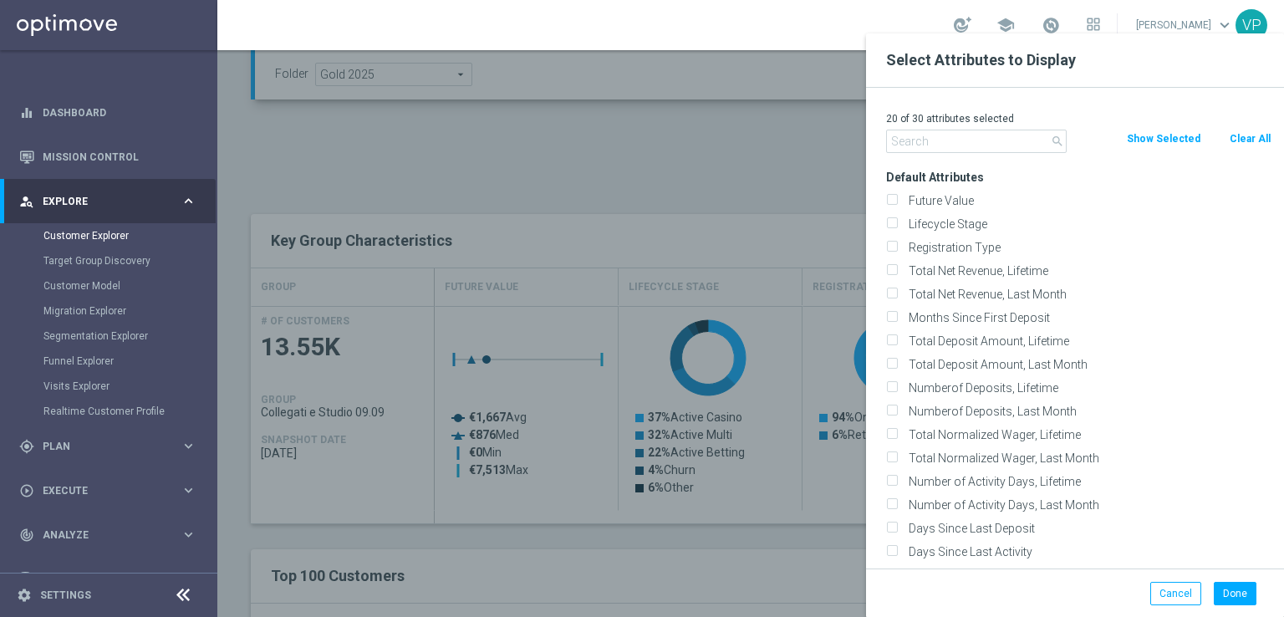
checkbox input "false"
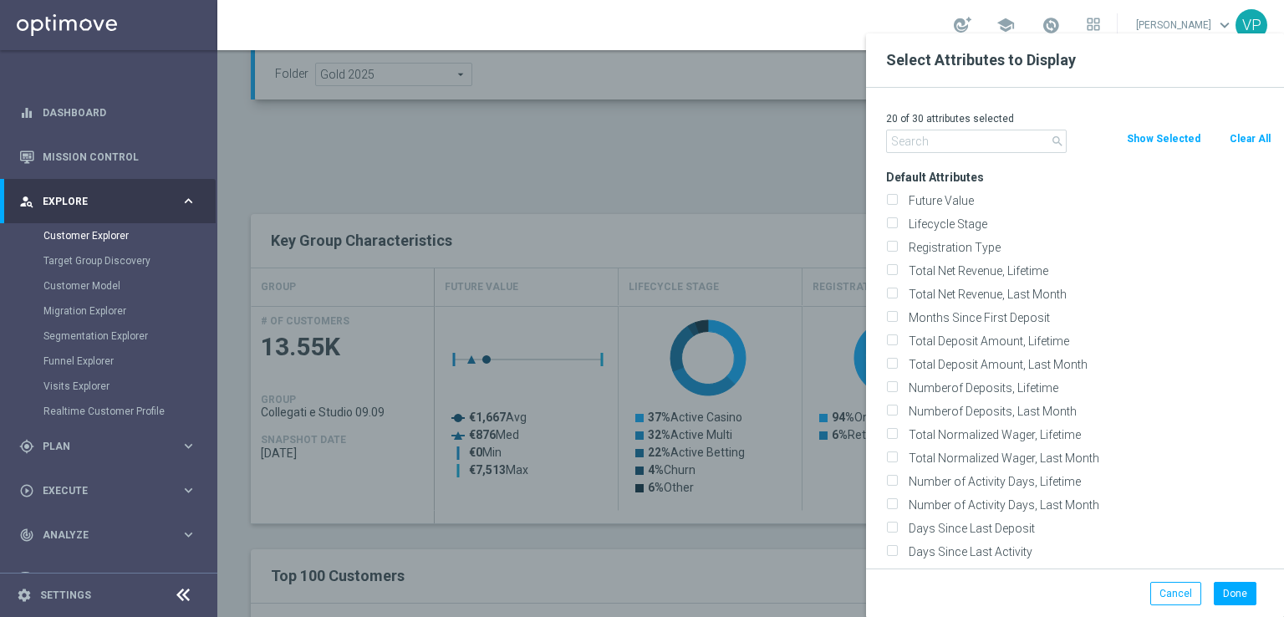
checkbox input "false"
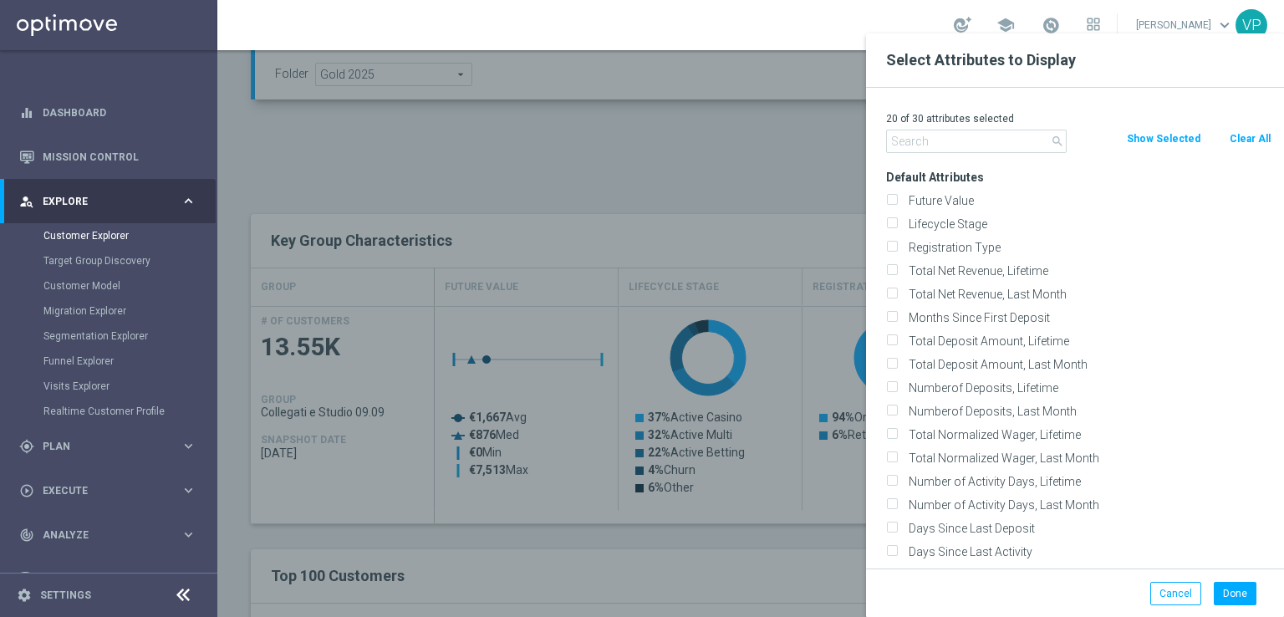
checkbox input "false"
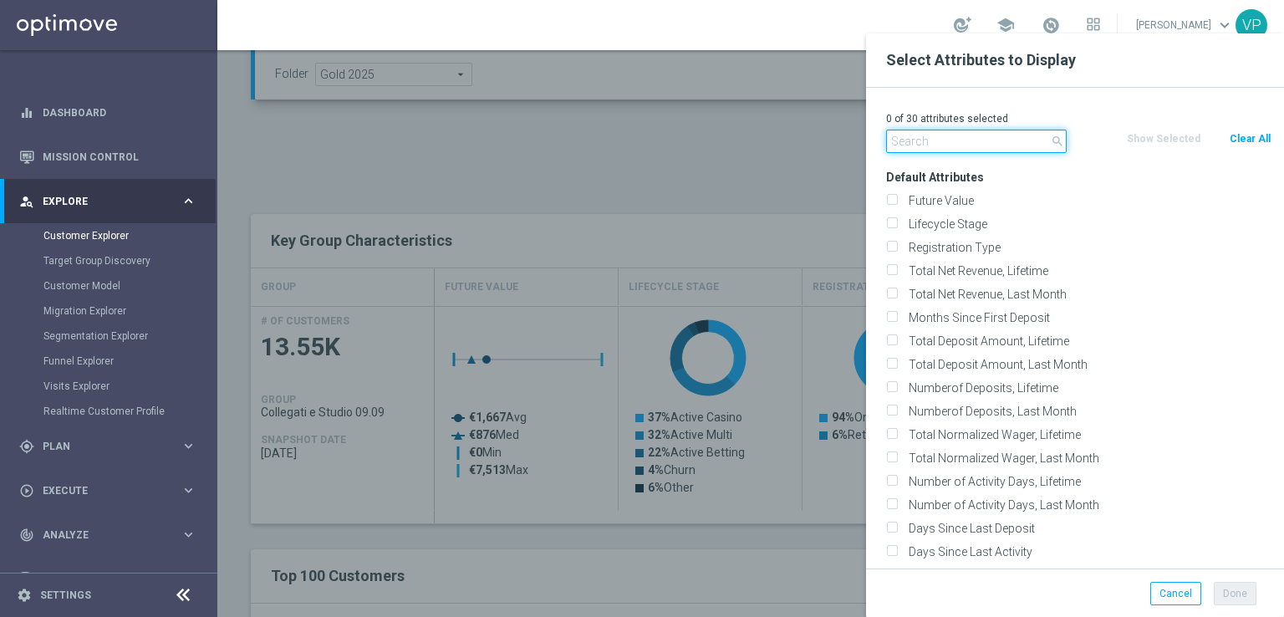
click at [970, 148] on input "text" at bounding box center [976, 141] width 181 height 23
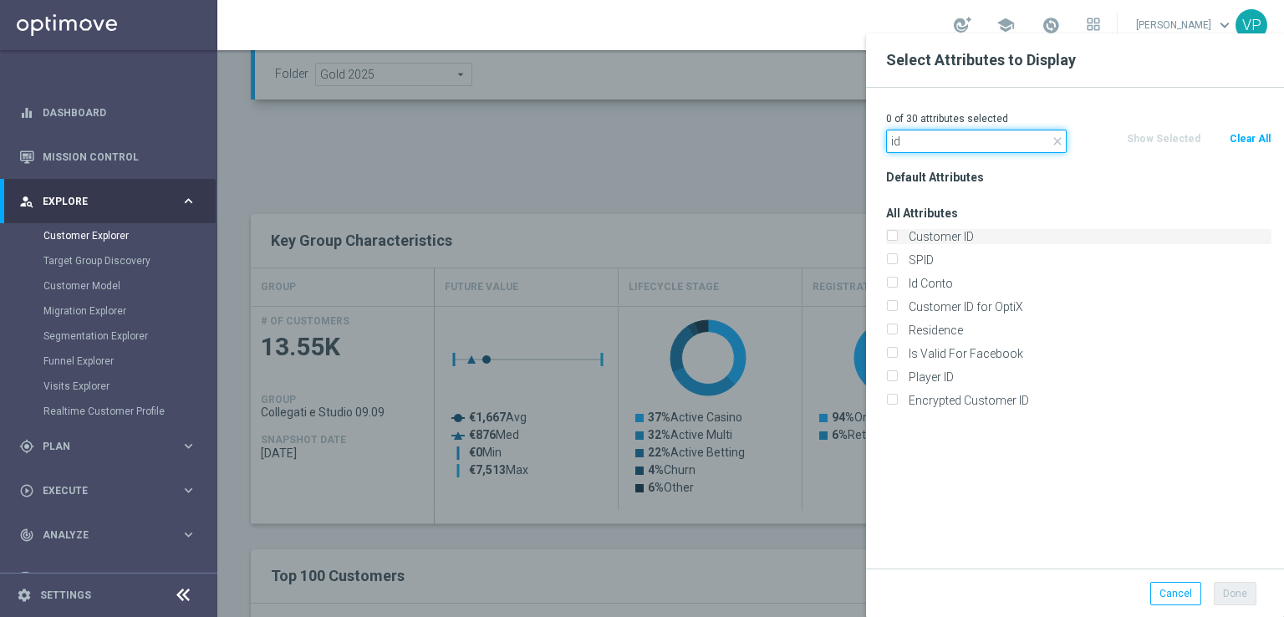
type input "id"
click at [919, 233] on label "Customer ID" at bounding box center [1087, 236] width 369 height 15
click at [897, 233] on input "Customer ID" at bounding box center [891, 238] width 11 height 11
checkbox input "true"
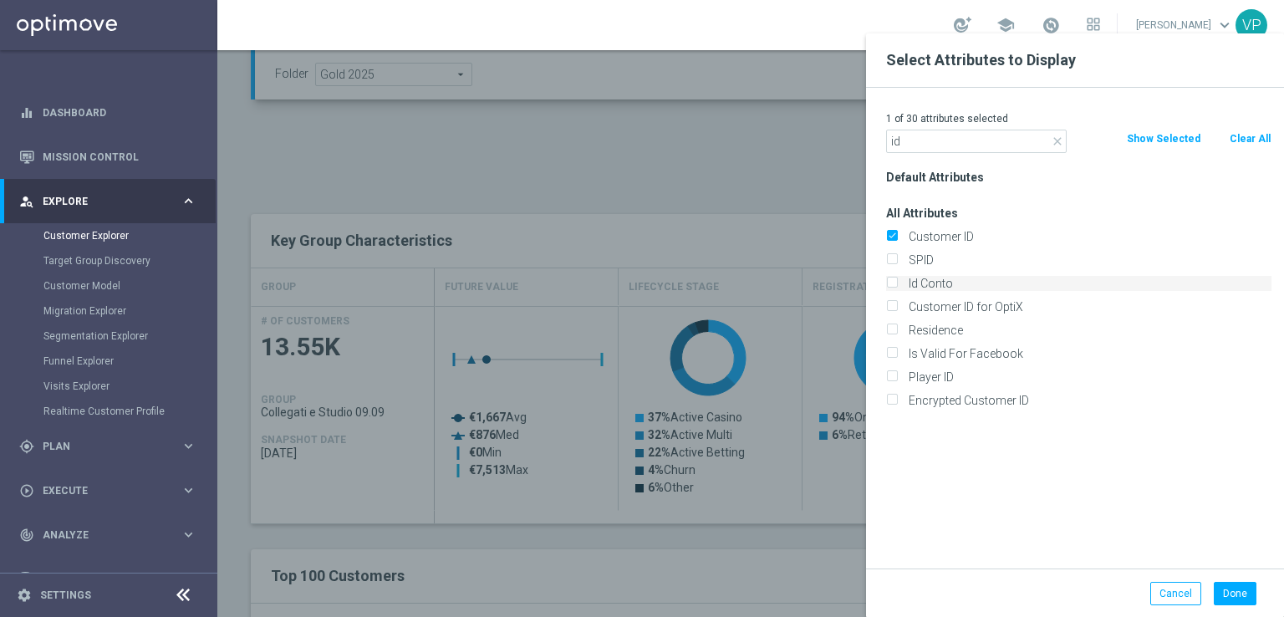
click at [914, 285] on label "Id Conto" at bounding box center [1087, 283] width 369 height 15
click at [897, 285] on input "Id Conto" at bounding box center [891, 285] width 11 height 11
checkbox input "true"
click at [1055, 145] on icon "close" at bounding box center [1057, 141] width 13 height 13
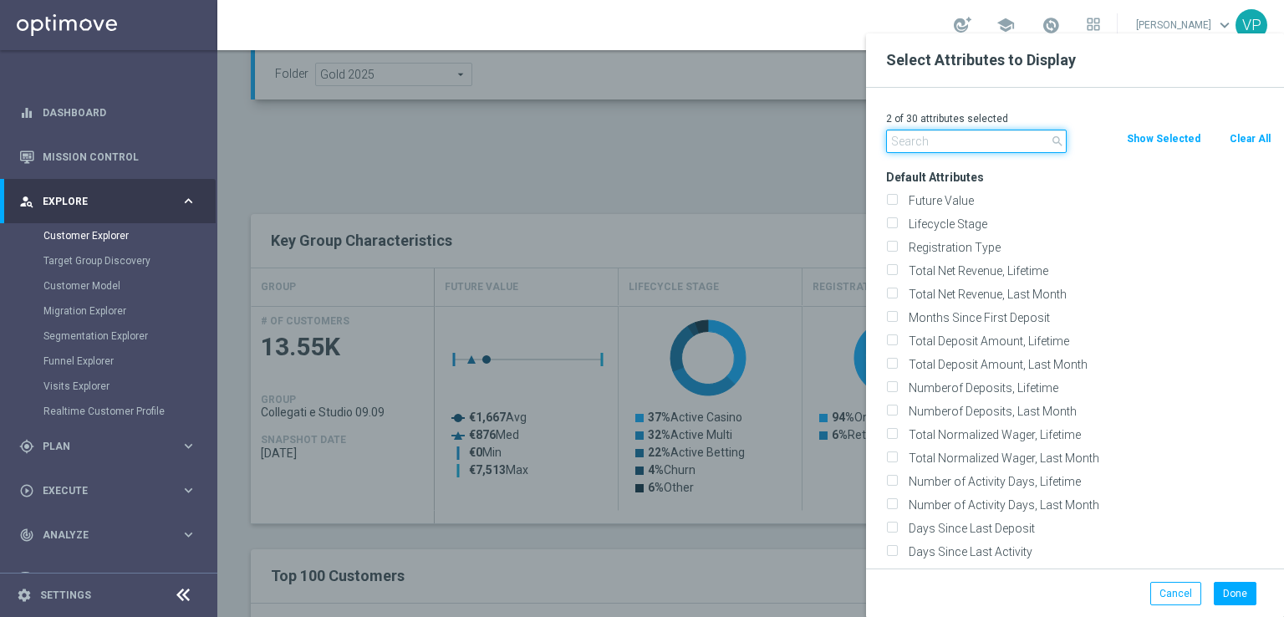
click at [969, 145] on input "text" at bounding box center [976, 141] width 181 height 23
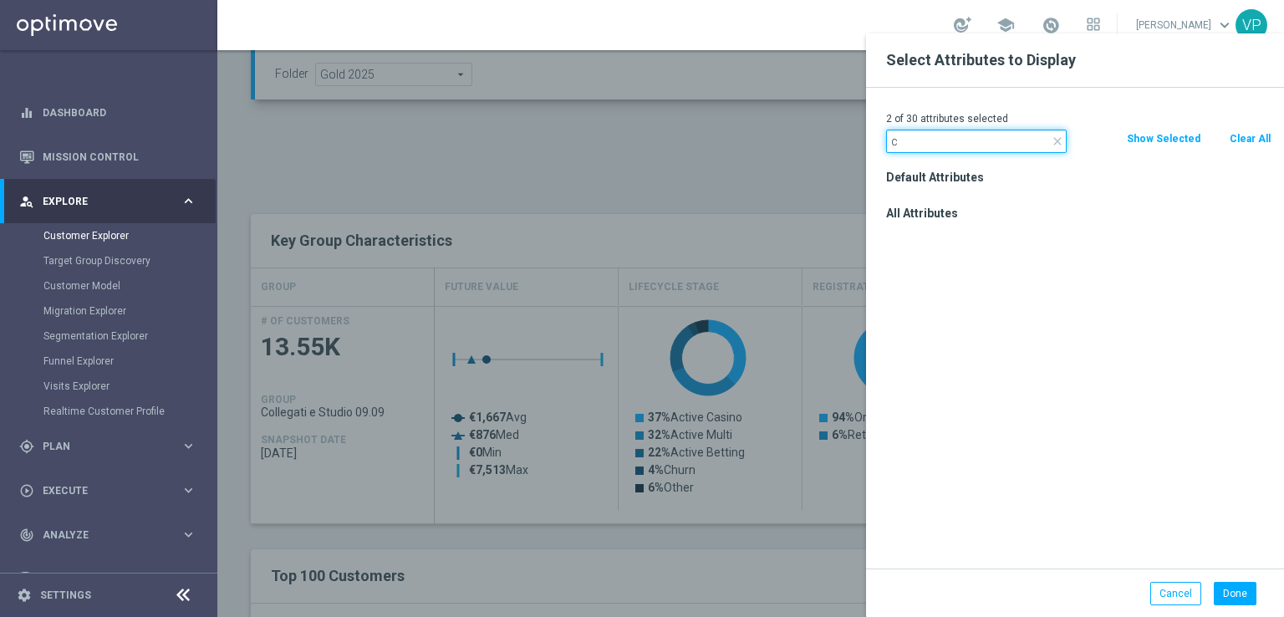
type input "c"
type input "offici"
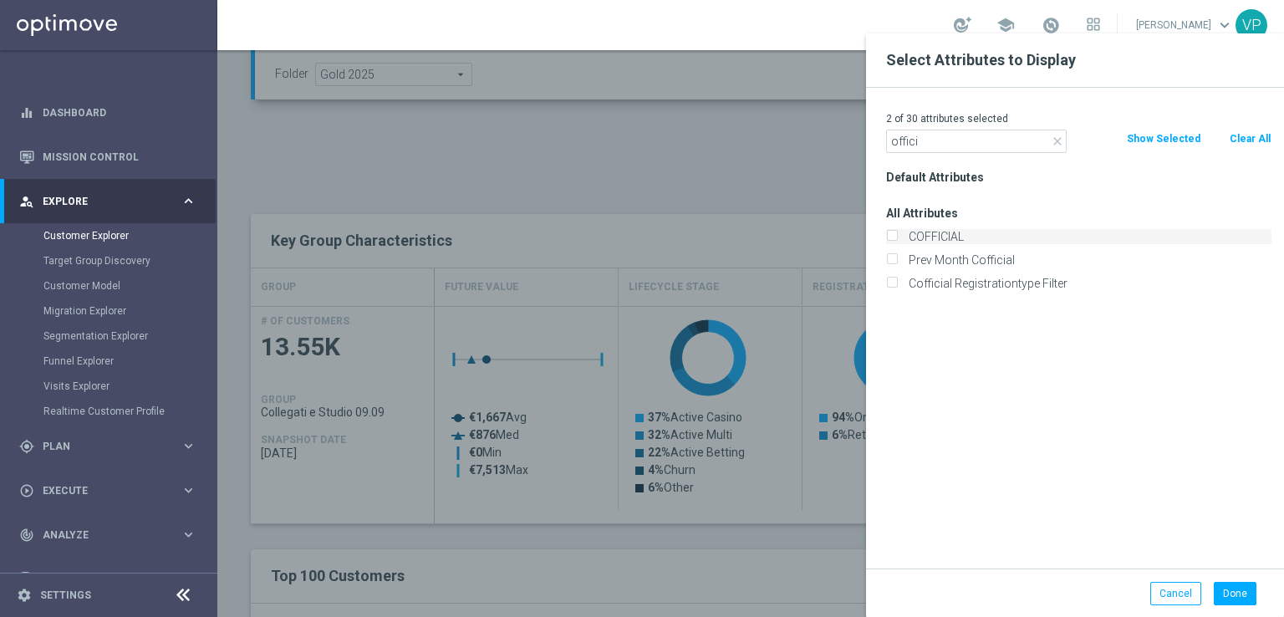
click at [941, 232] on label "COFFICIAL" at bounding box center [1087, 236] width 369 height 15
click at [897, 233] on input "COFFICIAL" at bounding box center [891, 238] width 11 height 11
checkbox input "true"
click at [1254, 593] on button "Done" at bounding box center [1235, 593] width 43 height 23
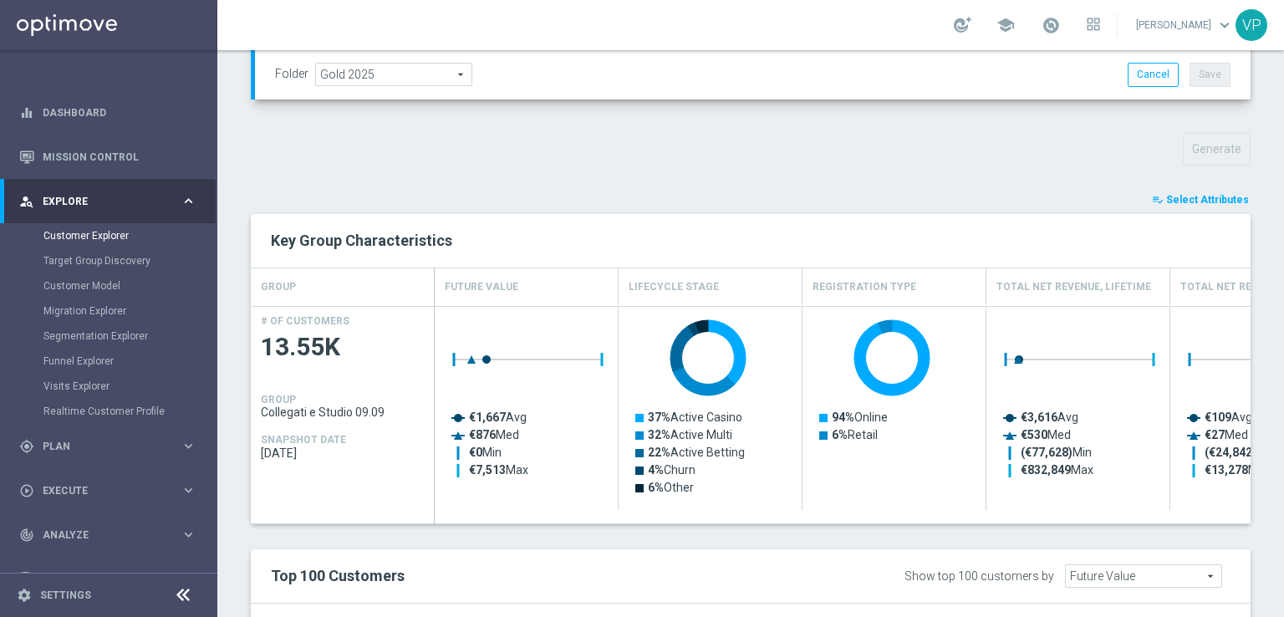
type input "Search"
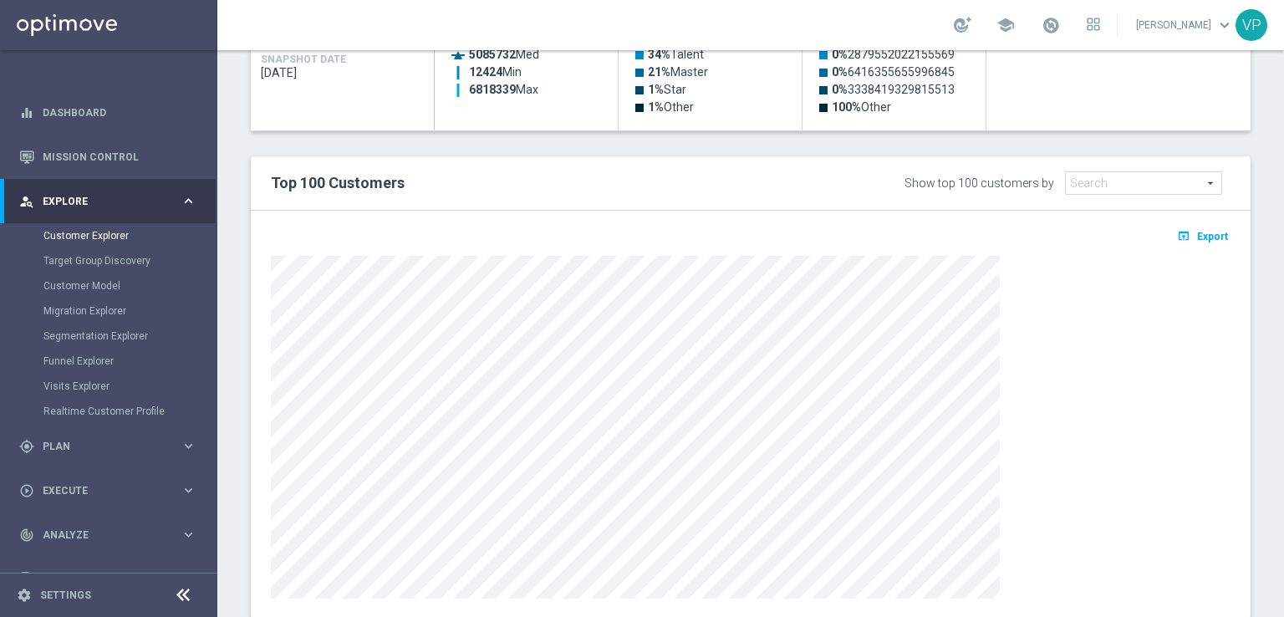
scroll to position [945, 0]
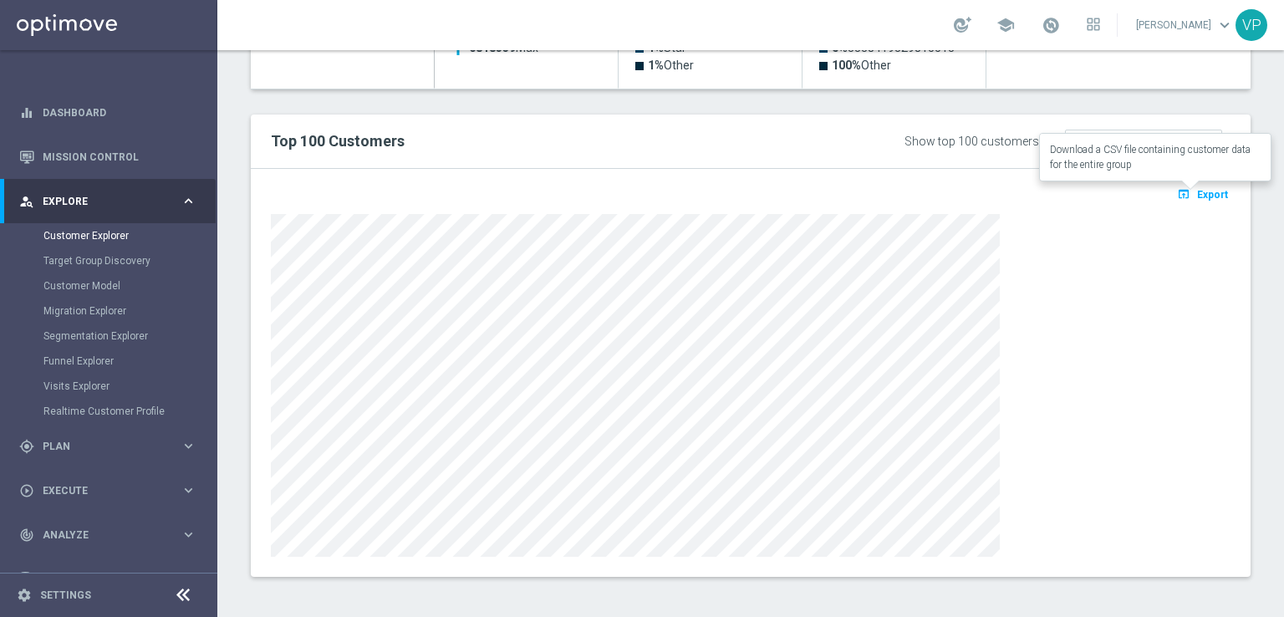
click at [1197, 191] on span "Export" at bounding box center [1212, 195] width 31 height 12
